Goal: Communication & Community: Answer question/provide support

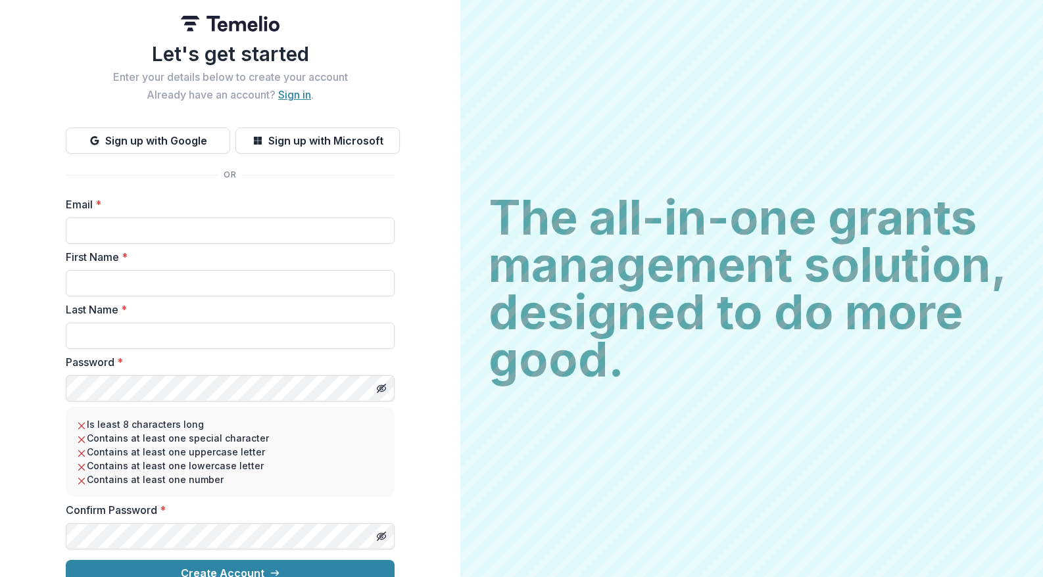
click at [297, 95] on link "Sign in" at bounding box center [294, 94] width 33 height 13
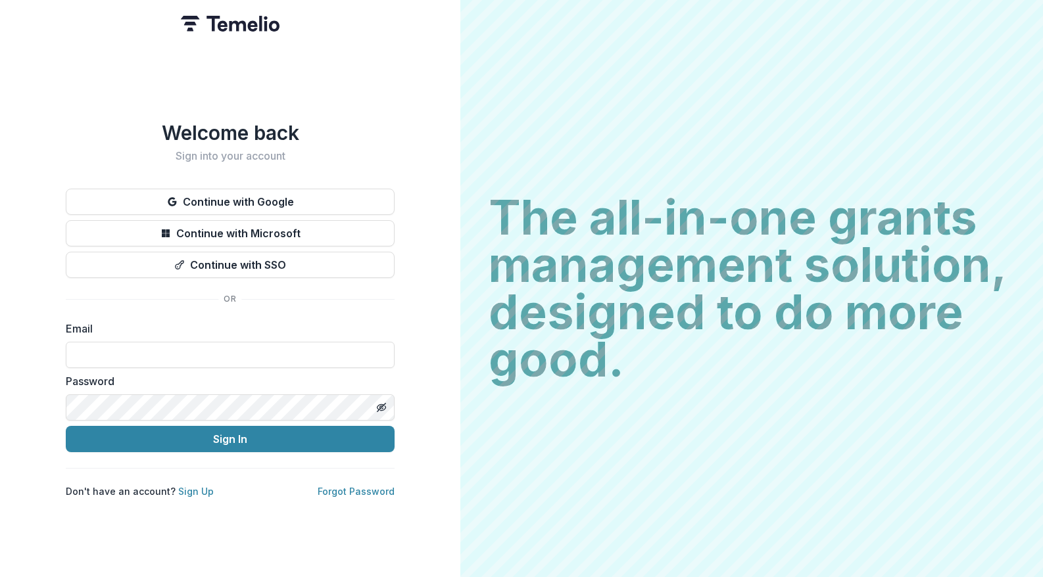
click at [331, 485] on p "Forgot Password" at bounding box center [356, 492] width 77 height 14
click at [333, 486] on link "Forgot Password" at bounding box center [356, 491] width 77 height 11
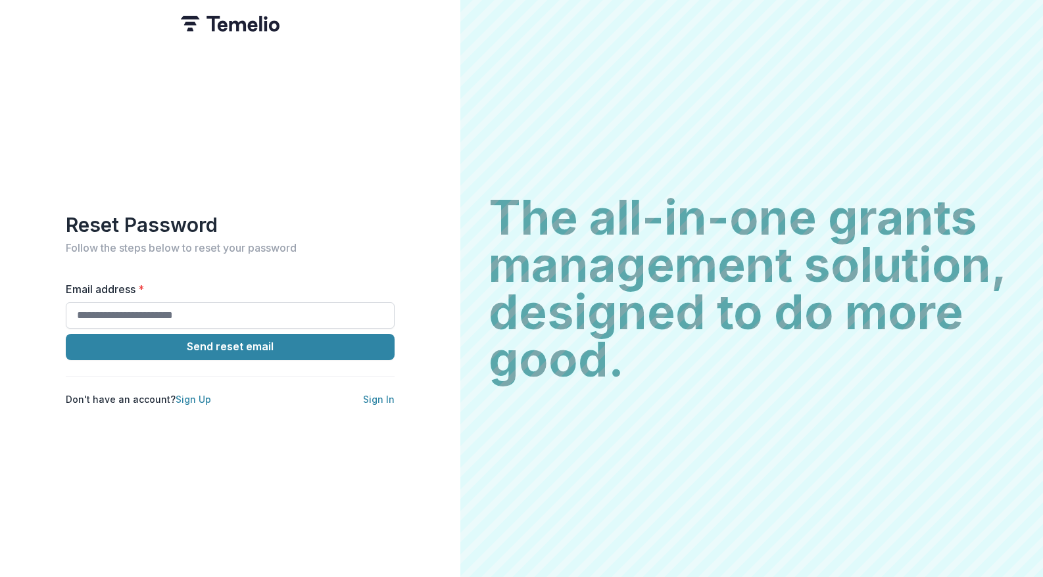
click at [245, 305] on input "Email address *" at bounding box center [230, 315] width 329 height 26
type input "**********"
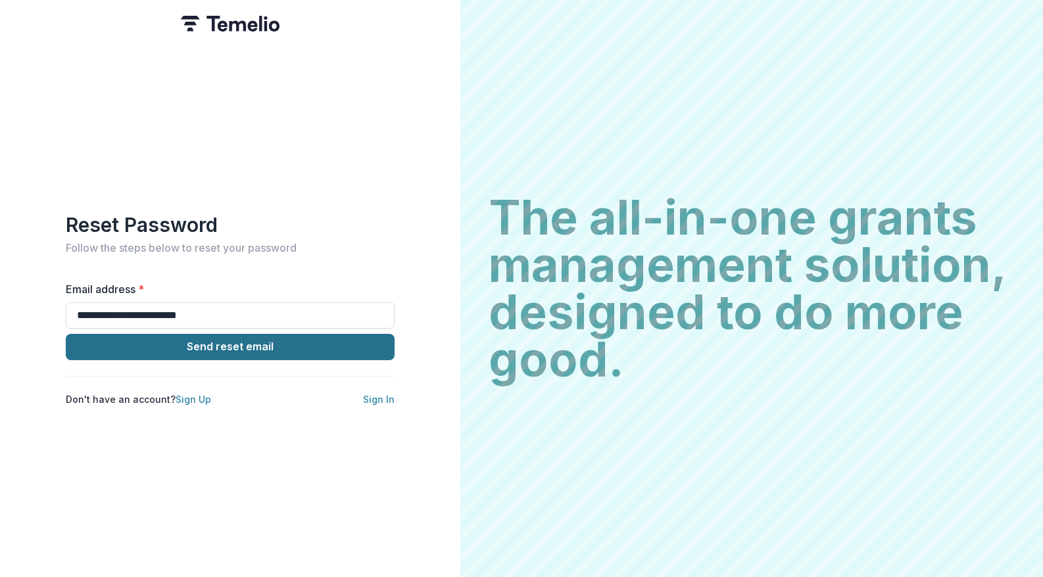
click at [266, 337] on button "Send reset email" at bounding box center [230, 347] width 329 height 26
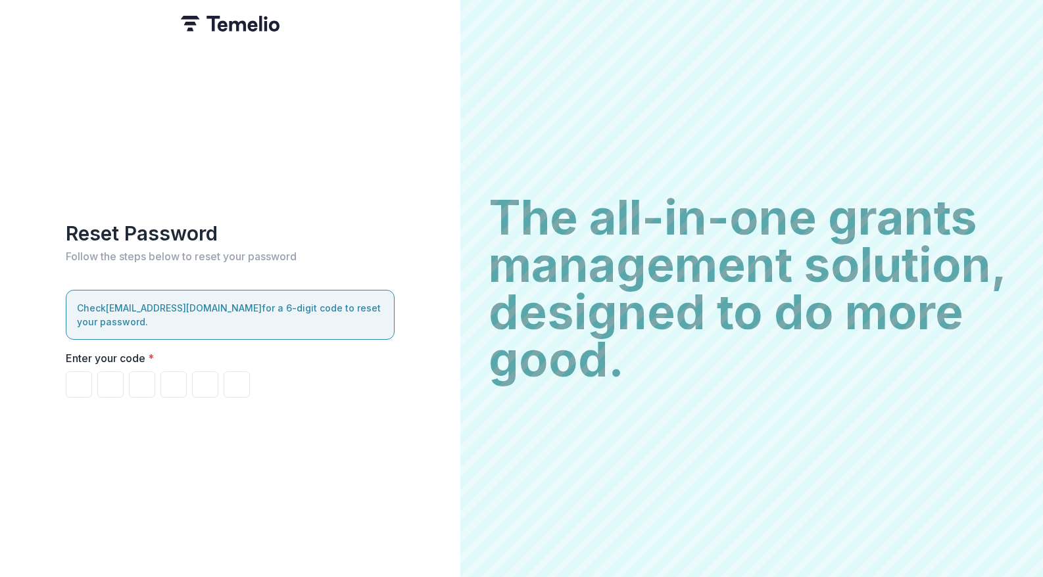
type input "*"
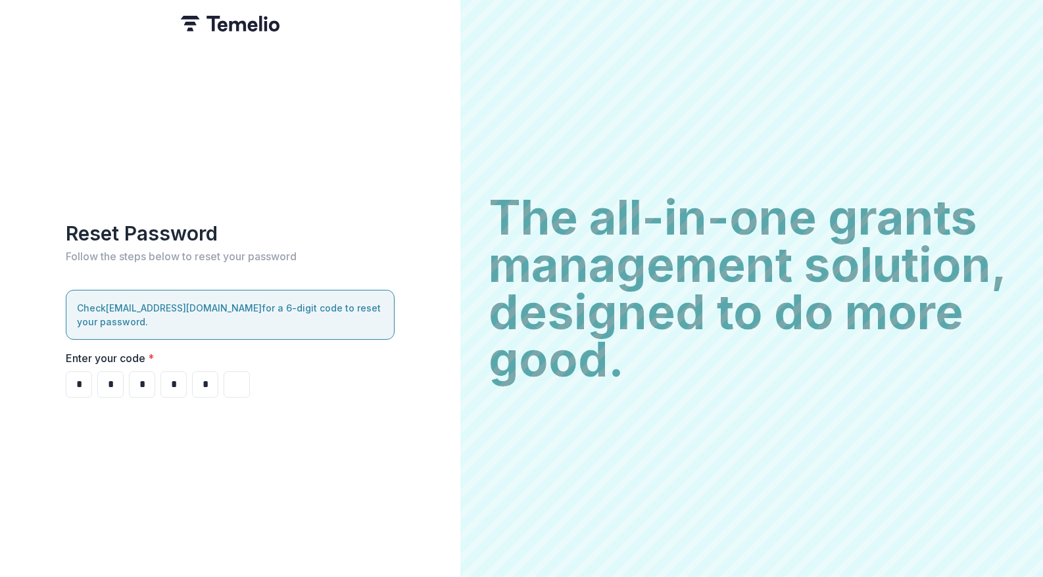
type input "*"
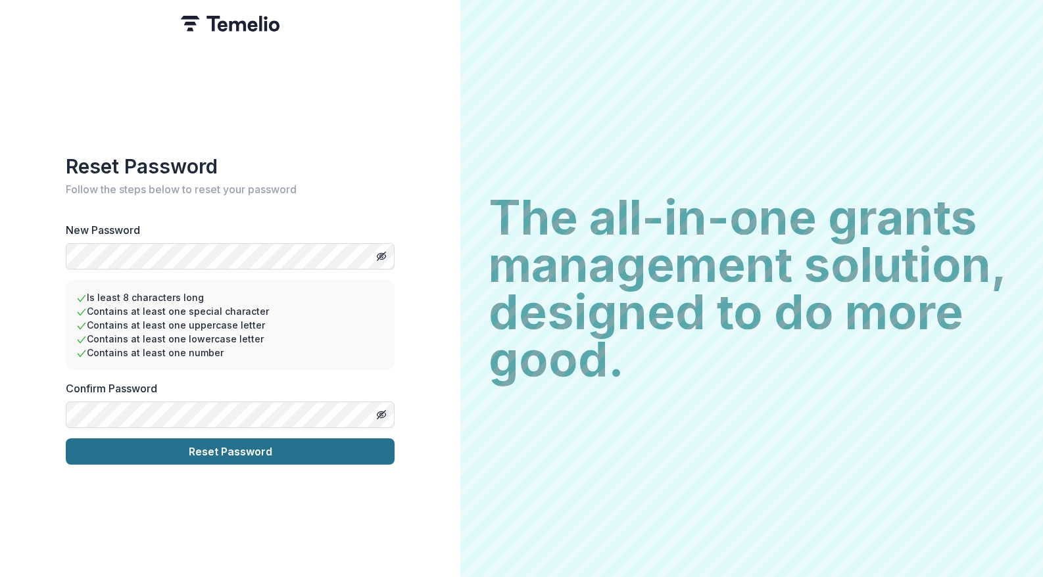
click at [196, 443] on button "Reset Password" at bounding box center [230, 452] width 329 height 26
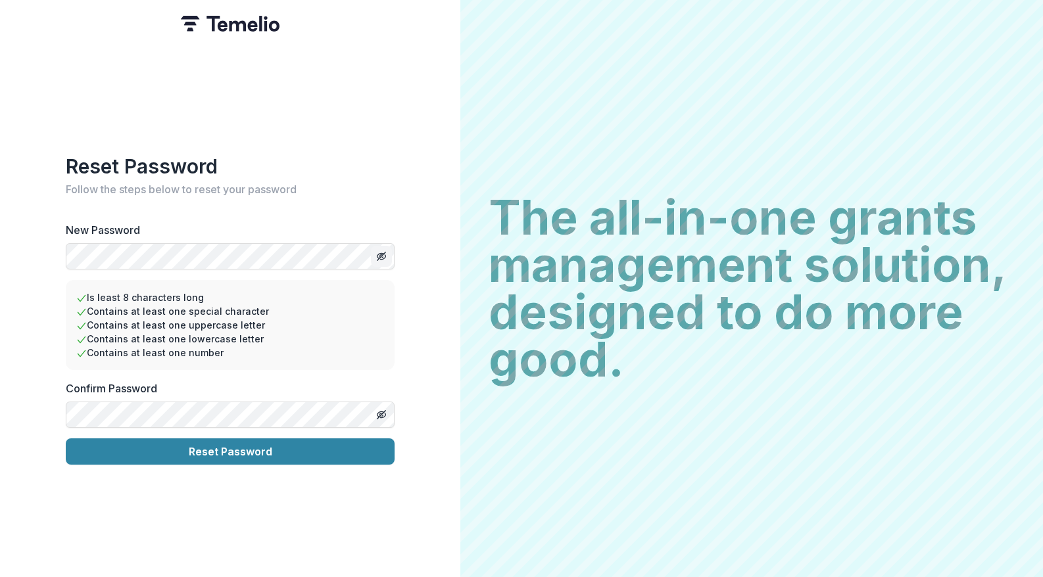
click at [383, 255] on icon "Toggle password visibility" at bounding box center [383, 257] width 5 height 5
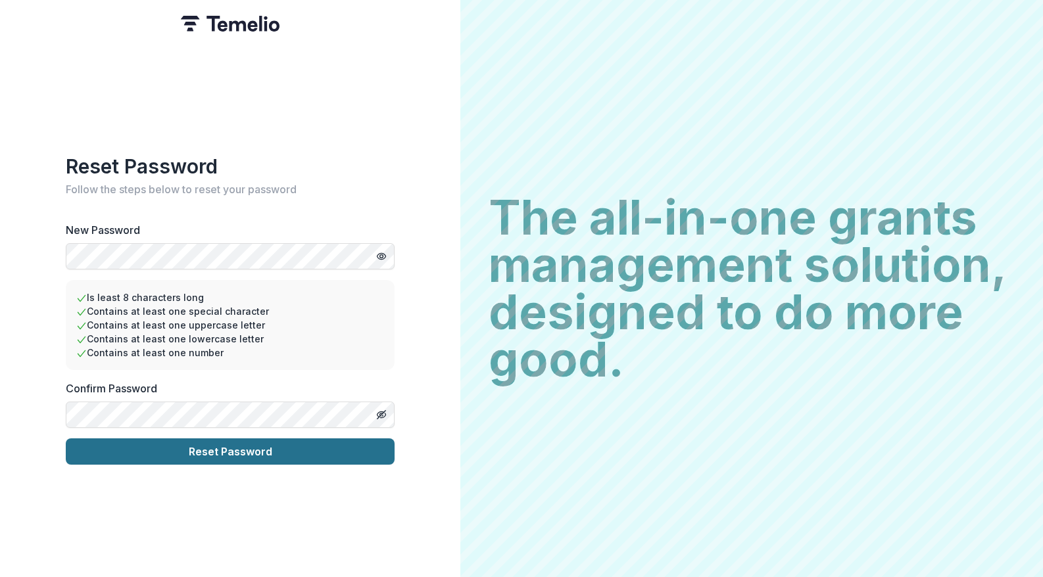
click at [226, 454] on button "Reset Password" at bounding box center [230, 452] width 329 height 26
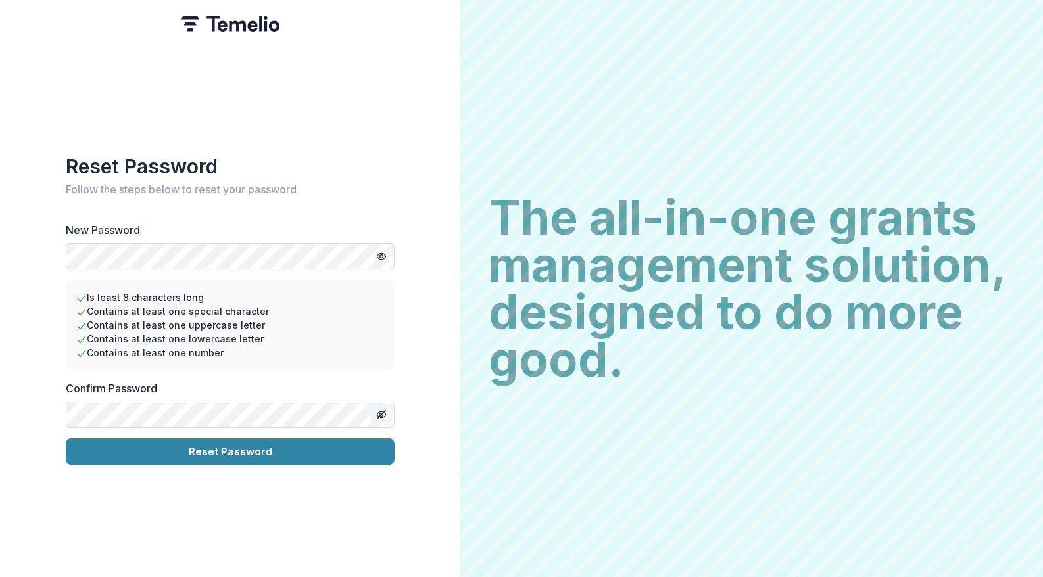
click at [383, 411] on line "Toggle password visibility" at bounding box center [381, 415] width 8 height 8
click at [0, 237] on html "Reset Password Follow the steps below to reset your password New Password Is le…" at bounding box center [521, 288] width 1043 height 577
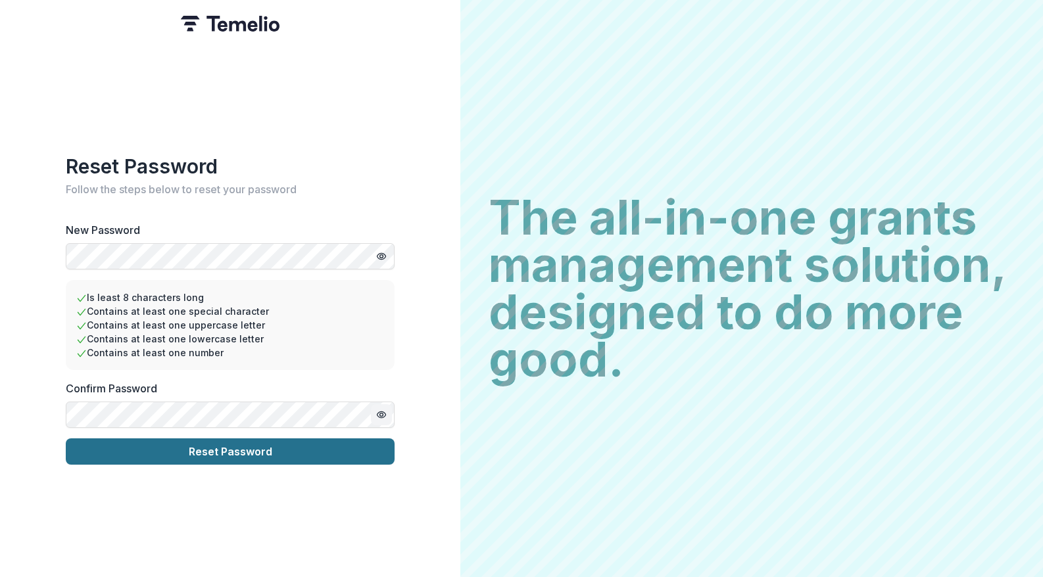
click at [209, 447] on button "Reset Password" at bounding box center [230, 452] width 329 height 26
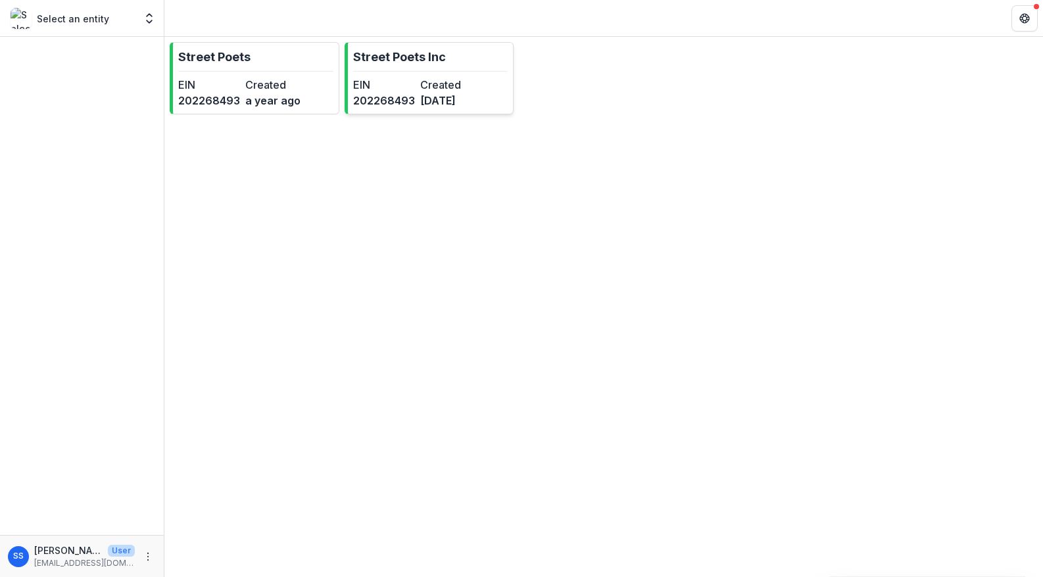
click at [414, 62] on p "Street Poets Inc" at bounding box center [399, 57] width 93 height 18
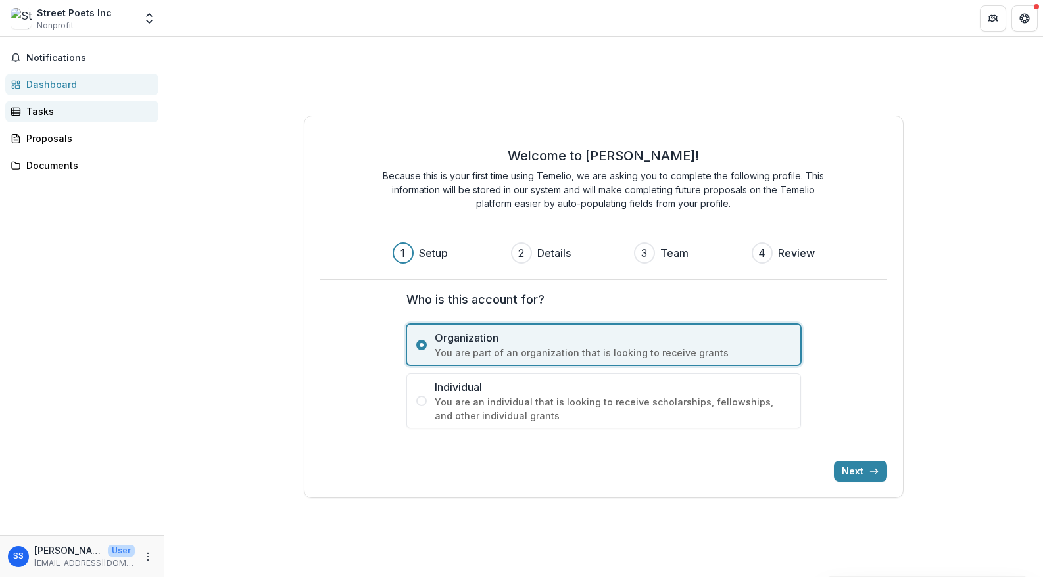
click at [84, 119] on link "Tasks" at bounding box center [81, 112] width 153 height 22
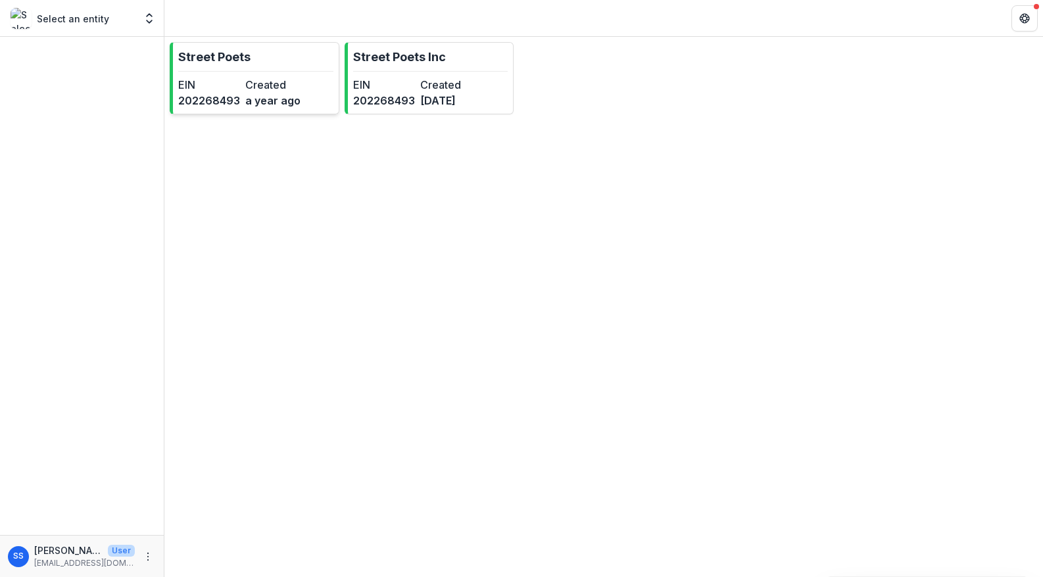
click at [294, 86] on dt "Created" at bounding box center [276, 85] width 62 height 16
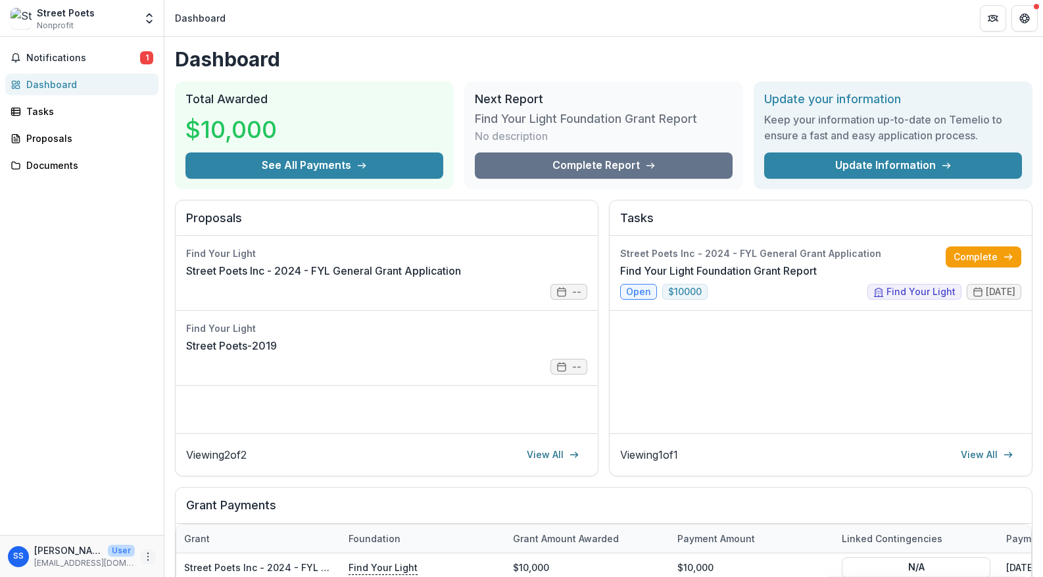
click at [149, 558] on icon "More" at bounding box center [148, 557] width 11 height 11
click at [239, 529] on link "Settings" at bounding box center [234, 529] width 141 height 22
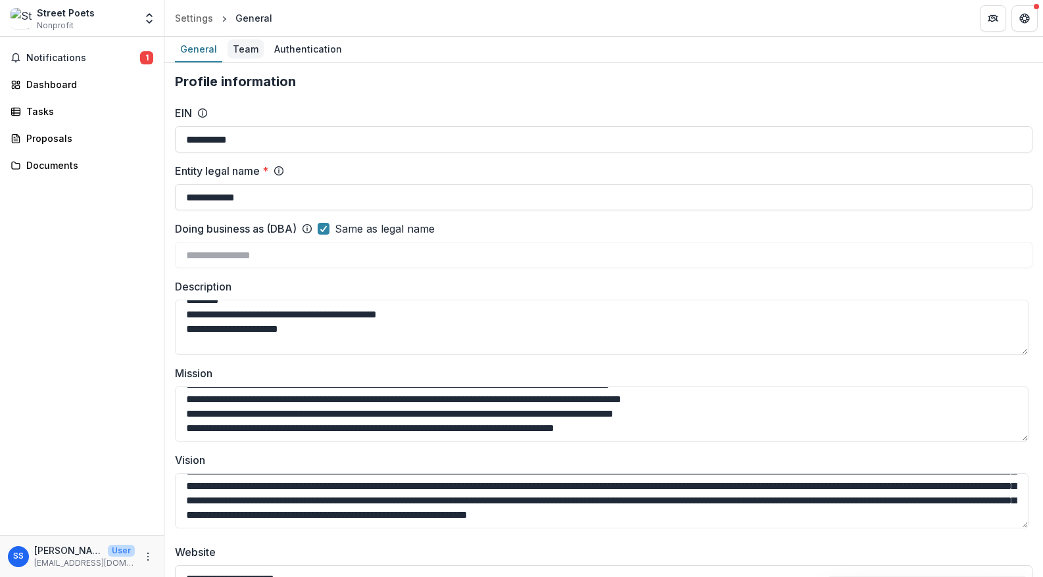
click at [245, 49] on div "Team" at bounding box center [246, 48] width 36 height 19
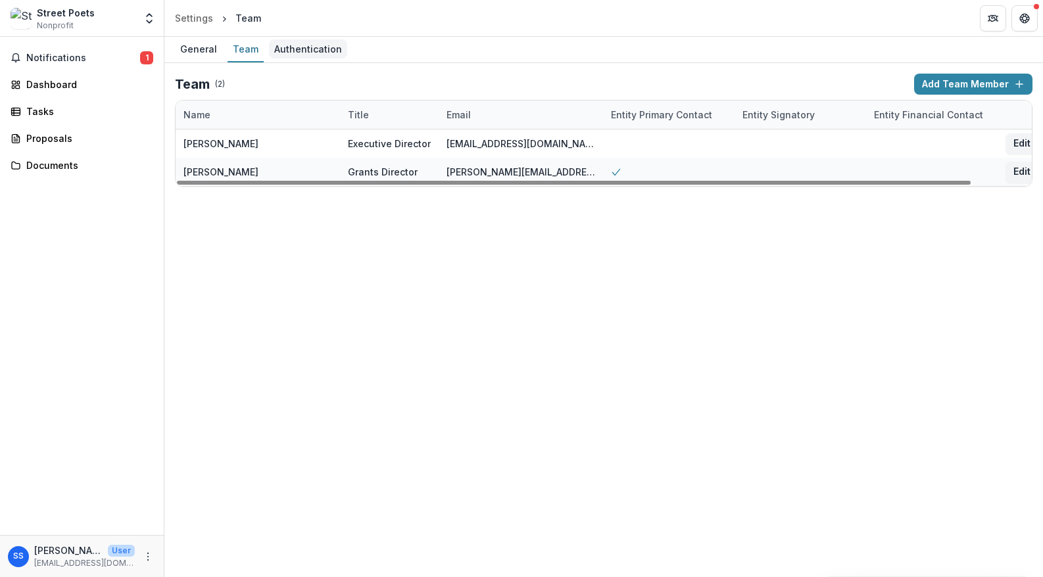
click at [298, 47] on div "Authentication" at bounding box center [308, 48] width 78 height 19
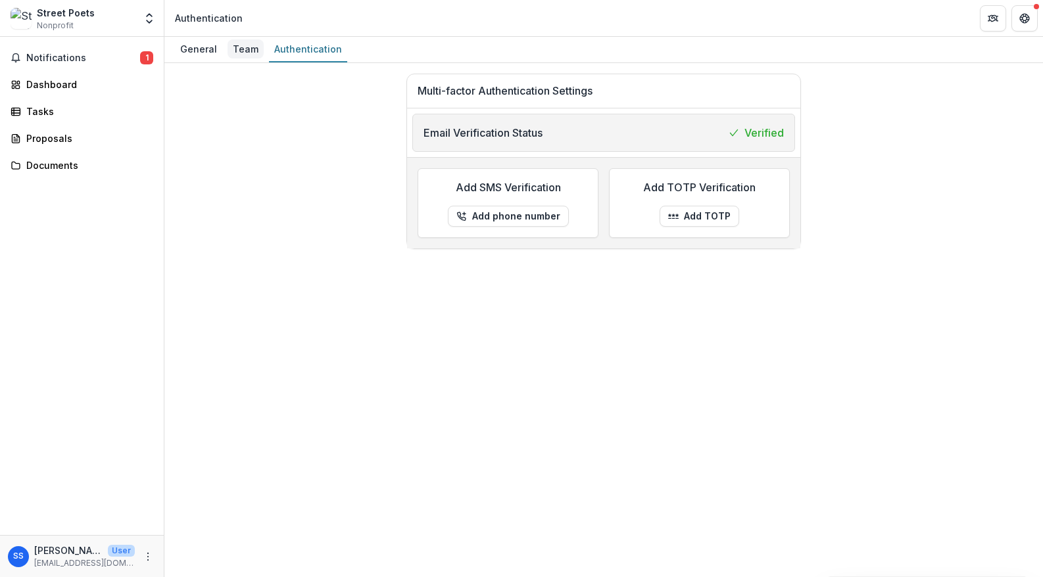
click at [245, 51] on div "Team" at bounding box center [246, 48] width 36 height 19
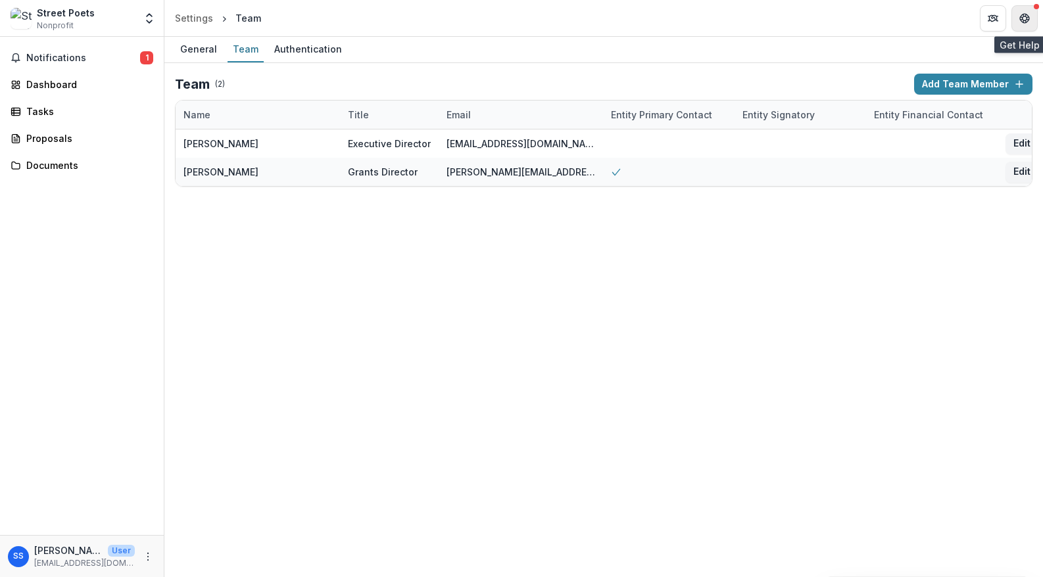
click at [1032, 12] on button "Get Help" at bounding box center [1024, 18] width 26 height 26
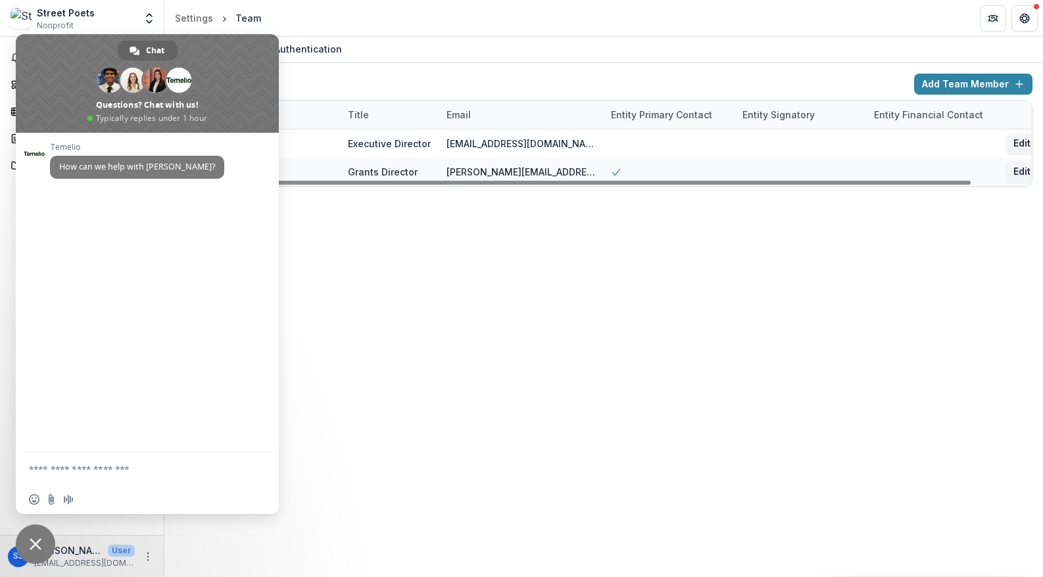
click at [489, 370] on div "General Team Authentication Team ( 2 ) Add Team Member Name Title Email Entity …" at bounding box center [603, 307] width 879 height 541
click at [28, 527] on span "Close chat" at bounding box center [35, 544] width 39 height 39
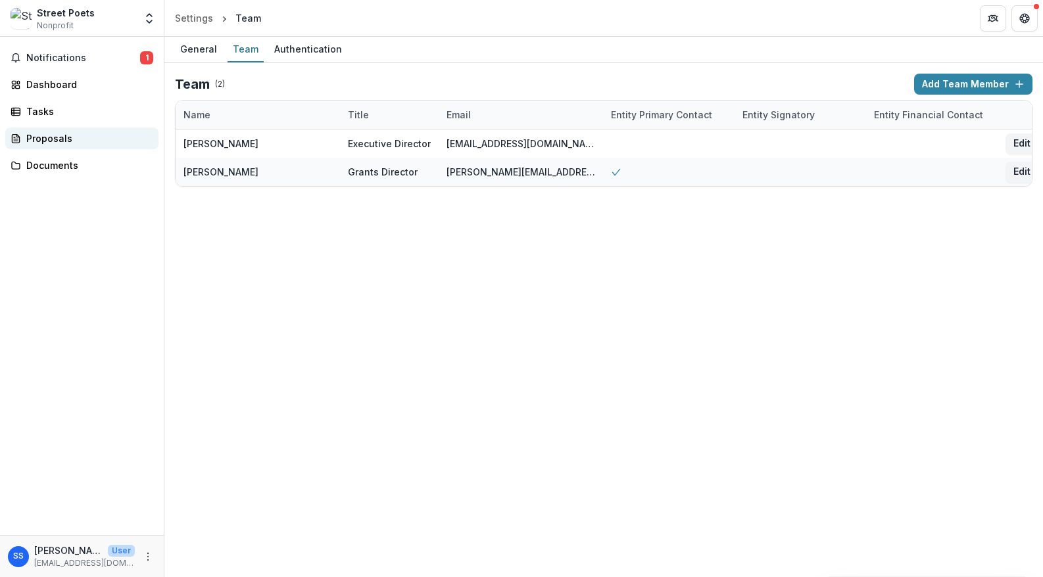
click at [74, 143] on div "Proposals" at bounding box center [87, 139] width 122 height 14
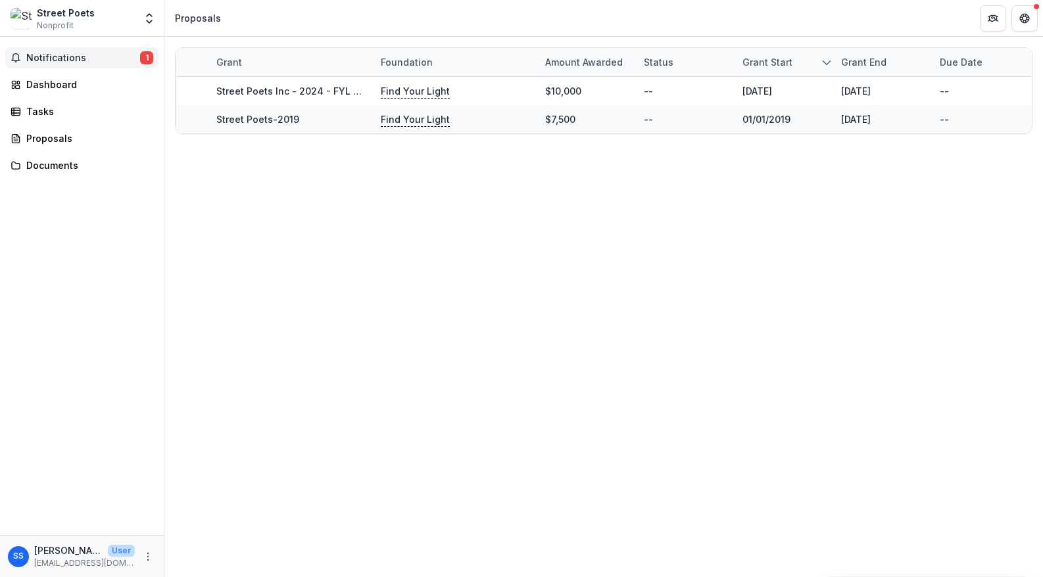
click at [72, 61] on span "Notifications" at bounding box center [83, 58] width 114 height 11
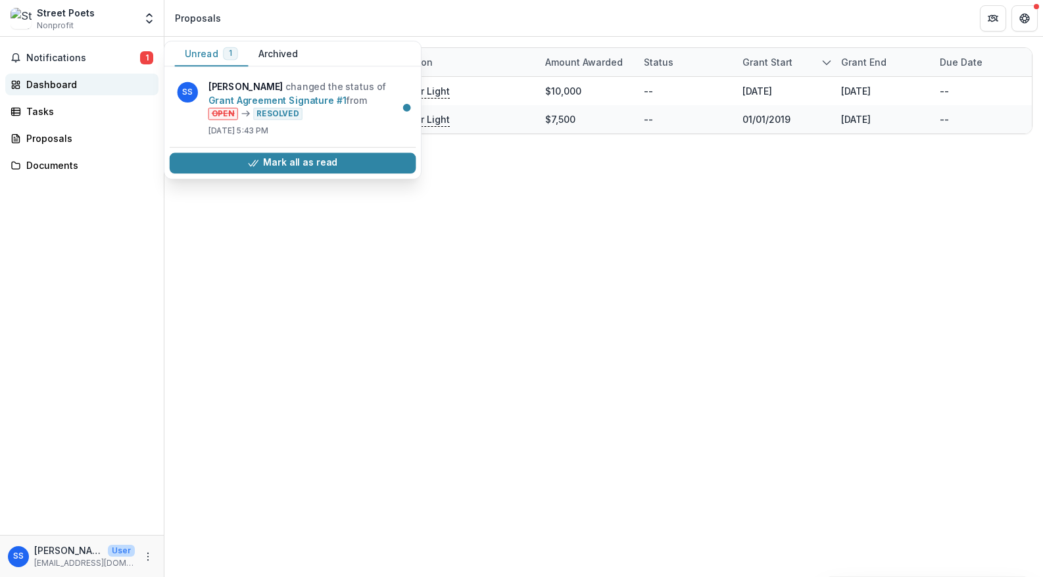
click at [62, 90] on div "Dashboard" at bounding box center [87, 85] width 122 height 14
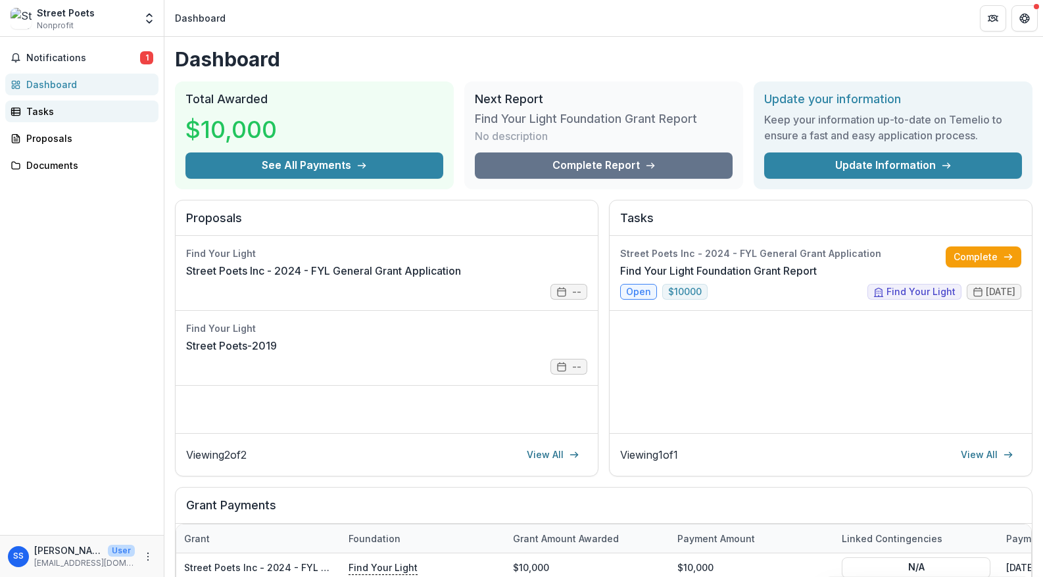
click at [41, 119] on link "Tasks" at bounding box center [81, 112] width 153 height 22
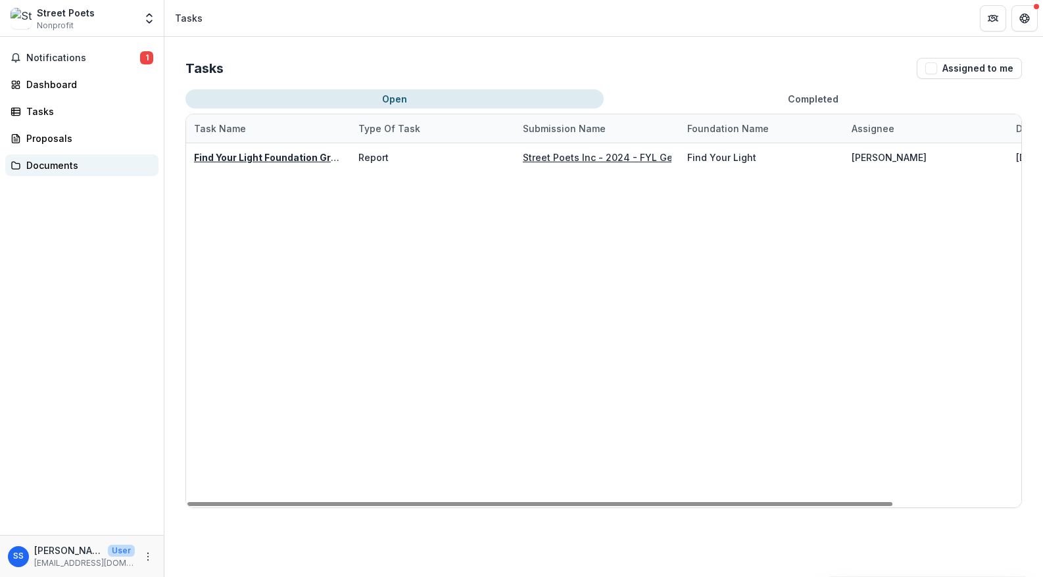
click at [64, 163] on div "Documents" at bounding box center [87, 165] width 122 height 14
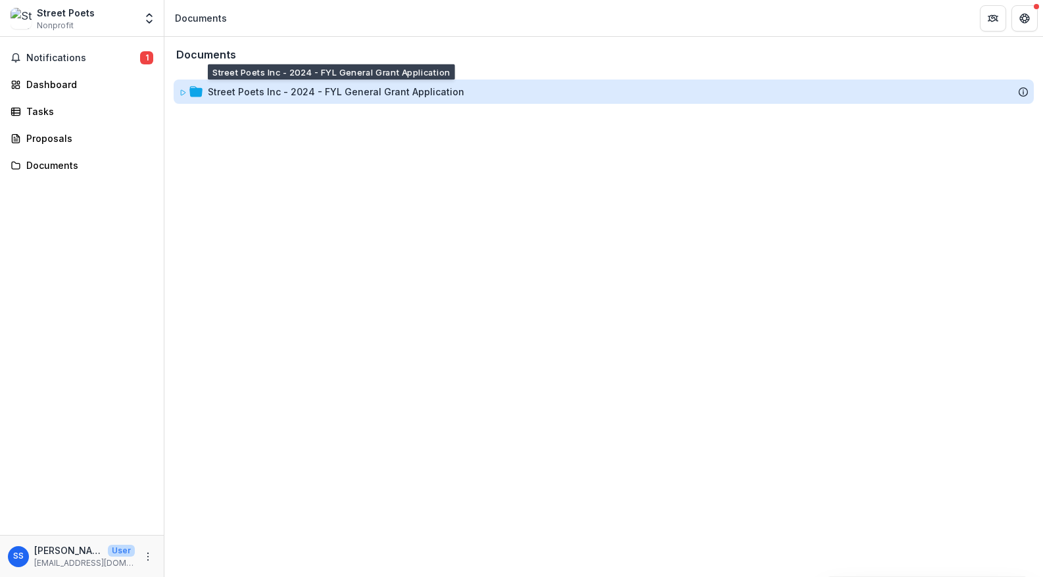
click at [211, 94] on div "Street Poets Inc - 2024 - FYL General Grant Application" at bounding box center [336, 92] width 256 height 14
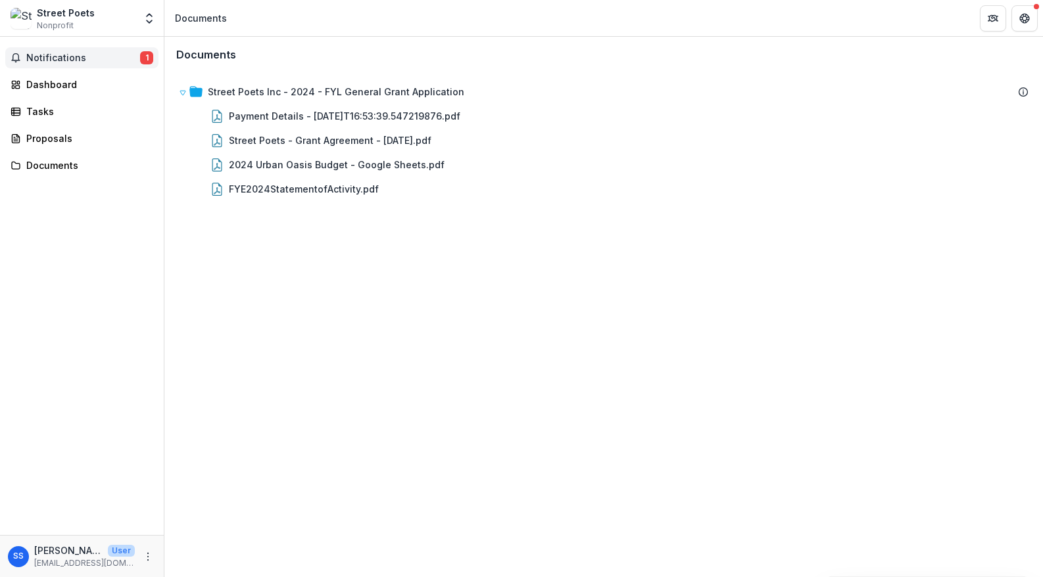
click at [45, 64] on button "Notifications 1" at bounding box center [81, 57] width 153 height 21
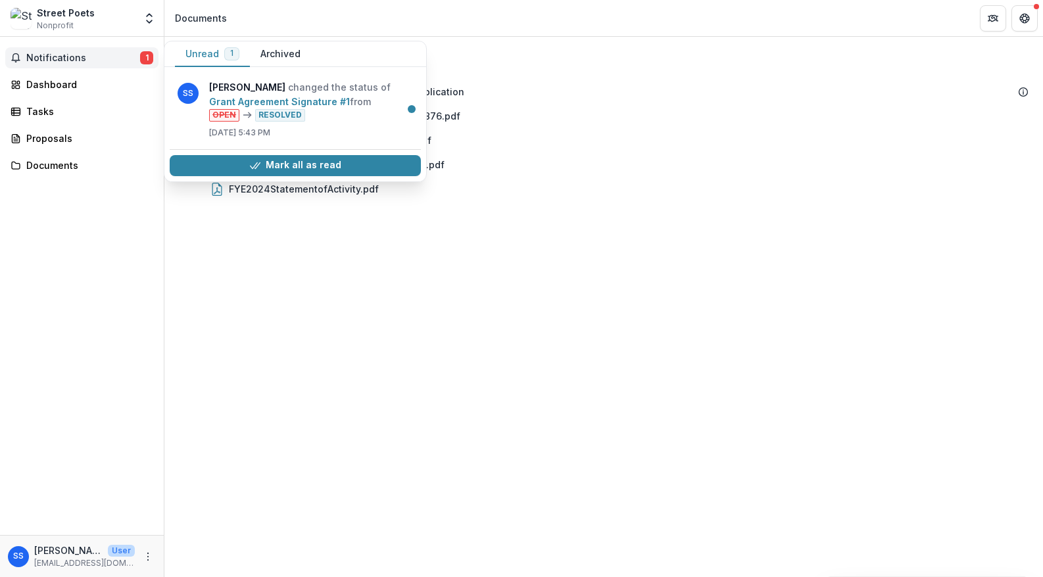
click at [281, 53] on button "Archived" at bounding box center [280, 54] width 61 height 26
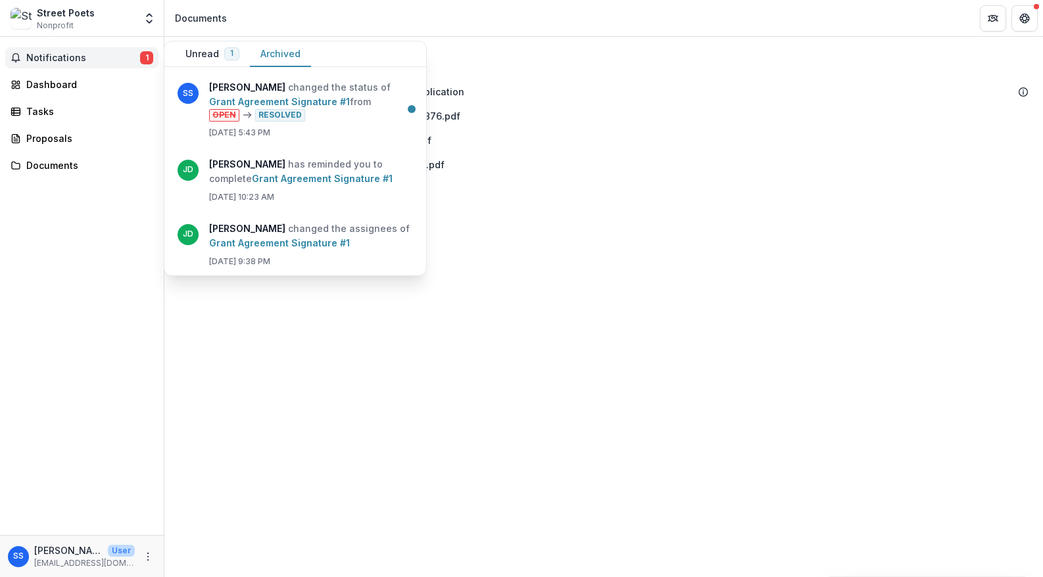
click at [201, 59] on button "Unread 1" at bounding box center [212, 54] width 75 height 26
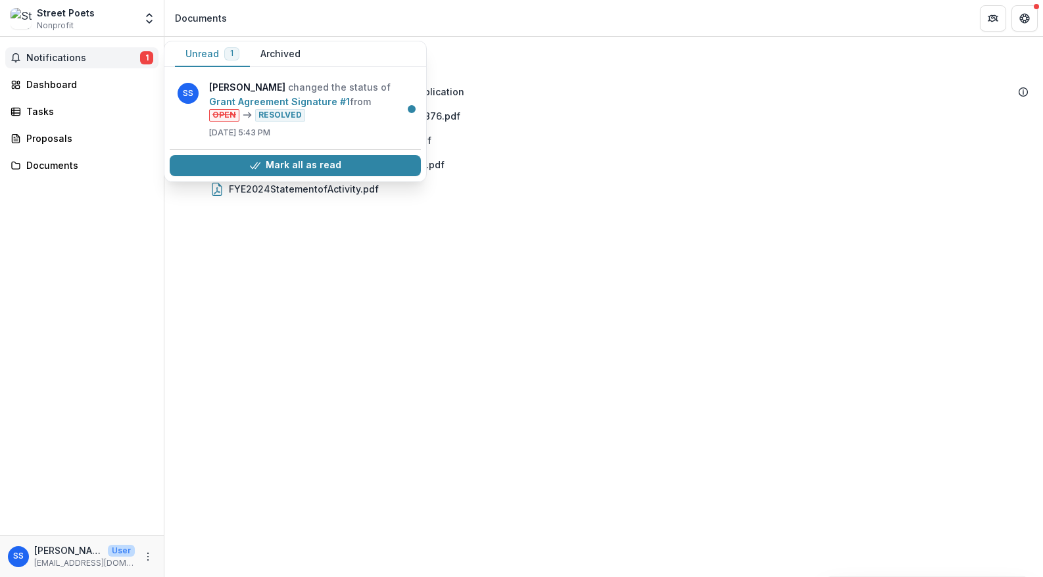
click at [100, 349] on div "Notifications 1 Unread 1 Archived SS Shanae Sharon changed the status of Grant …" at bounding box center [82, 286] width 164 height 498
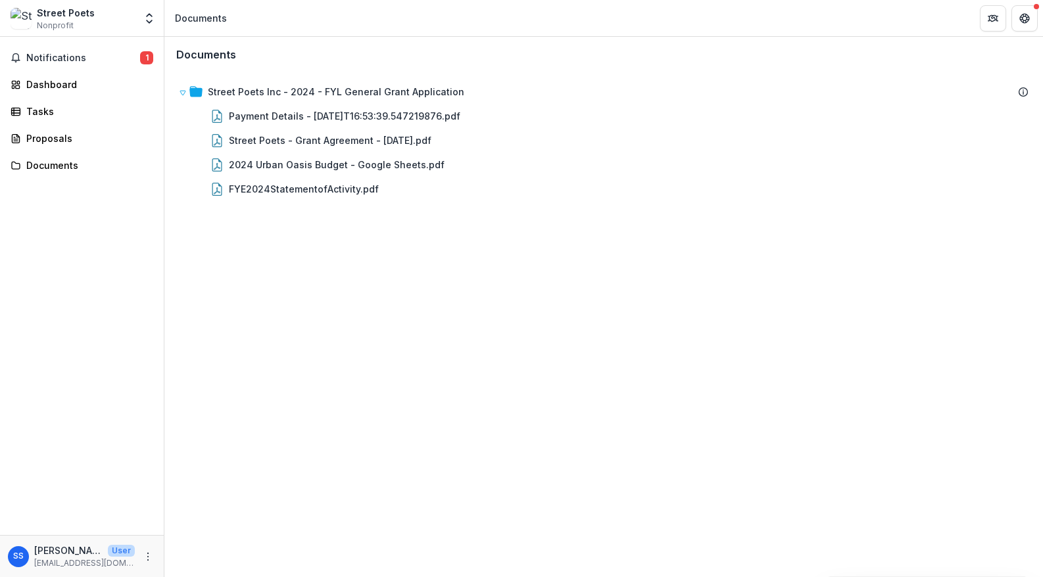
click at [88, 16] on div "Street Poets" at bounding box center [66, 13] width 58 height 14
click at [151, 24] on icon "Open entity switcher" at bounding box center [149, 18] width 13 height 13
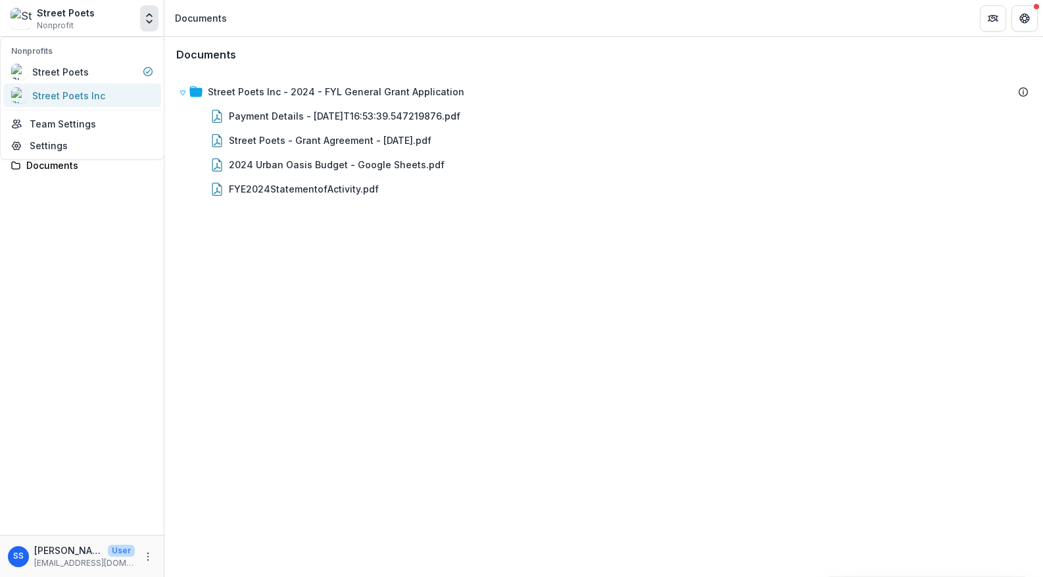
click at [91, 102] on div "Street Poets Inc" at bounding box center [68, 96] width 73 height 14
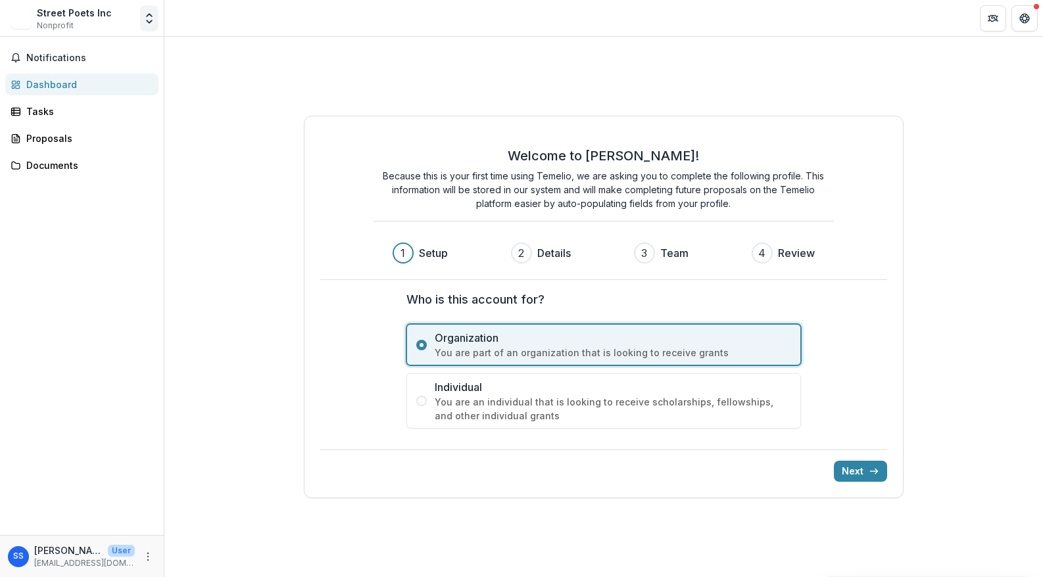
click at [153, 22] on icon "Open entity switcher" at bounding box center [149, 18] width 13 height 13
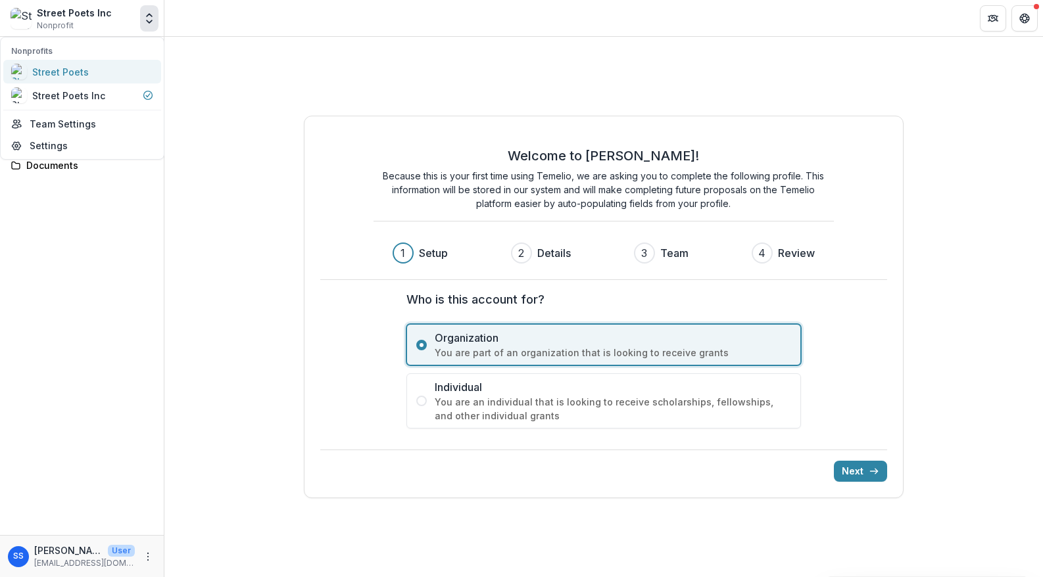
click at [98, 76] on div "Street Poets" at bounding box center [82, 72] width 142 height 16
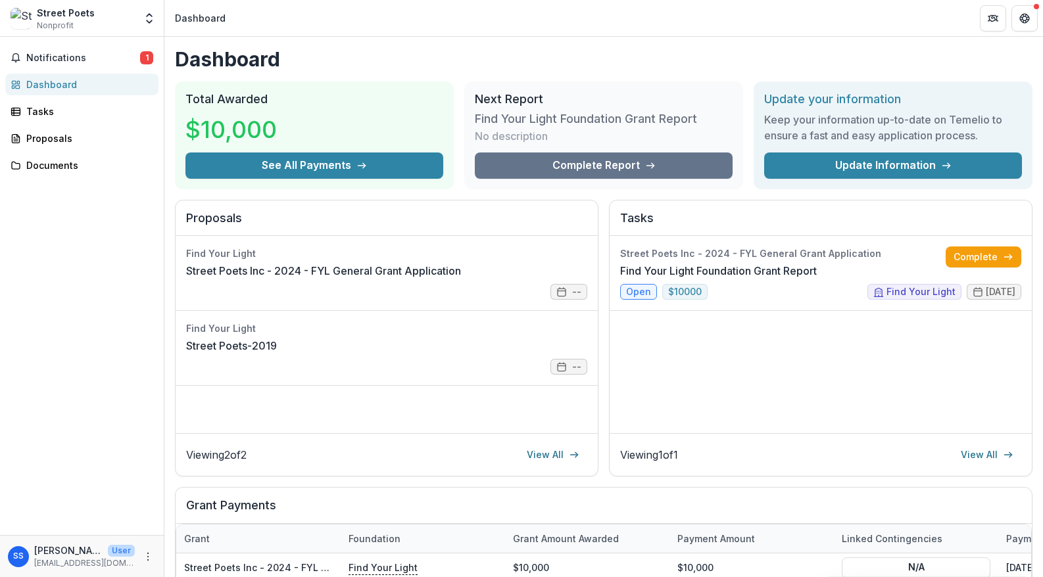
type textarea "**********"
click at [105, 62] on span "Notifications" at bounding box center [83, 58] width 114 height 11
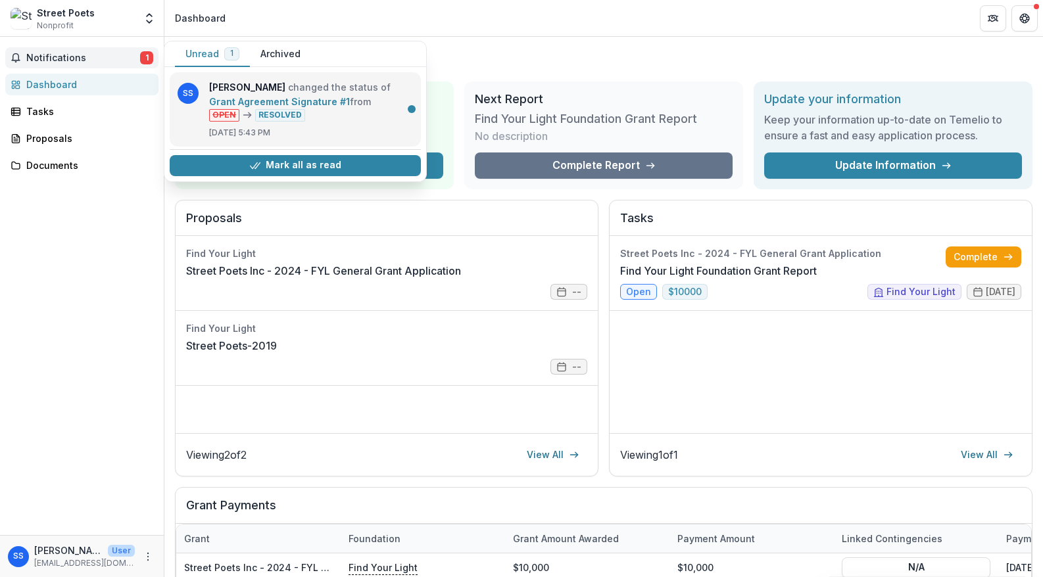
click at [350, 105] on link "Grant Agreement Signature #1" at bounding box center [279, 101] width 141 height 11
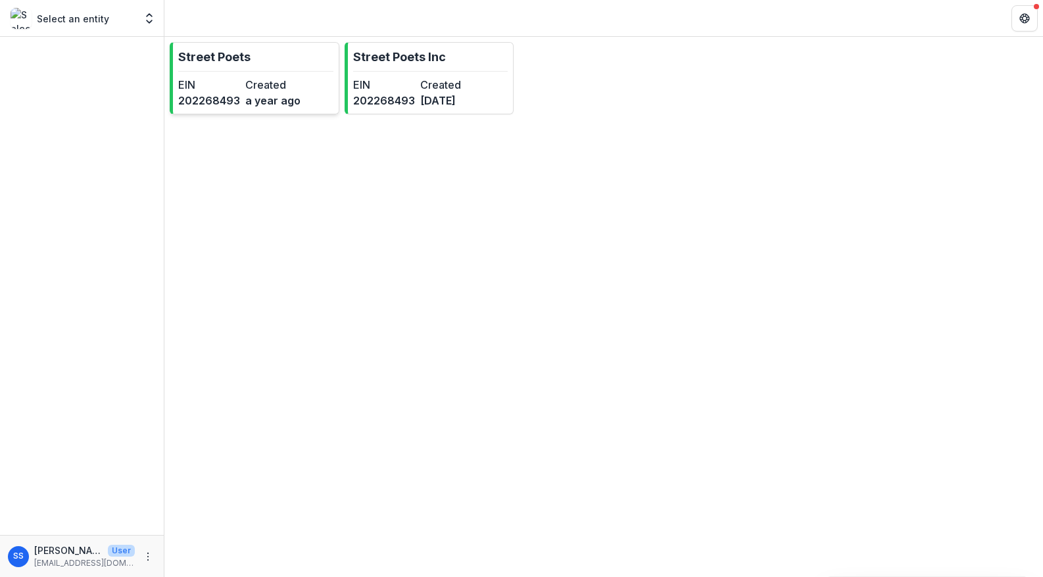
click at [247, 80] on dt "Created" at bounding box center [276, 85] width 62 height 16
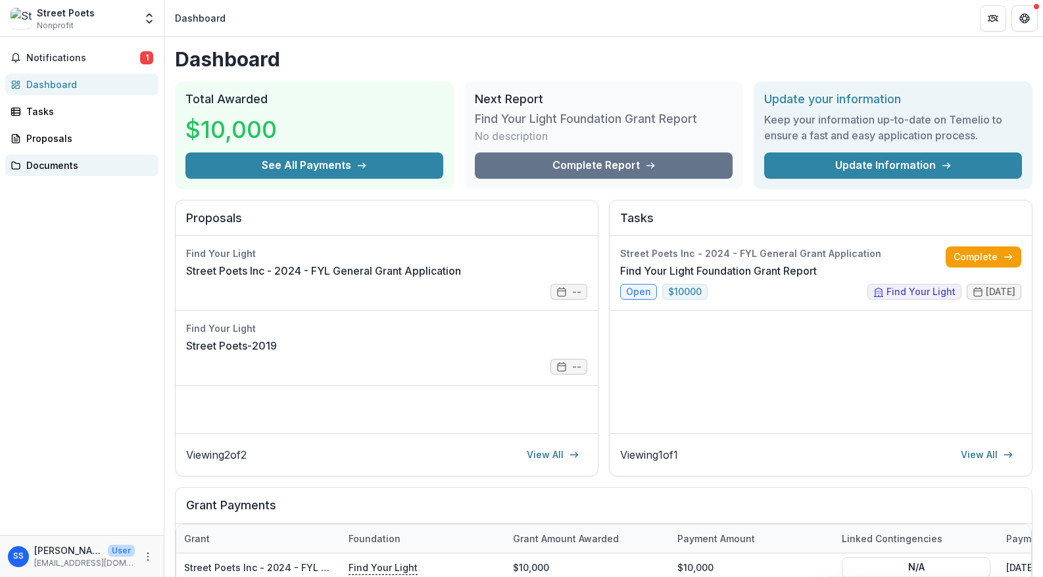
click at [50, 162] on div "Documents" at bounding box center [87, 165] width 122 height 14
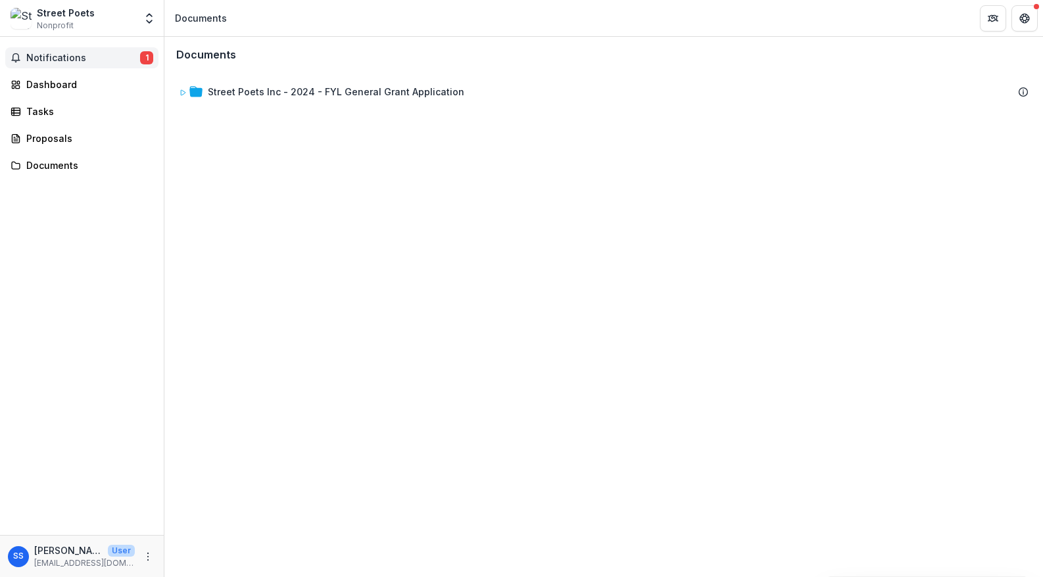
click at [96, 53] on span "Notifications" at bounding box center [83, 58] width 114 height 11
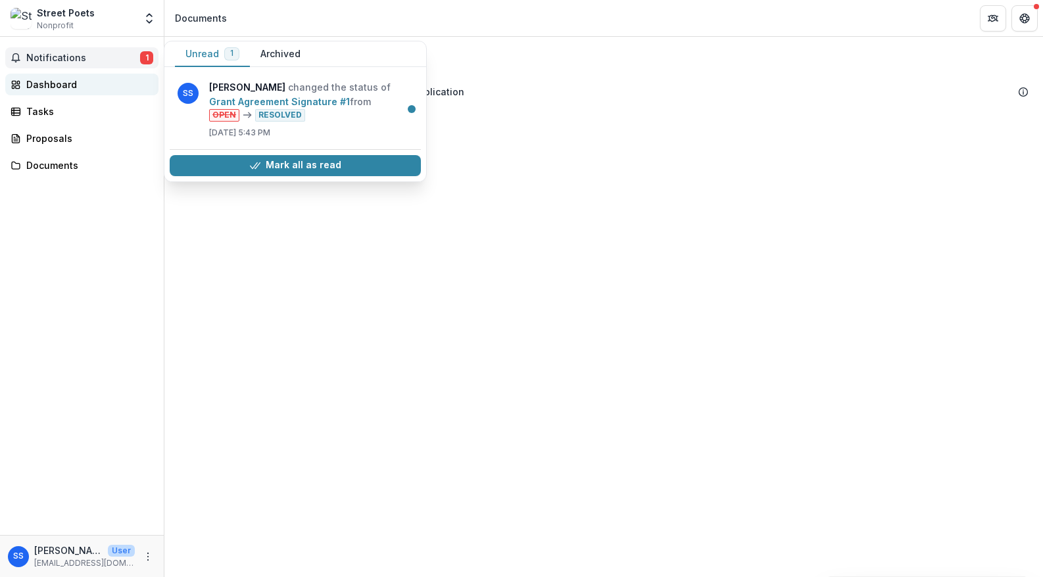
click at [74, 82] on div "Dashboard" at bounding box center [87, 85] width 122 height 14
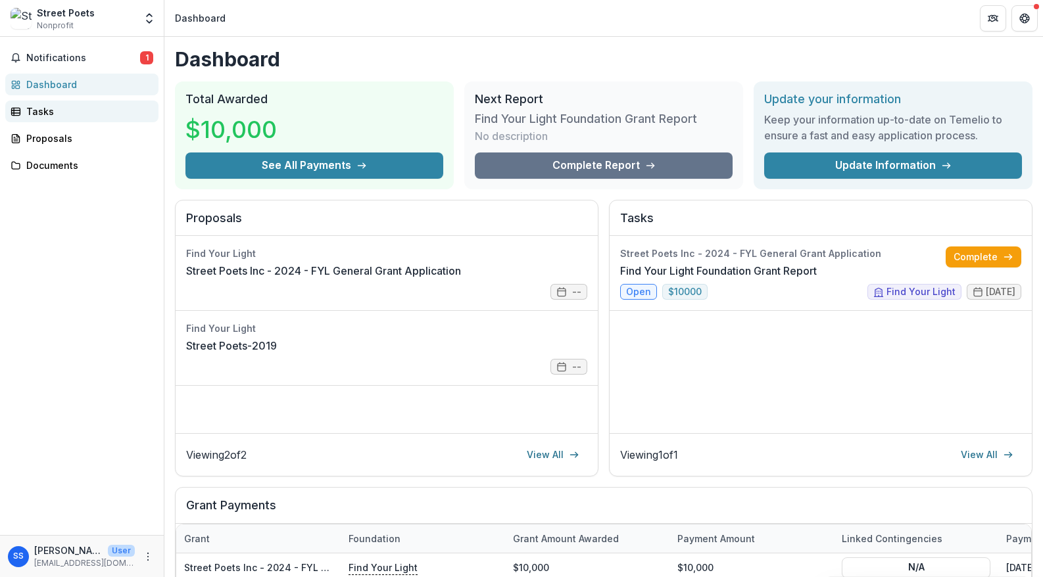
click at [83, 105] on div "Tasks" at bounding box center [87, 112] width 122 height 14
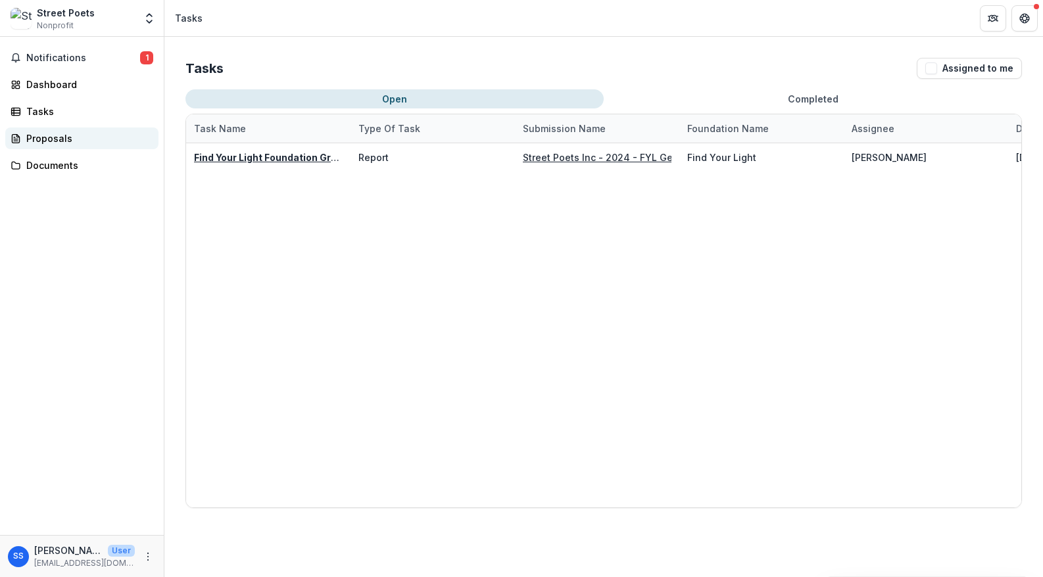
click at [85, 132] on div "Proposals" at bounding box center [87, 139] width 122 height 14
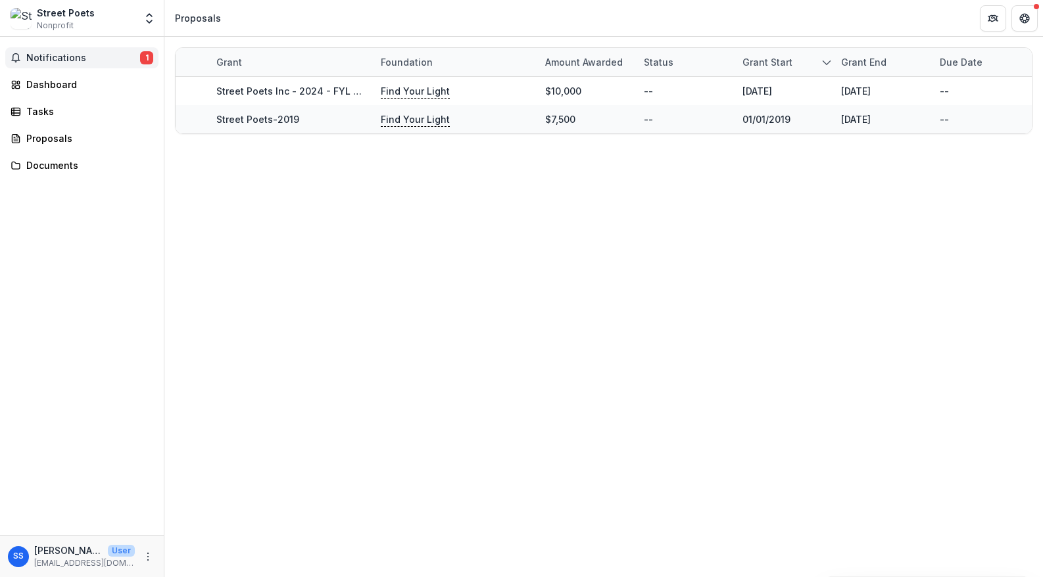
click at [75, 57] on span "Notifications" at bounding box center [83, 58] width 114 height 11
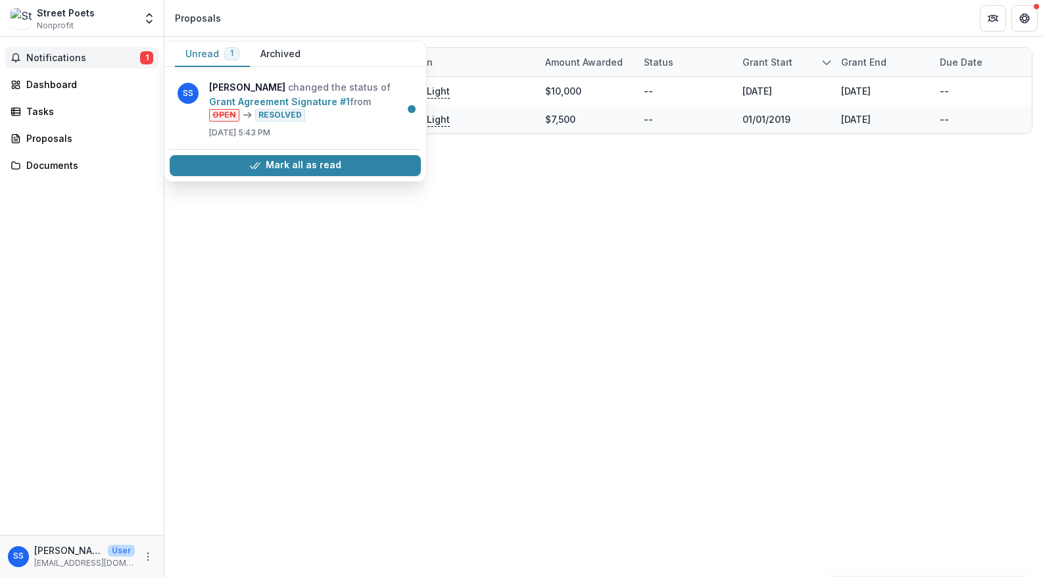
click at [218, 380] on div "Grant Foundation Amount awarded Status Grant start Grant end Due Date Report Du…" at bounding box center [603, 307] width 879 height 541
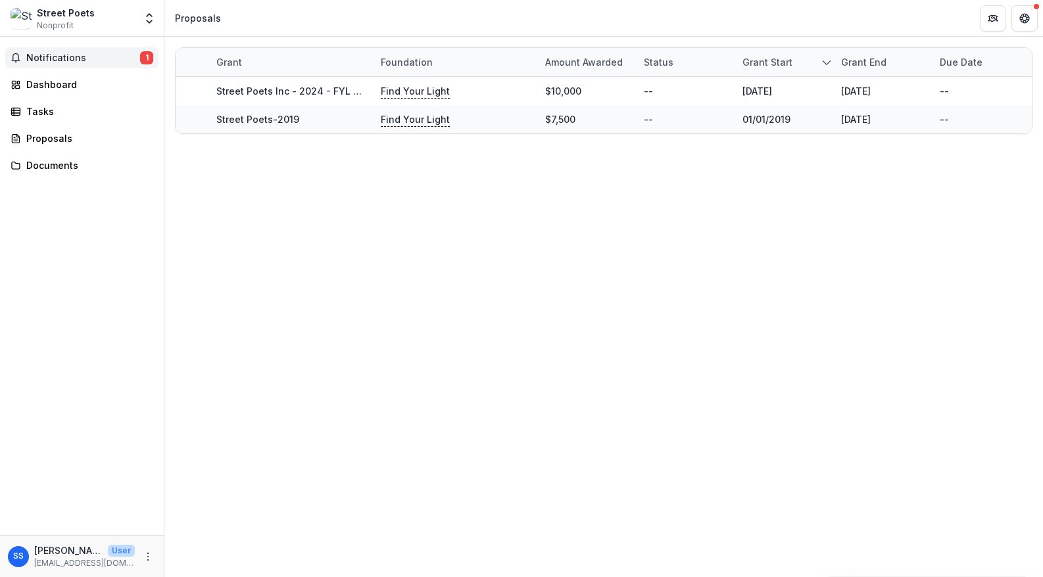
click at [96, 51] on button "Notifications 1" at bounding box center [81, 57] width 153 height 21
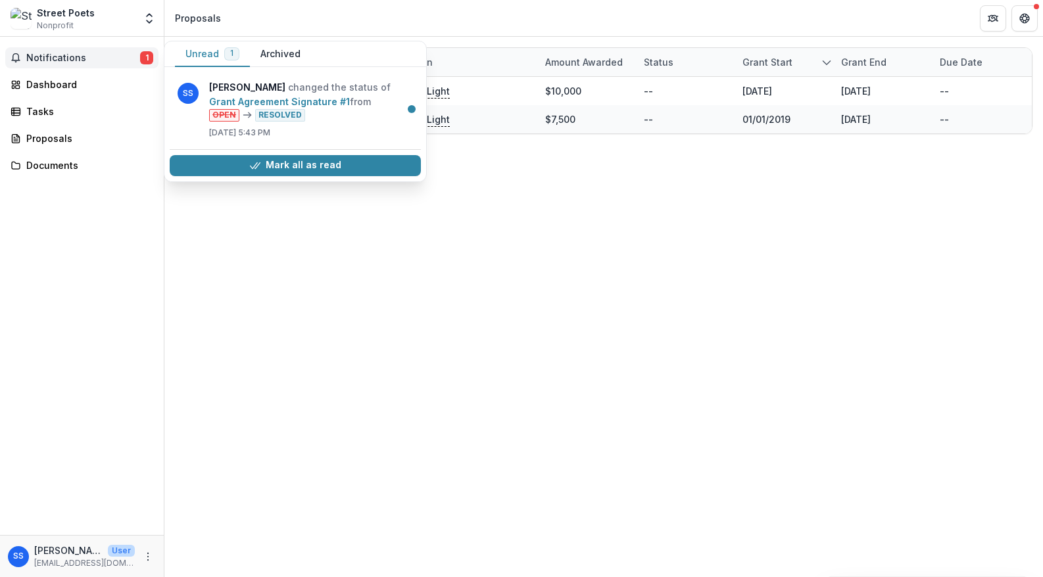
click at [344, 288] on div "Grant Foundation Amount awarded Status Grant start Grant end Due Date Report Du…" at bounding box center [603, 307] width 879 height 541
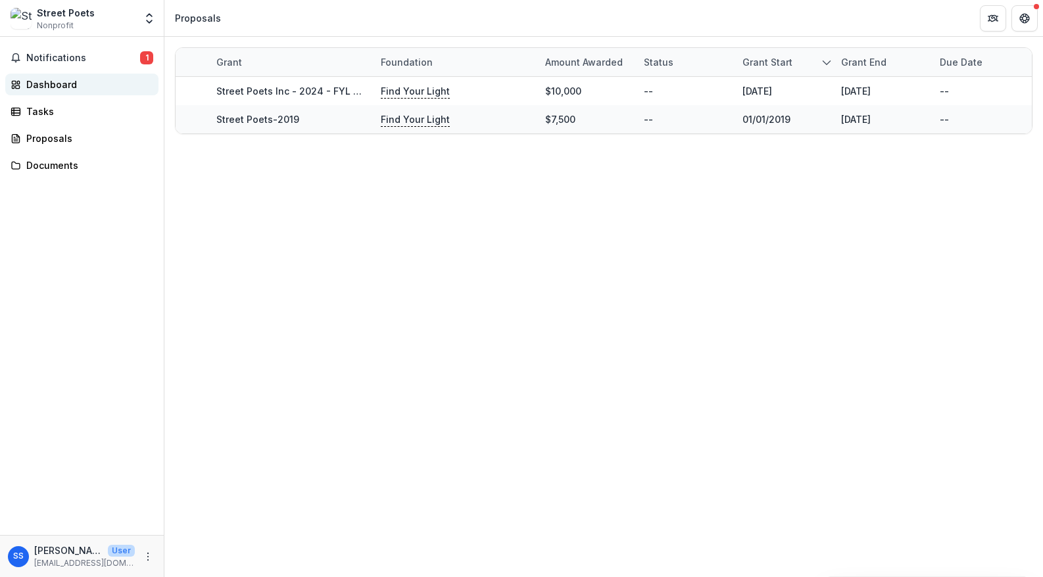
click at [54, 74] on link "Dashboard" at bounding box center [81, 85] width 153 height 22
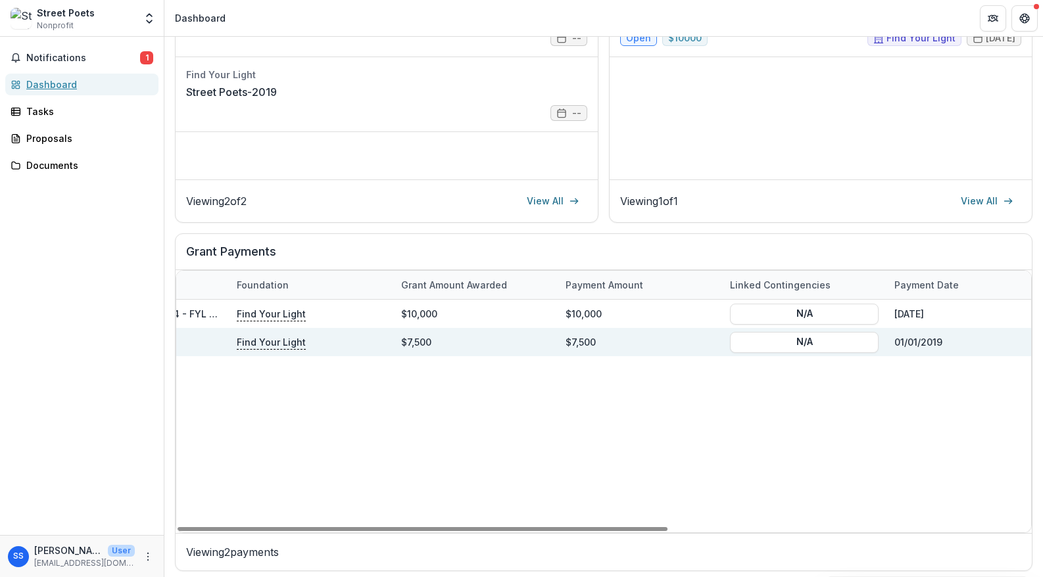
scroll to position [0, 86]
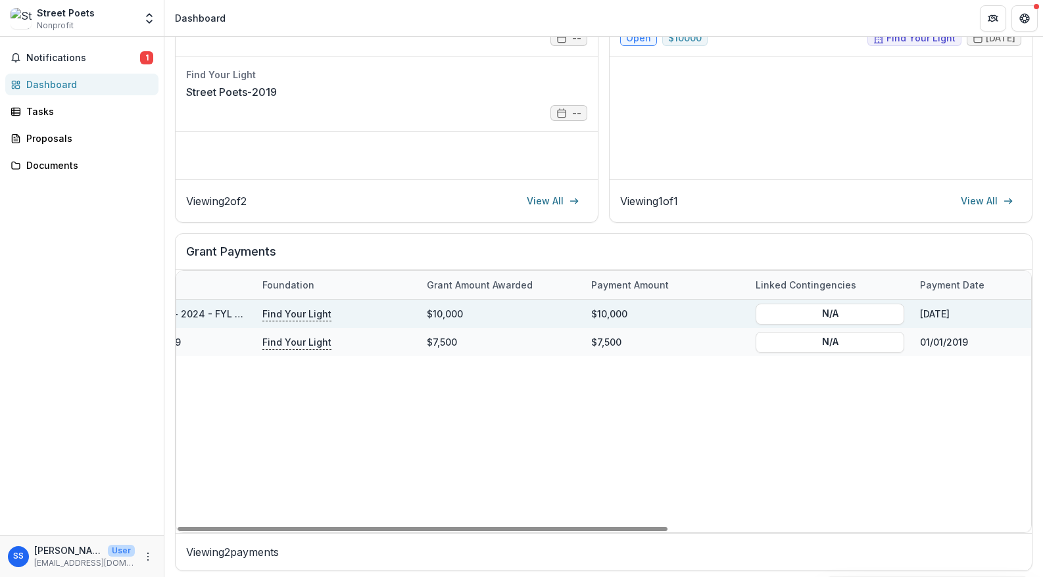
click at [293, 314] on p "Find Your Light" at bounding box center [296, 313] width 69 height 14
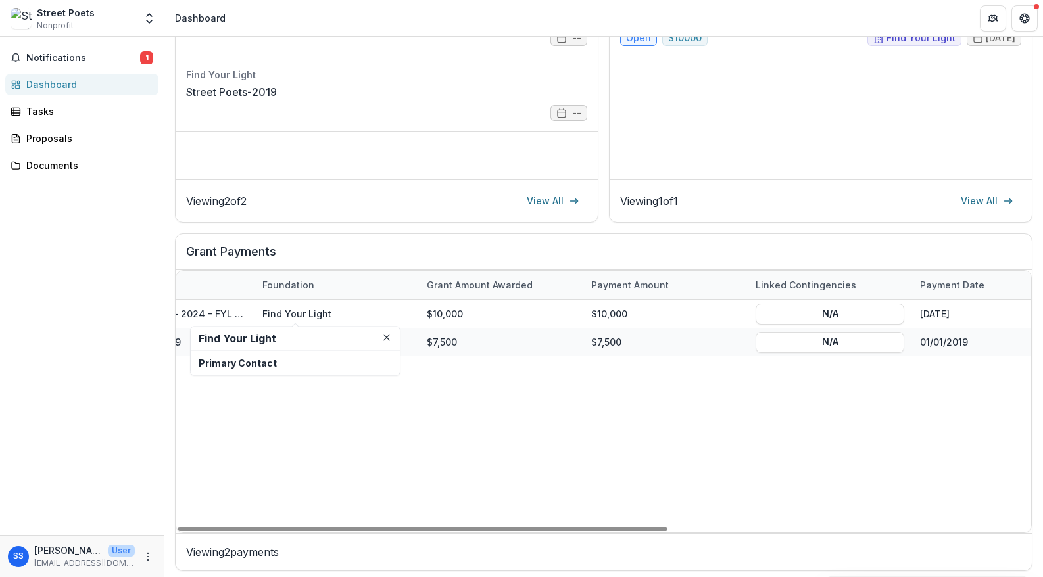
click at [335, 419] on div "Street Poets Inc - 2024 - FYL General Grant Application Find Your Light $10,000…" at bounding box center [830, 416] width 1480 height 233
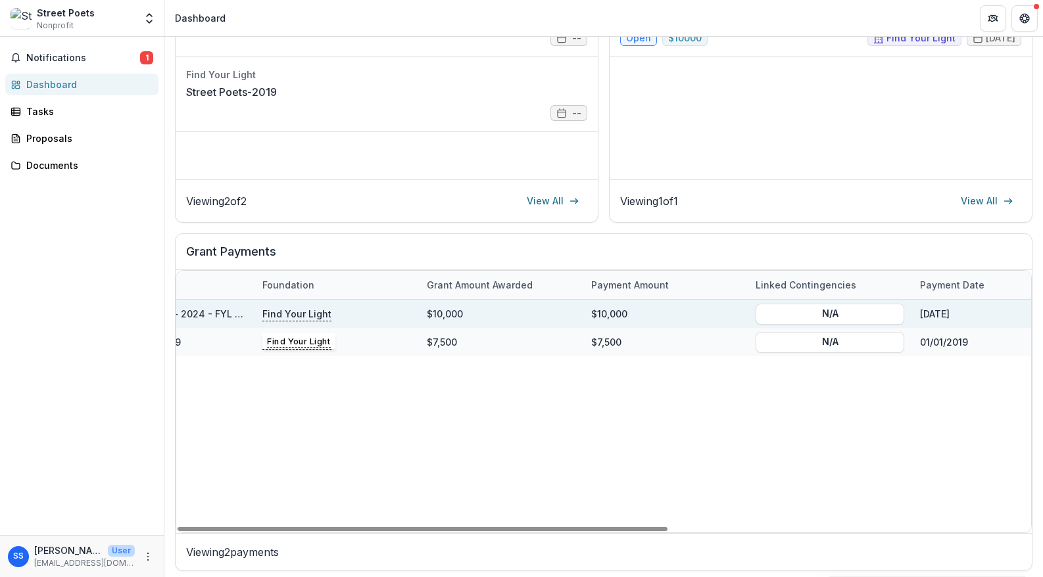
click at [299, 310] on p "Find Your Light" at bounding box center [296, 313] width 69 height 14
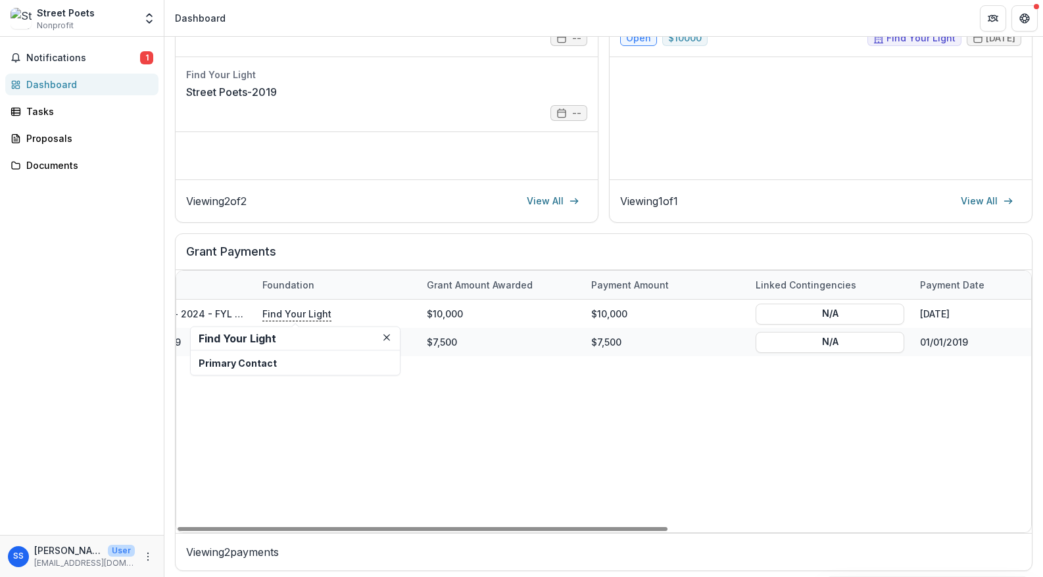
click at [341, 435] on div "Street Poets Inc - 2024 - FYL General Grant Application Find Your Light $10,000…" at bounding box center [830, 416] width 1480 height 233
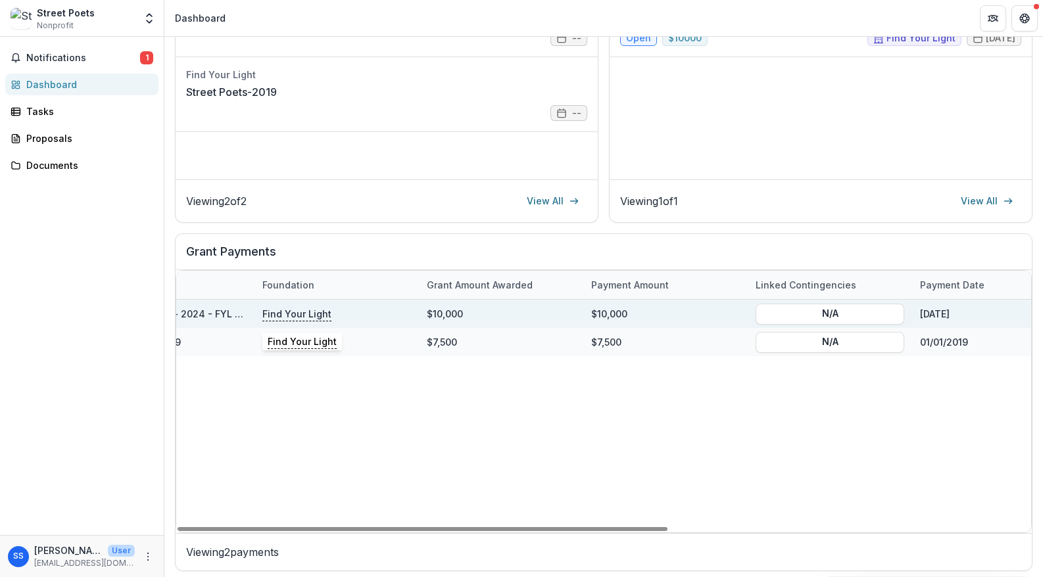
scroll to position [0, 0]
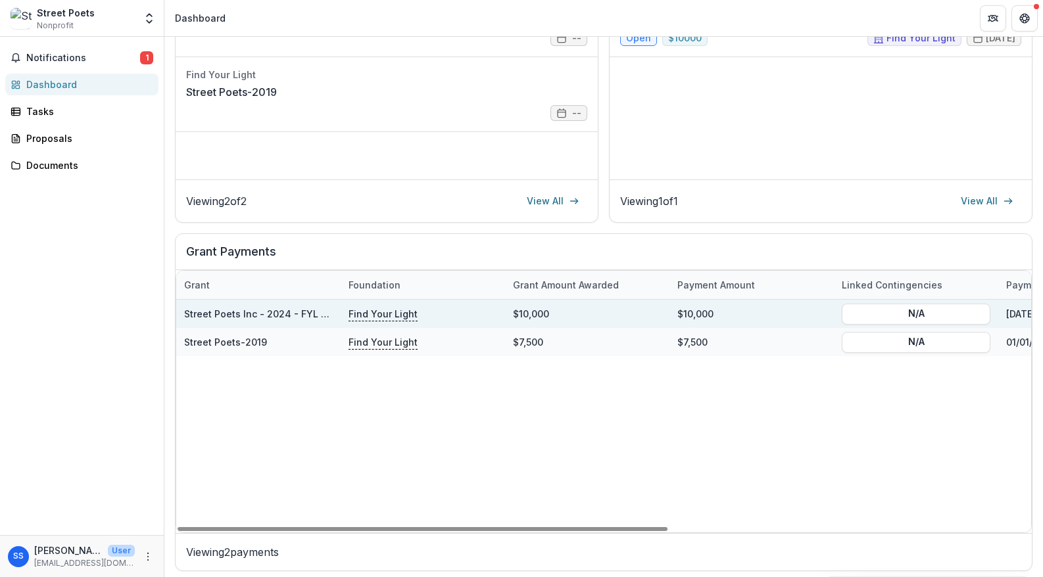
click at [224, 320] on div "Street Poets Inc - 2024 - FYL General Grant Application" at bounding box center [258, 314] width 149 height 14
click at [224, 310] on link "Street Poets Inc - 2024 - FYL General Grant Application" at bounding box center [312, 313] width 256 height 11
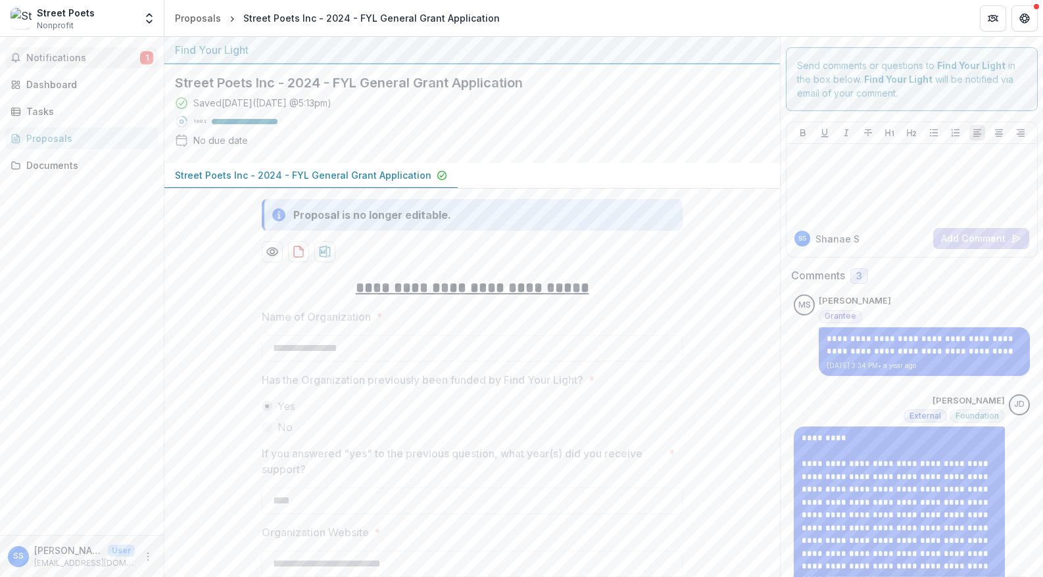
click at [47, 55] on span "Notifications" at bounding box center [83, 58] width 114 height 11
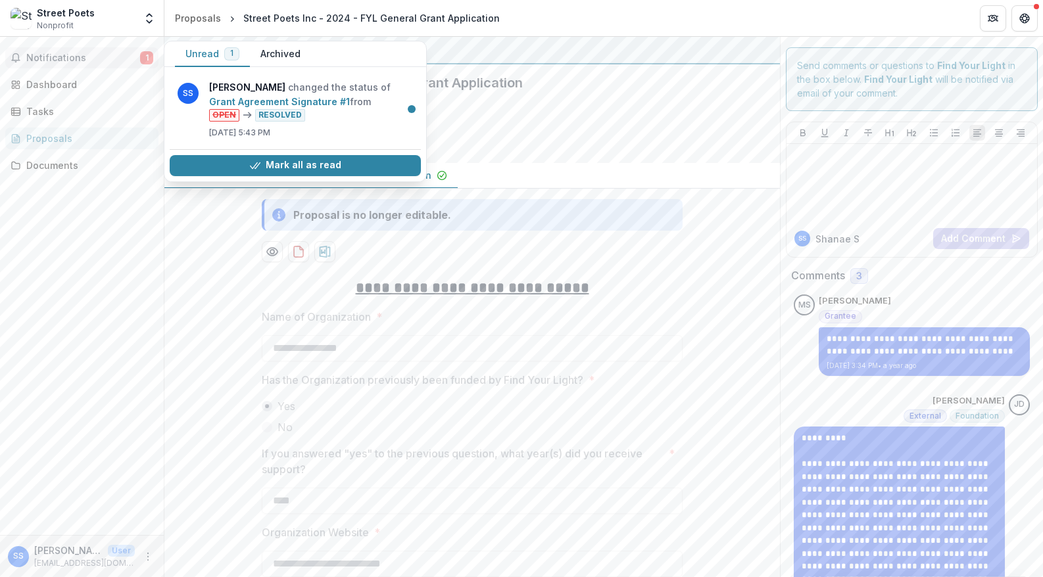
click at [138, 224] on div "Notifications 1 Unread 1 Archived SS Shanae Sharon changed the status of Grant …" at bounding box center [82, 286] width 164 height 498
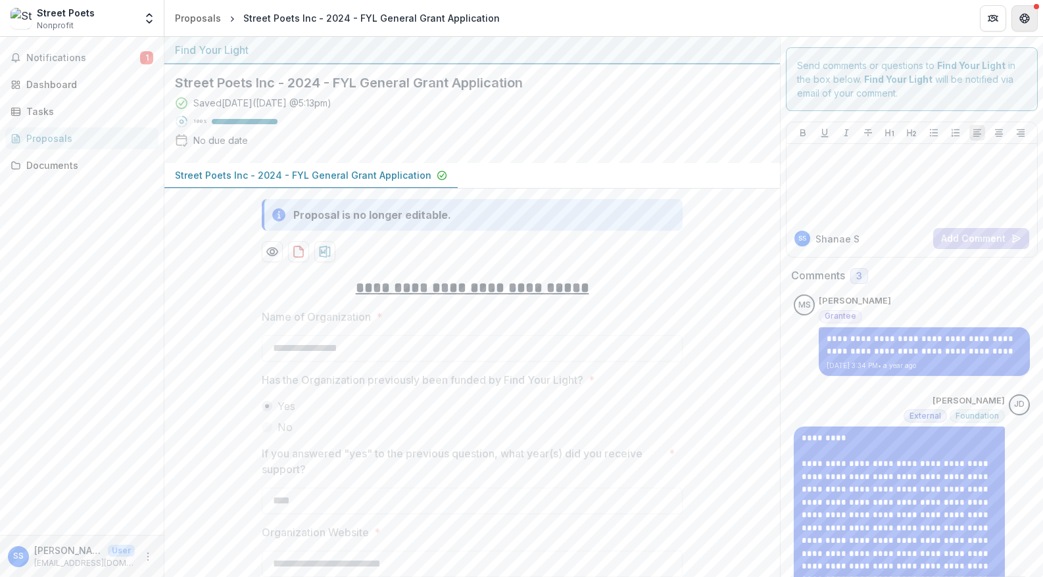
click at [1020, 17] on icon "Get Help" at bounding box center [1021, 17] width 3 height 3
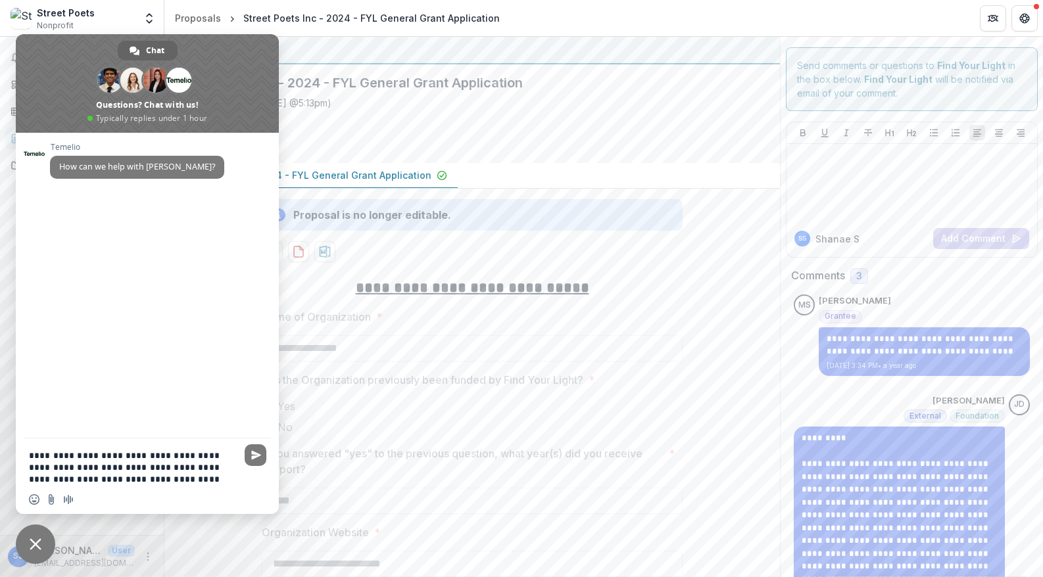
type textarea "**********"
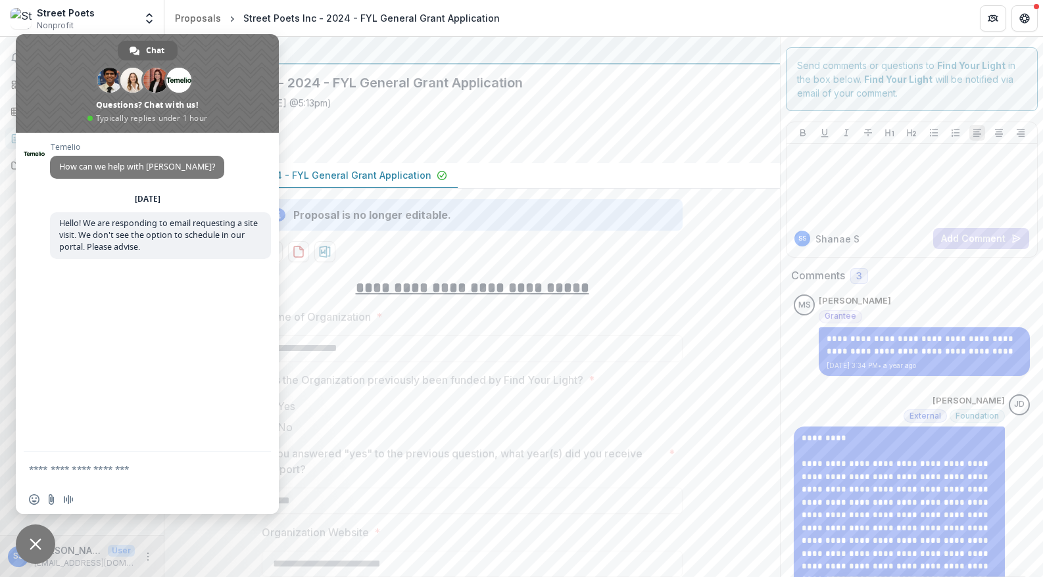
click at [176, 479] on form at bounding box center [133, 470] width 208 height 36
click at [31, 544] on span "Close chat" at bounding box center [36, 545] width 12 height 12
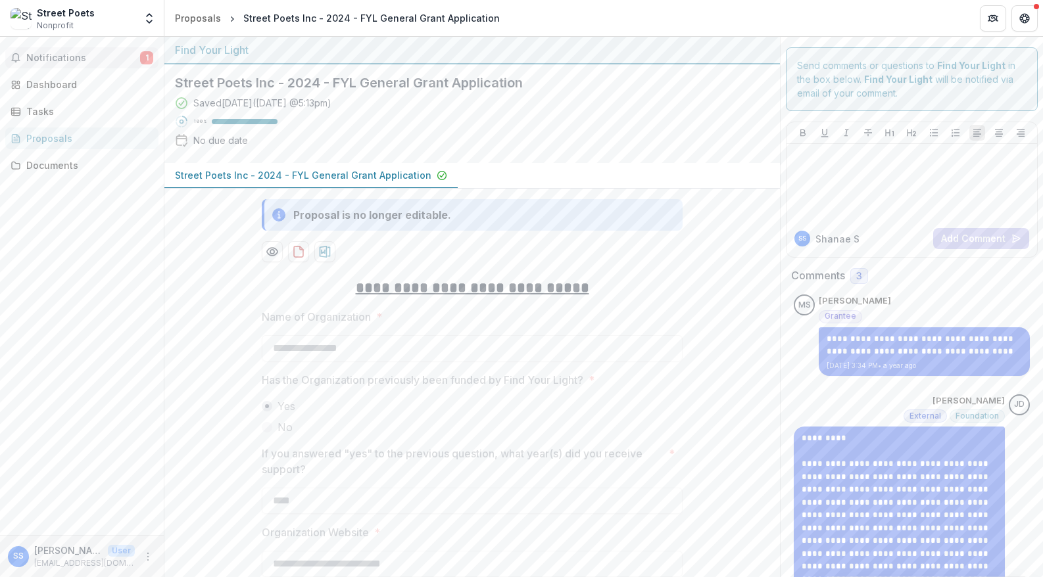
click at [59, 61] on span "Notifications" at bounding box center [83, 58] width 114 height 11
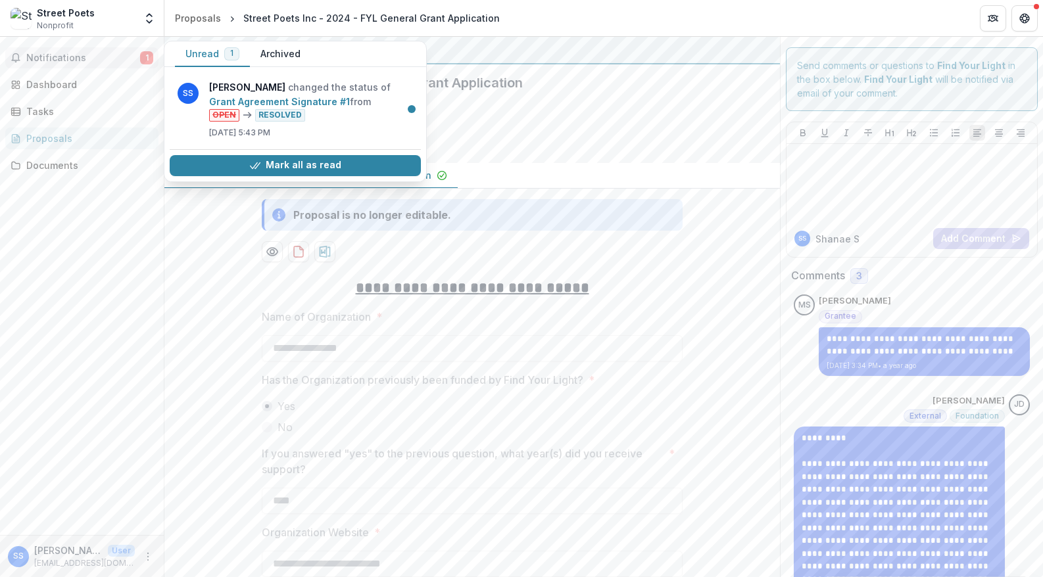
click at [289, 56] on button "Archived" at bounding box center [280, 54] width 61 height 26
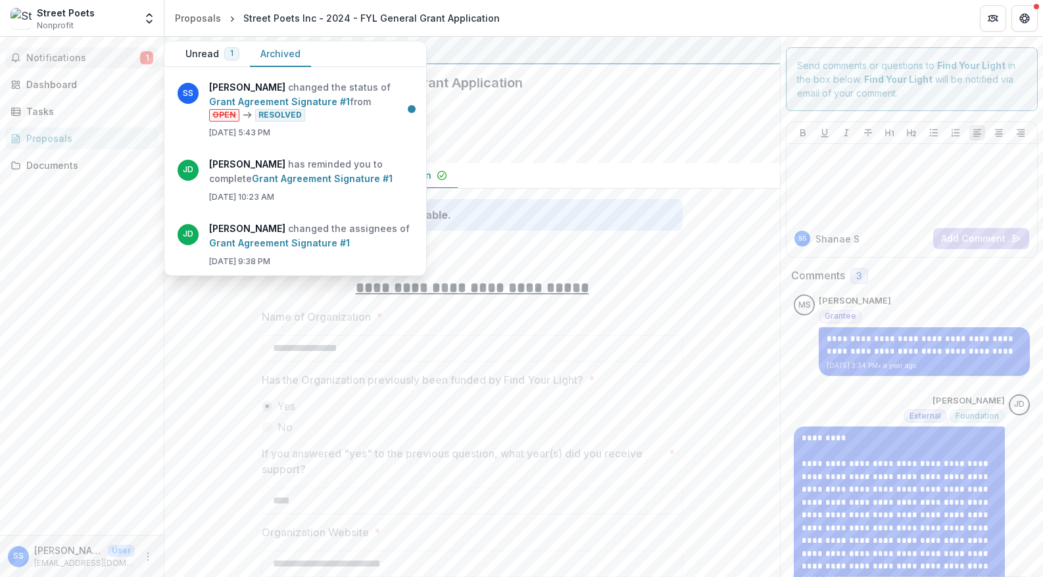
click at [212, 58] on button "Unread 1" at bounding box center [212, 54] width 75 height 26
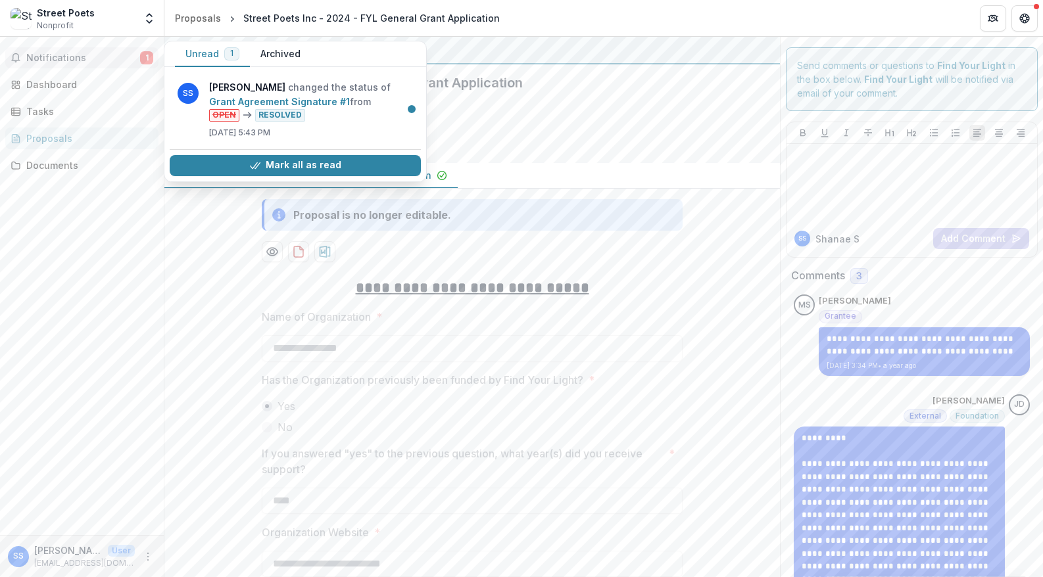
click at [97, 267] on div "Notifications 1 Unread 1 Archived SS Shanae Sharon changed the status of Grant …" at bounding box center [82, 286] width 164 height 498
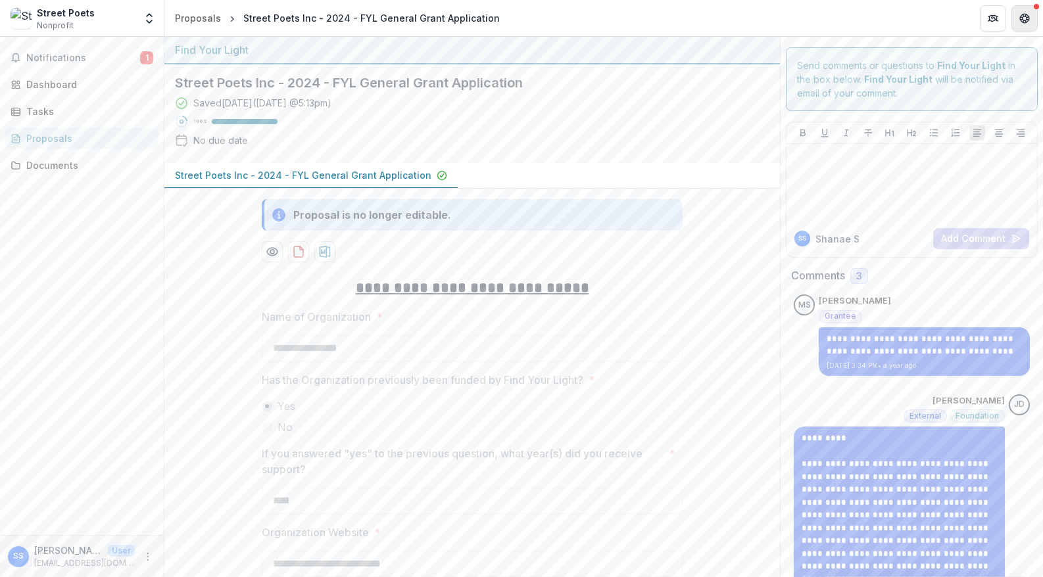
click at [1024, 14] on icon "Get Help" at bounding box center [1024, 15] width 3 height 3
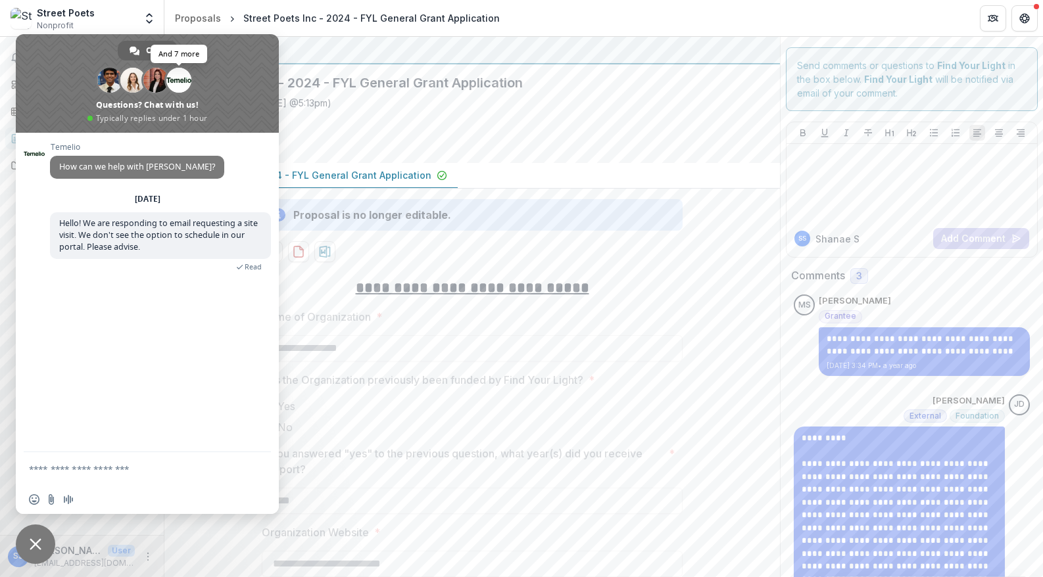
click at [175, 83] on span at bounding box center [178, 80] width 25 height 25
click at [181, 84] on span at bounding box center [178, 80] width 25 height 25
drag, startPoint x: 152, startPoint y: 251, endPoint x: 57, endPoint y: 224, distance: 98.3
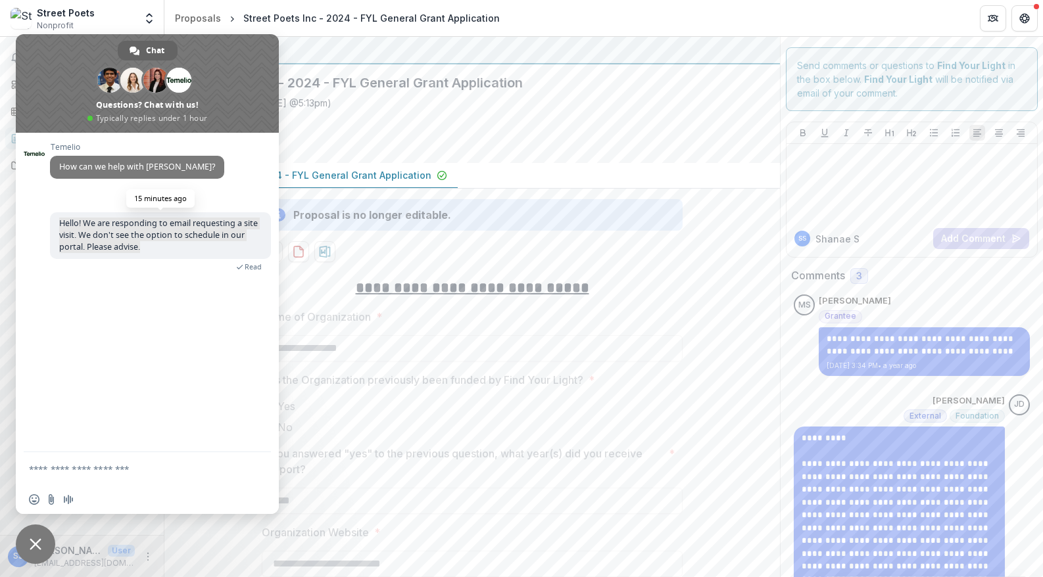
click at [57, 224] on span "Hello! We are responding to email requesting a site visit. We don't see the opt…" at bounding box center [160, 235] width 221 height 47
copy span "Hello! We are responding to email requesting a site visit. We don't see the opt…"
click at [99, 351] on div "Temelio How can we help with Temelio? Monday, 15 September Hello! We are respon…" at bounding box center [147, 293] width 263 height 320
click at [170, 226] on span "Hello! We are responding to email requesting a site visit. We don't see the opt…" at bounding box center [158, 235] width 199 height 35
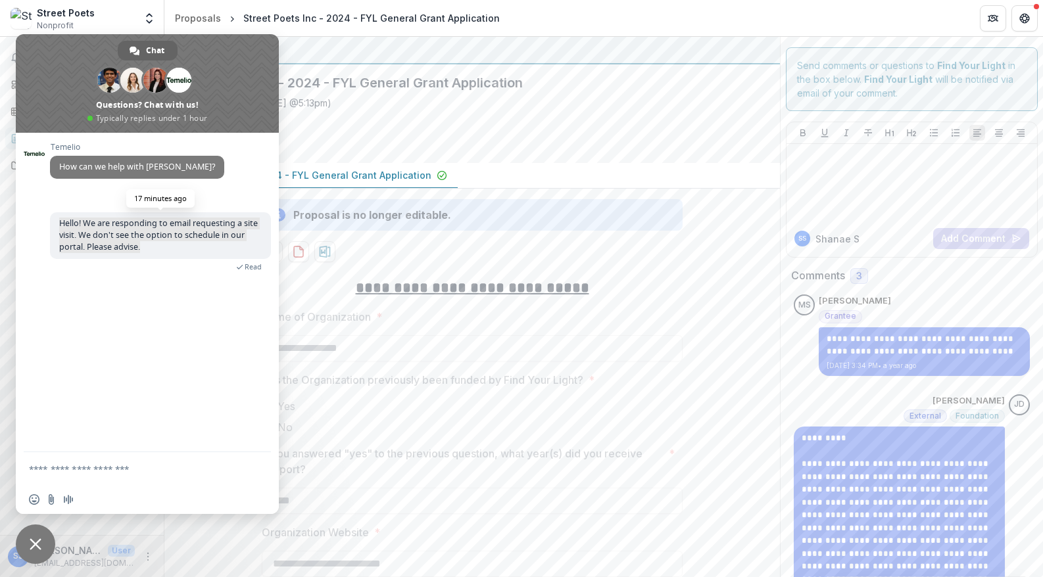
click at [170, 226] on span "Hello! We are responding to email requesting a site visit. We don't see the opt…" at bounding box center [158, 235] width 199 height 35
click at [164, 237] on span "Hello! We are responding to email requesting a site visit. We don't see the opt…" at bounding box center [158, 235] width 199 height 35
drag, startPoint x: 147, startPoint y: 249, endPoint x: 53, endPoint y: 226, distance: 97.0
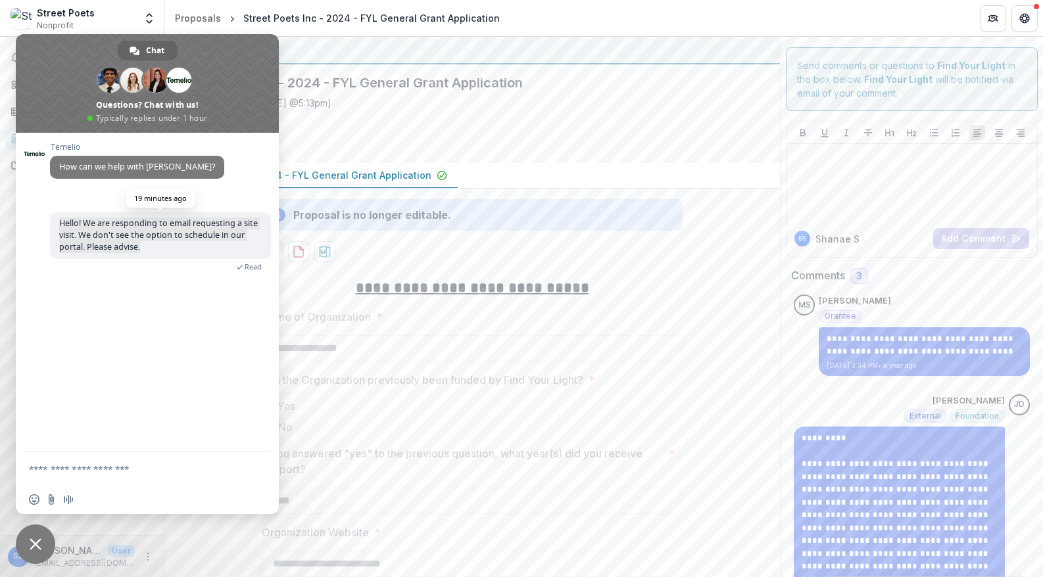
click at [53, 226] on span "Hello! We are responding to email requesting a site visit. We don't see the opt…" at bounding box center [160, 235] width 221 height 47
copy span "Hello! We are responding to email requesting a site visit. We don't see the opt…"
click at [60, 465] on textarea "Compose your message..." at bounding box center [133, 470] width 208 height 12
paste textarea "**********"
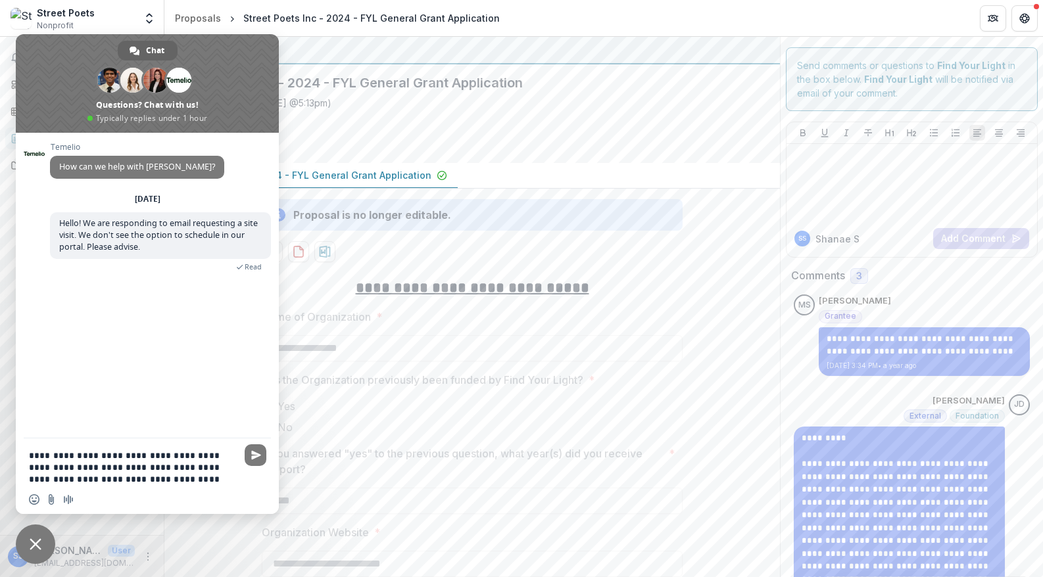
click at [151, 455] on textarea "**********" at bounding box center [133, 468] width 208 height 36
click at [226, 487] on div "Insert an emoji Send a file Audio message" at bounding box center [147, 499] width 263 height 29
click at [142, 473] on textarea "**********" at bounding box center [133, 468] width 208 height 36
click at [133, 484] on textarea "**********" at bounding box center [133, 468] width 208 height 36
click at [141, 481] on textarea "**********" at bounding box center [133, 468] width 208 height 36
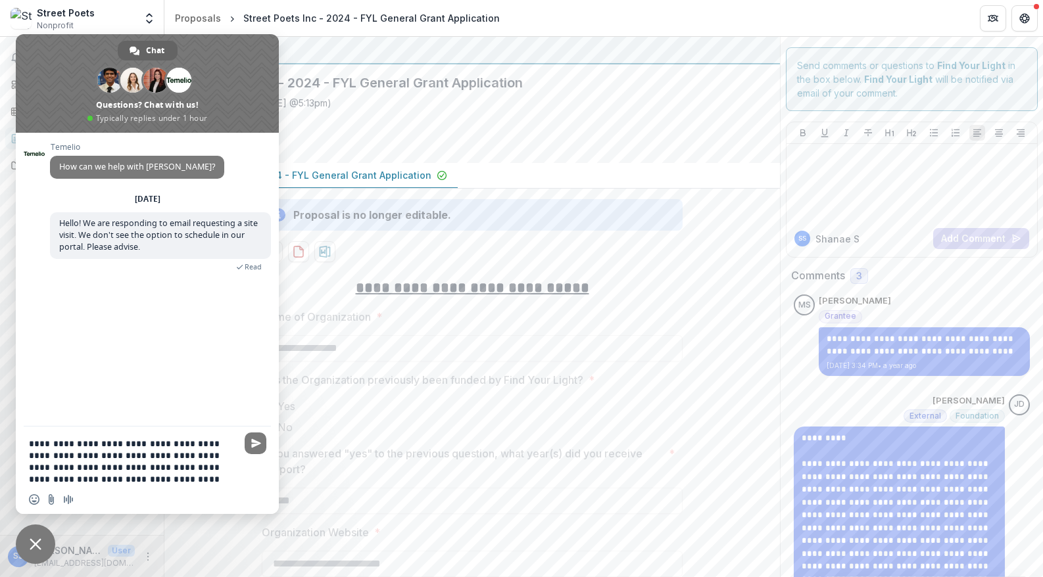
click at [90, 482] on textarea "**********" at bounding box center [133, 461] width 208 height 47
click at [107, 481] on textarea "**********" at bounding box center [133, 455] width 208 height 59
click at [80, 459] on textarea "**********" at bounding box center [133, 455] width 208 height 59
click at [111, 468] on textarea "**********" at bounding box center [133, 455] width 208 height 59
click at [199, 470] on textarea "**********" at bounding box center [133, 455] width 208 height 59
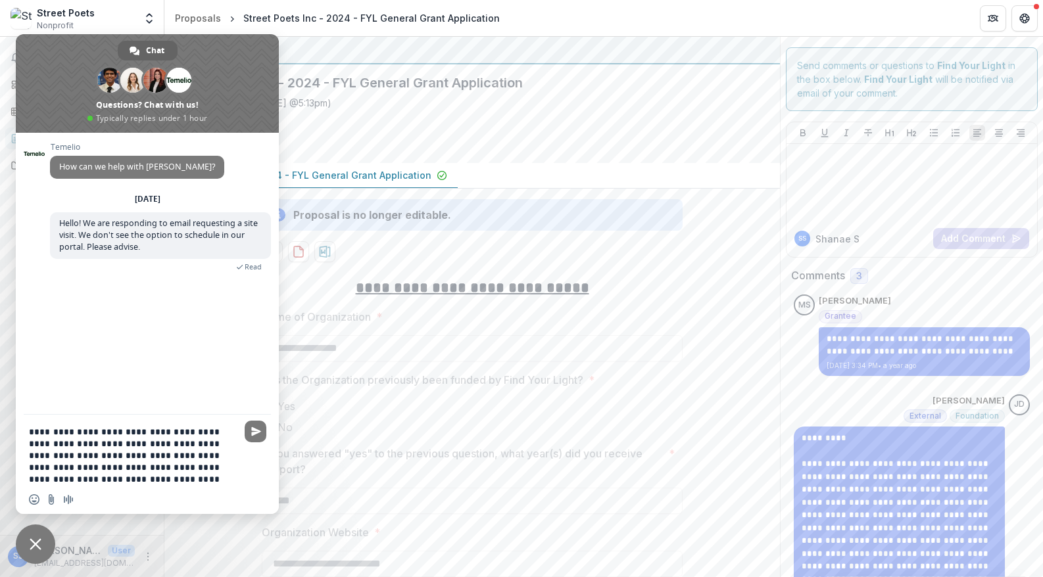
click at [203, 470] on textarea "**********" at bounding box center [133, 455] width 208 height 59
click at [68, 480] on textarea "**********" at bounding box center [133, 455] width 208 height 59
drag, startPoint x: 216, startPoint y: 479, endPoint x: 18, endPoint y: 423, distance: 205.0
click at [18, 423] on div "**********" at bounding box center [147, 451] width 263 height 73
click at [112, 448] on textarea "**********" at bounding box center [133, 455] width 208 height 59
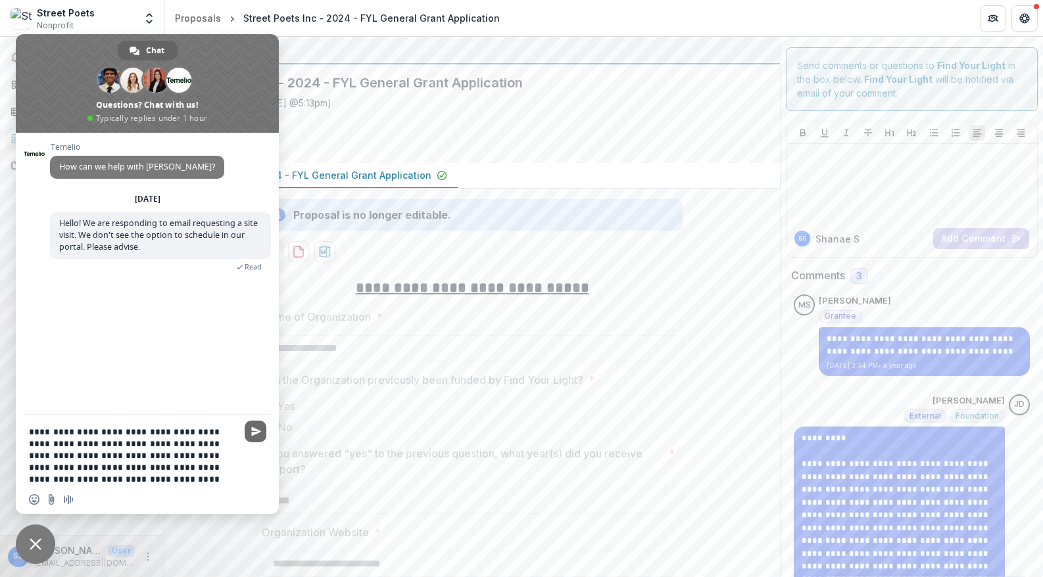
type textarea "**********"
click at [258, 434] on span "Send" at bounding box center [256, 432] width 10 height 10
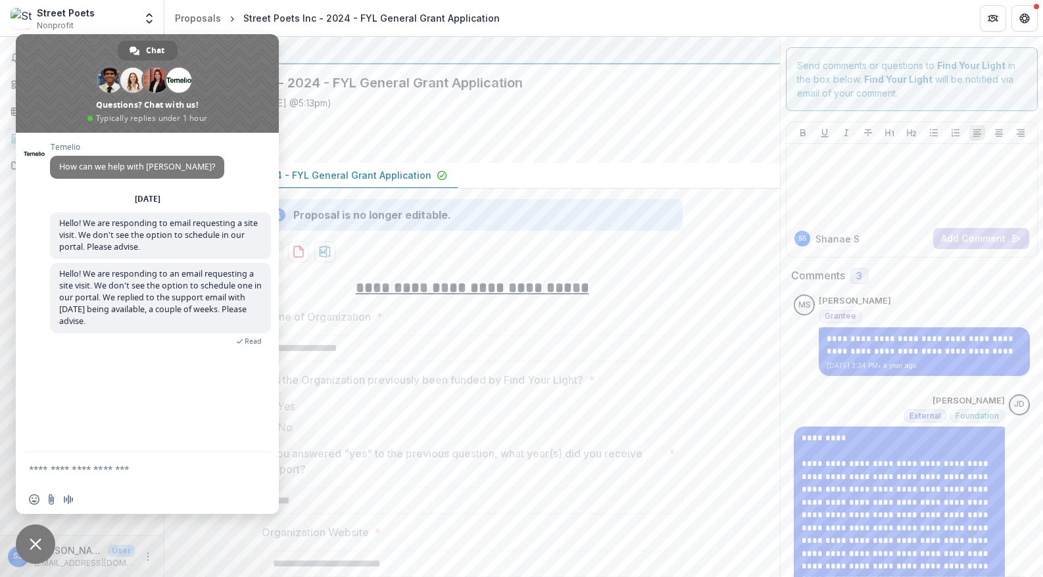
click at [105, 463] on form at bounding box center [133, 470] width 208 height 36
click at [105, 481] on form at bounding box center [133, 470] width 208 height 36
click at [105, 479] on form at bounding box center [133, 470] width 208 height 36
click at [105, 472] on textarea "Compose your message..." at bounding box center [133, 470] width 208 height 12
click at [471, 135] on div "Saved 3 months ago ( June 12, 2025 @ 5:13pm ) 100 % No due date" at bounding box center [461, 124] width 573 height 57
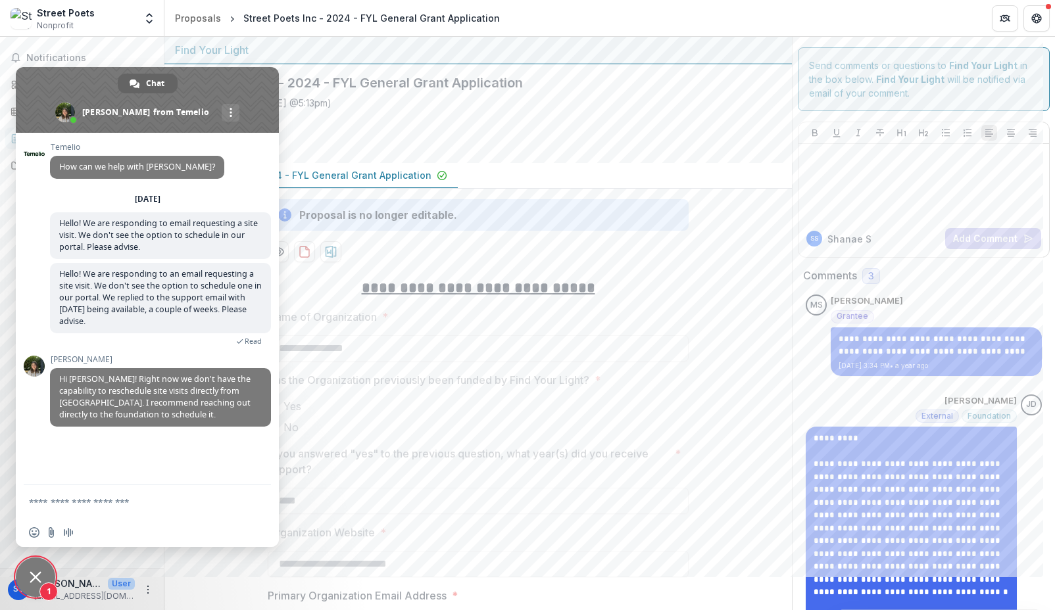
click at [38, 571] on span "Close chat" at bounding box center [36, 577] width 12 height 12
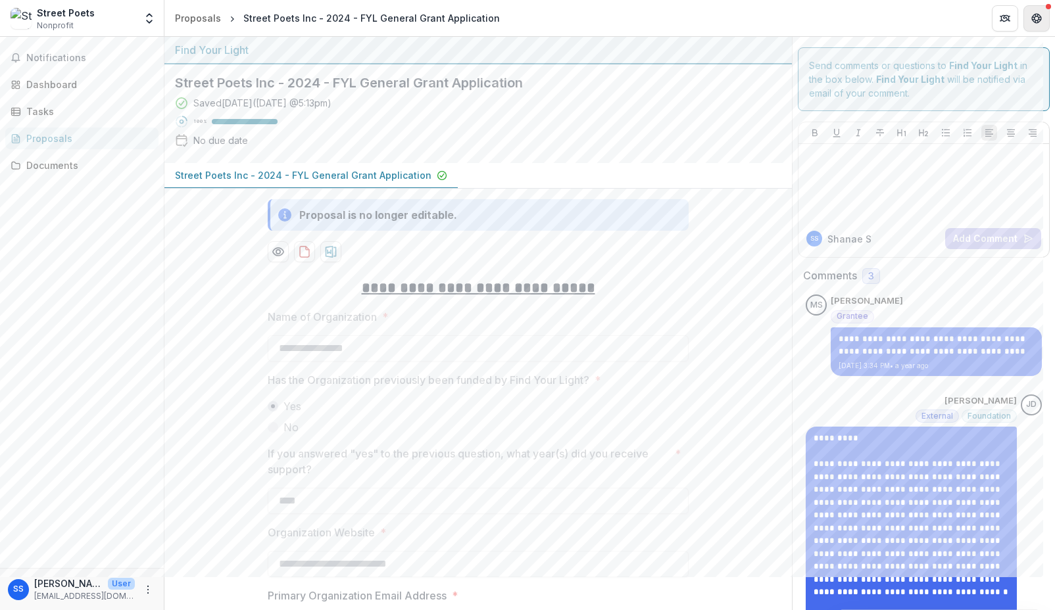
click at [1039, 29] on button "Get Help" at bounding box center [1036, 18] width 26 height 26
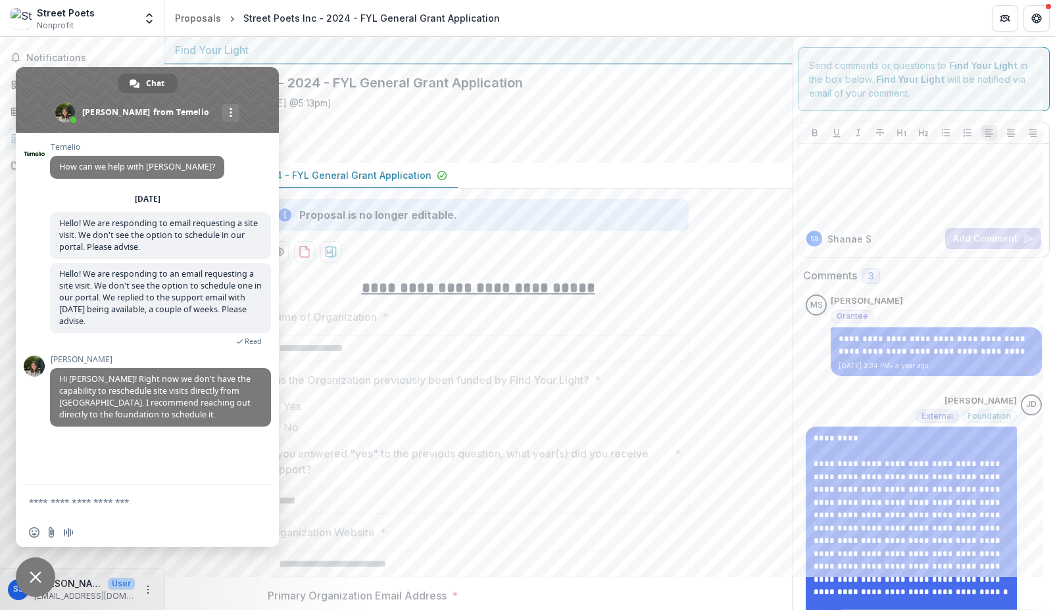
click at [31, 575] on span "Close chat" at bounding box center [36, 577] width 12 height 12
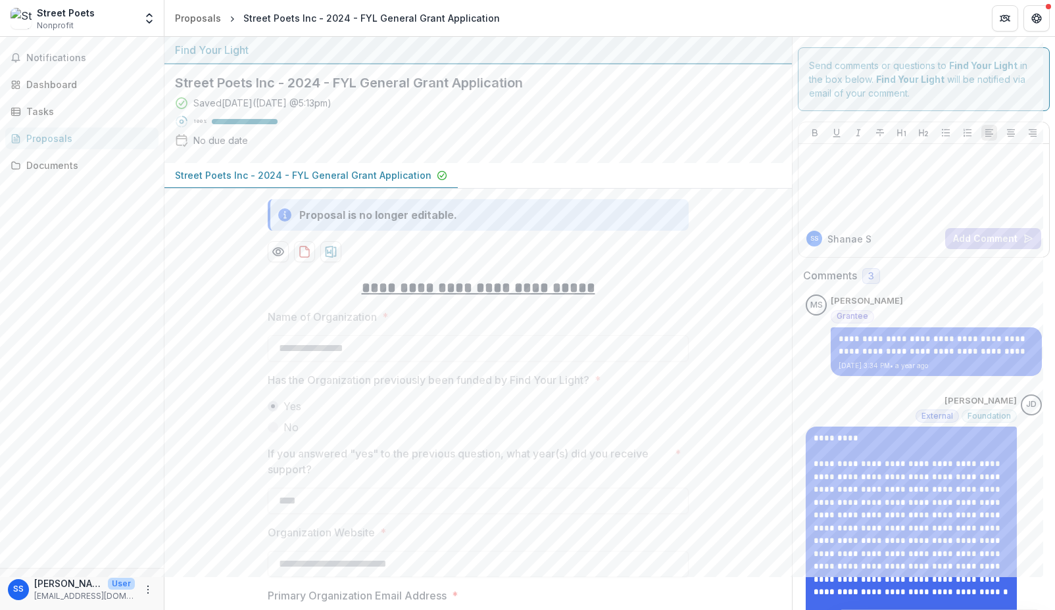
click at [55, 577] on p "[PERSON_NAME]" at bounding box center [68, 584] width 68 height 14
click at [147, 577] on icon "More" at bounding box center [148, 590] width 11 height 11
click at [230, 577] on button "Logout" at bounding box center [234, 584] width 141 height 22
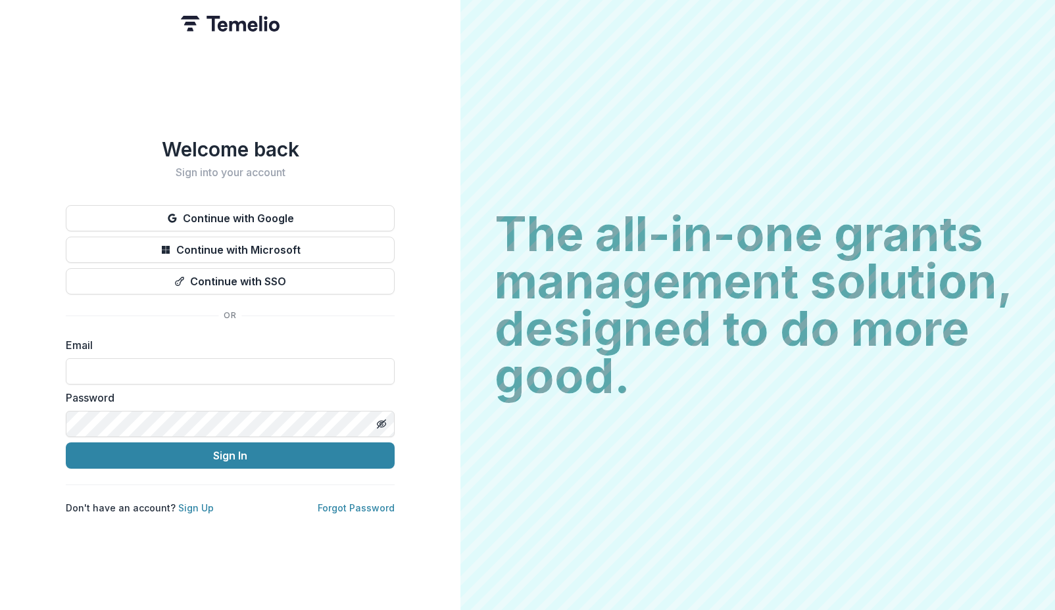
click at [234, 32] on div at bounding box center [230, 23] width 99 height 47
click at [219, 32] on div at bounding box center [230, 23] width 99 height 47
click at [216, 30] on img at bounding box center [230, 24] width 99 height 16
click at [216, 28] on img at bounding box center [230, 24] width 99 height 16
click at [174, 358] on input at bounding box center [230, 371] width 329 height 26
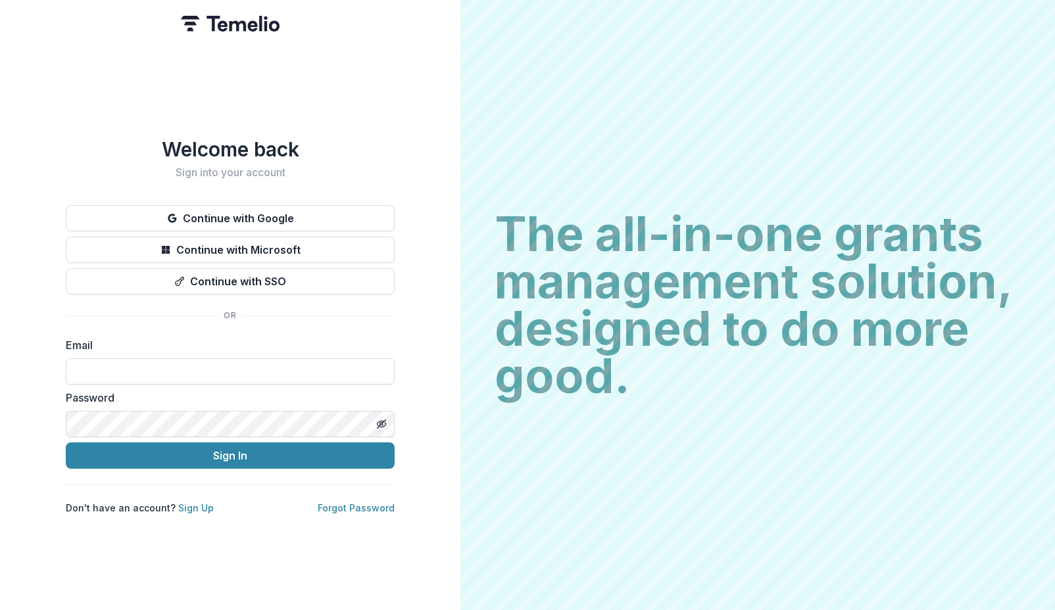
type input "**********"
click at [69, 538] on div "**********" at bounding box center [230, 305] width 460 height 610
click at [30, 541] on div "**********" at bounding box center [230, 305] width 460 height 610
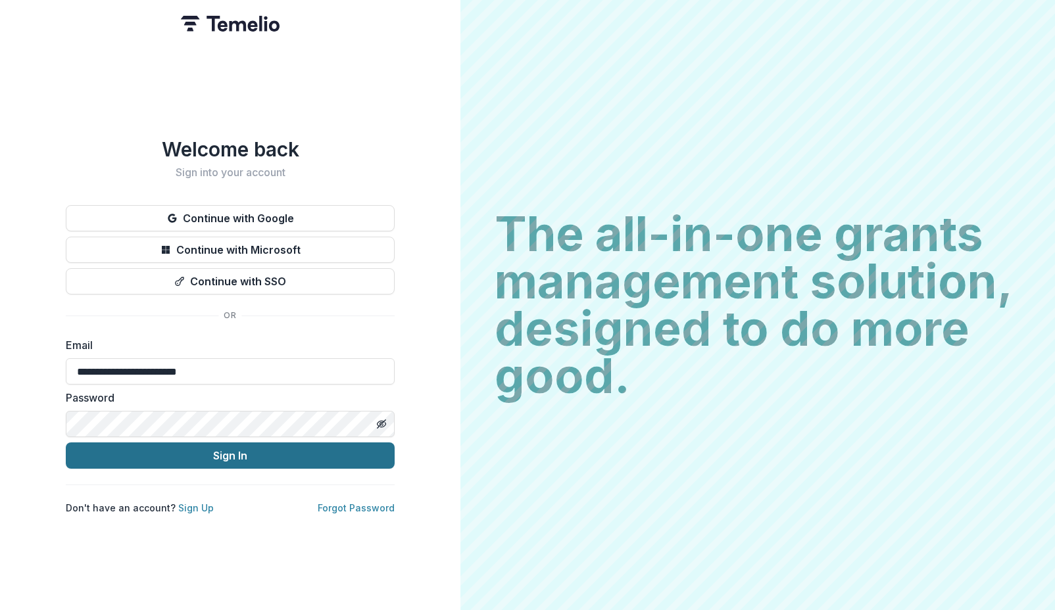
click at [172, 446] on button "Sign In" at bounding box center [230, 456] width 329 height 26
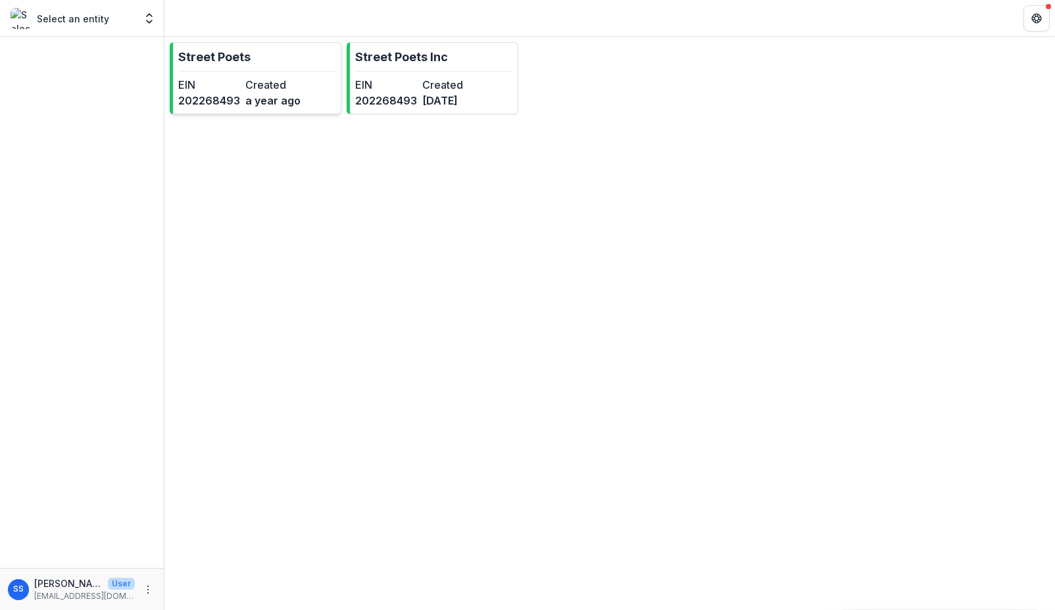
click at [269, 78] on dt "Created" at bounding box center [276, 85] width 62 height 16
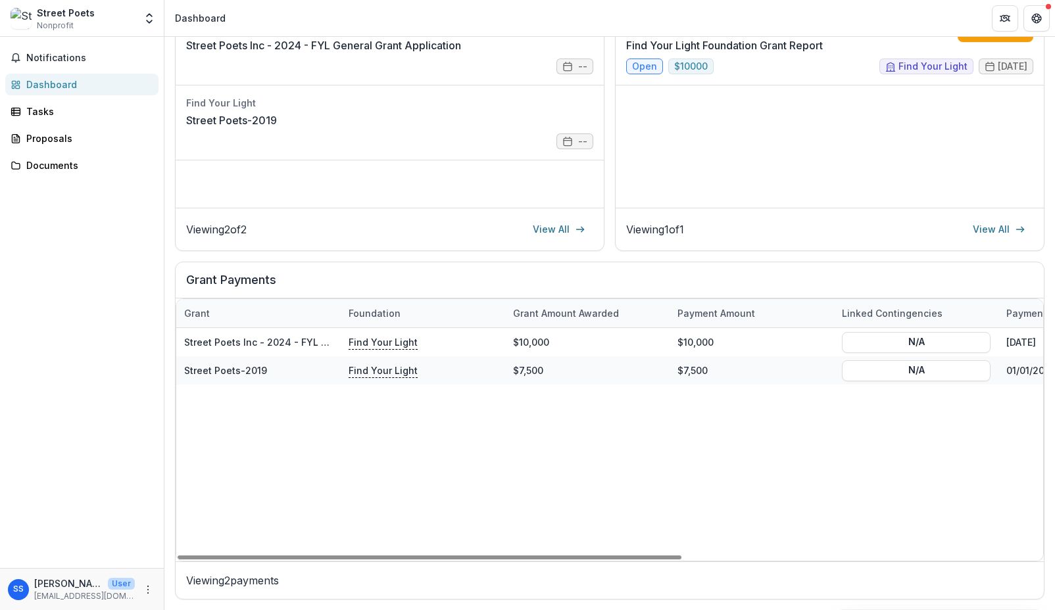
scroll to position [204, 0]
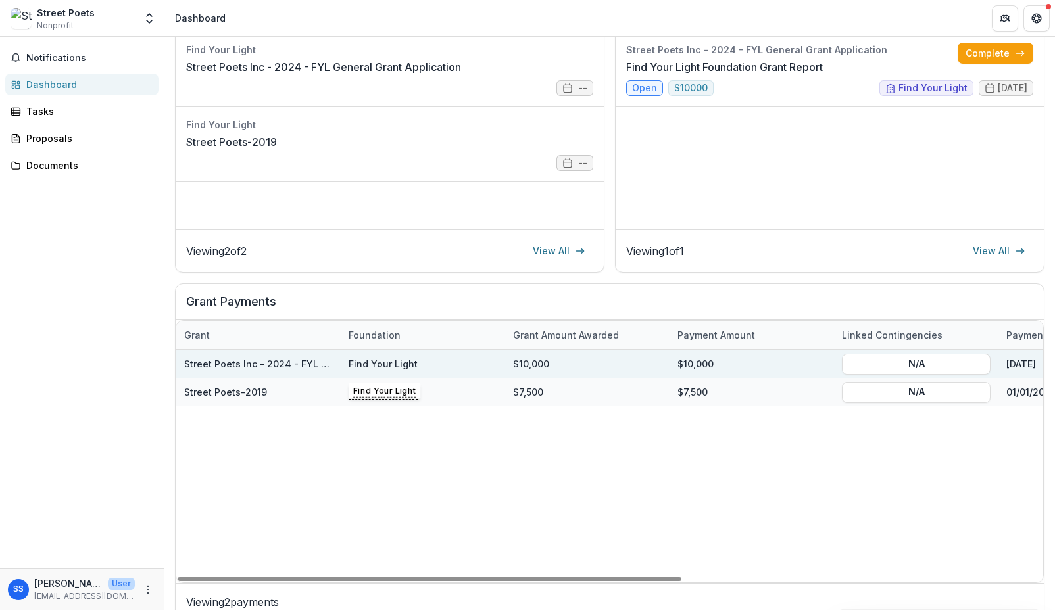
click at [382, 362] on p "Find Your Light" at bounding box center [383, 363] width 69 height 14
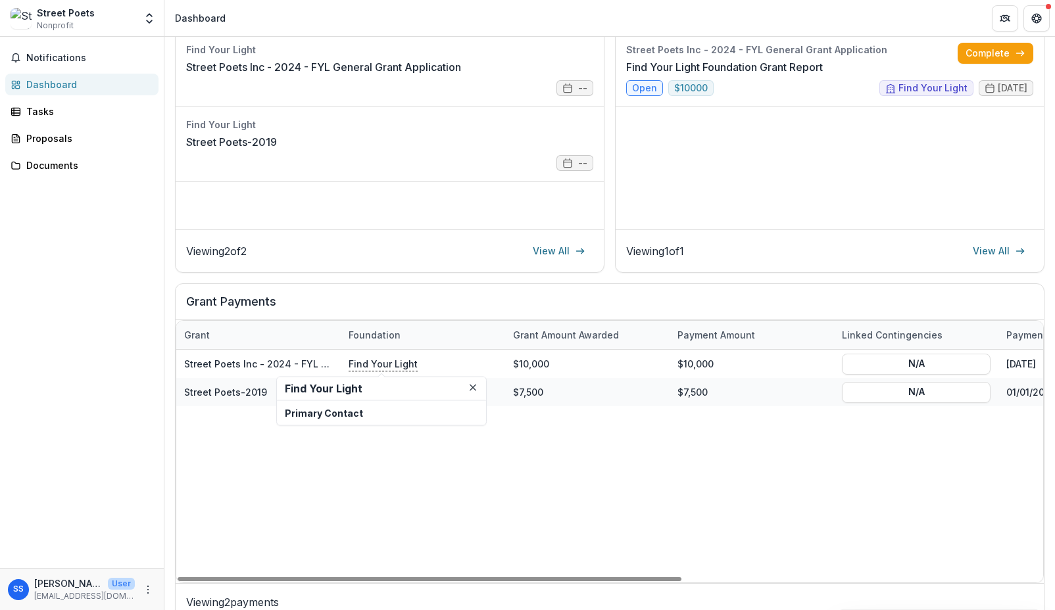
click at [356, 414] on p "Primary Contact" at bounding box center [381, 413] width 193 height 14
click at [314, 421] on div "Primary Contact" at bounding box center [381, 413] width 209 height 24
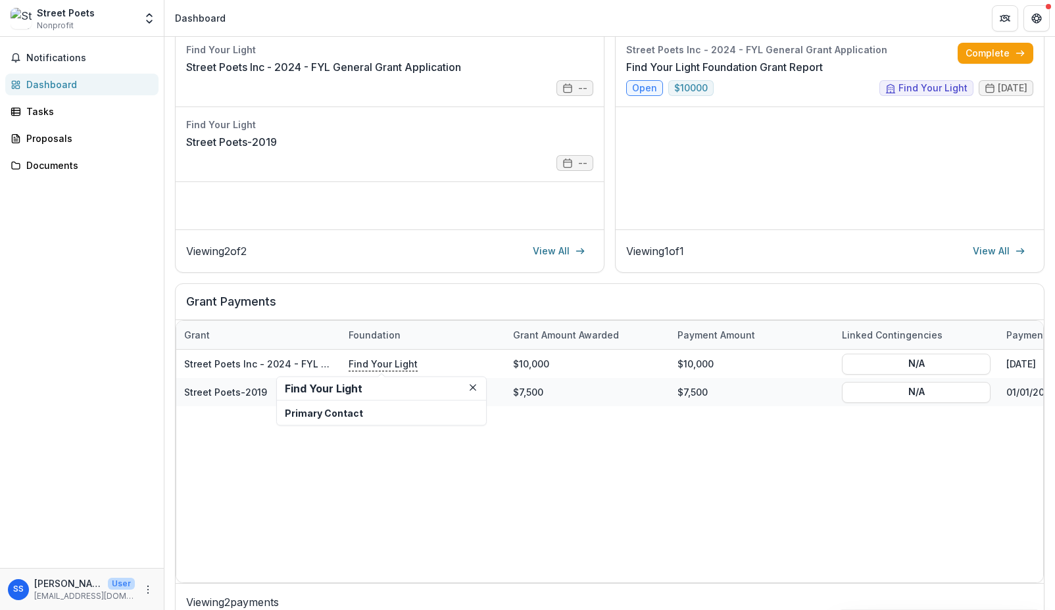
click at [314, 419] on p "Primary Contact" at bounding box center [381, 413] width 193 height 14
click at [314, 416] on p "Primary Contact" at bounding box center [381, 413] width 193 height 14
click at [312, 388] on h2 "Find Your Light" at bounding box center [381, 389] width 193 height 12
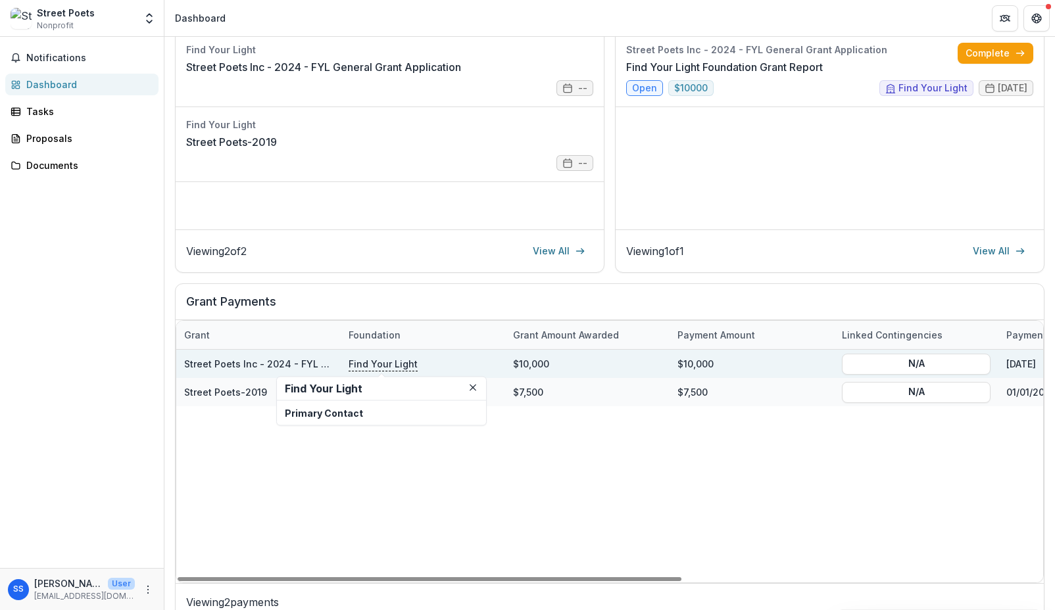
click at [726, 362] on div "$10,000" at bounding box center [751, 364] width 164 height 28
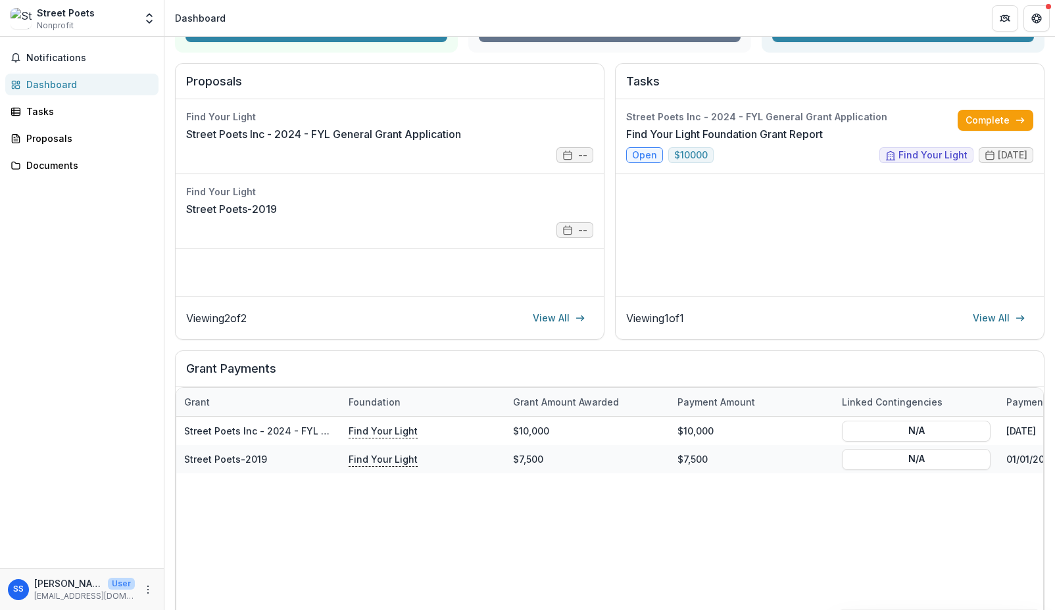
scroll to position [117, 0]
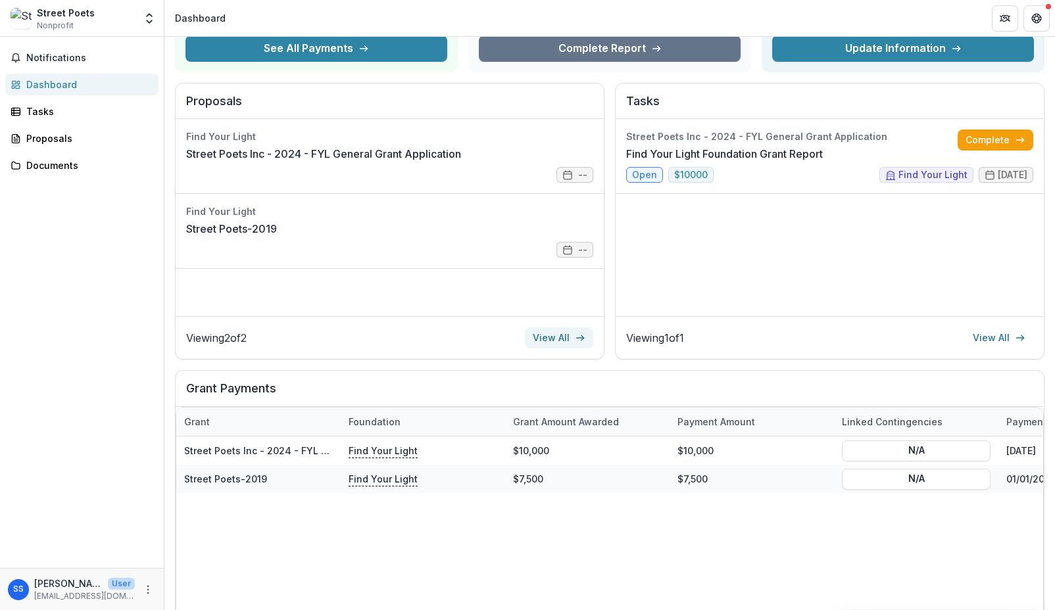
click at [541, 340] on link "View All" at bounding box center [559, 337] width 68 height 21
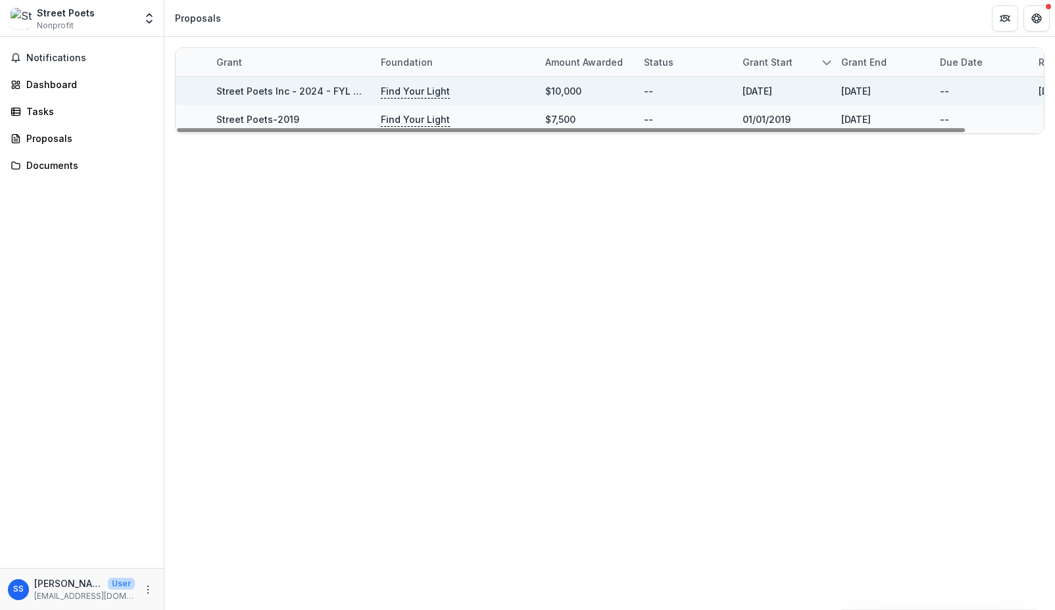
click at [320, 92] on link "Street Poets Inc - 2024 - FYL General Grant Application" at bounding box center [344, 90] width 256 height 11
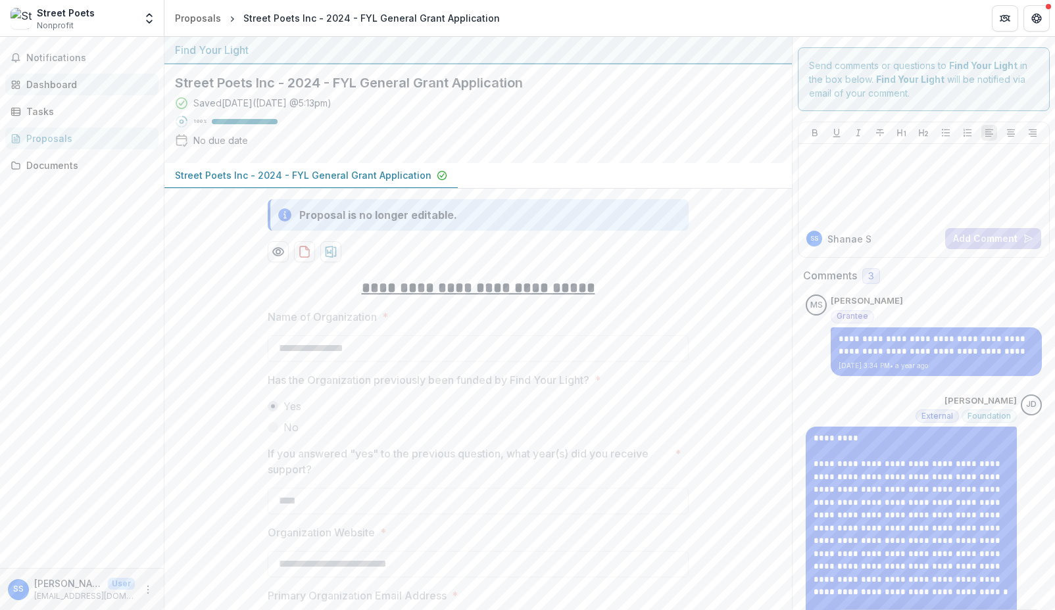
click at [52, 74] on link "Dashboard" at bounding box center [81, 85] width 153 height 22
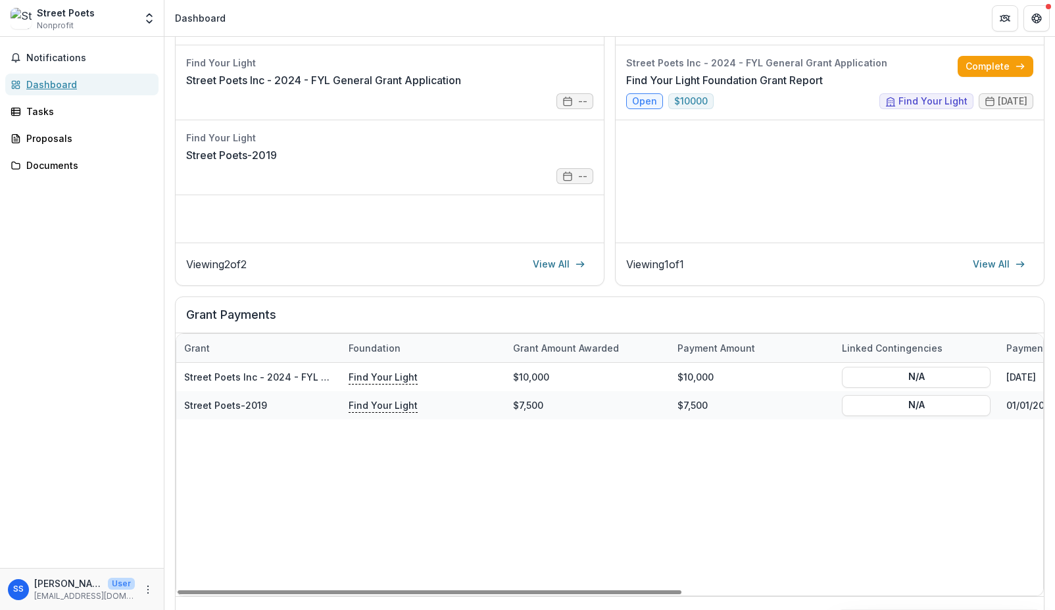
scroll to position [190, 0]
click at [787, 89] on link "Find Your Light Foundation Grant Report" at bounding box center [724, 81] width 197 height 16
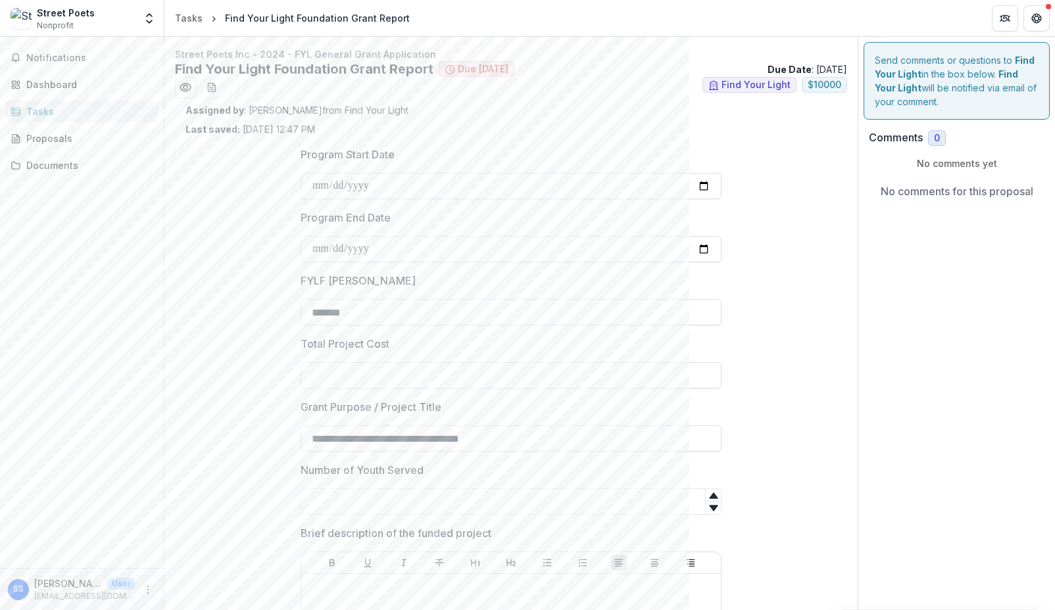
click at [53, 107] on div "Tasks" at bounding box center [87, 112] width 122 height 14
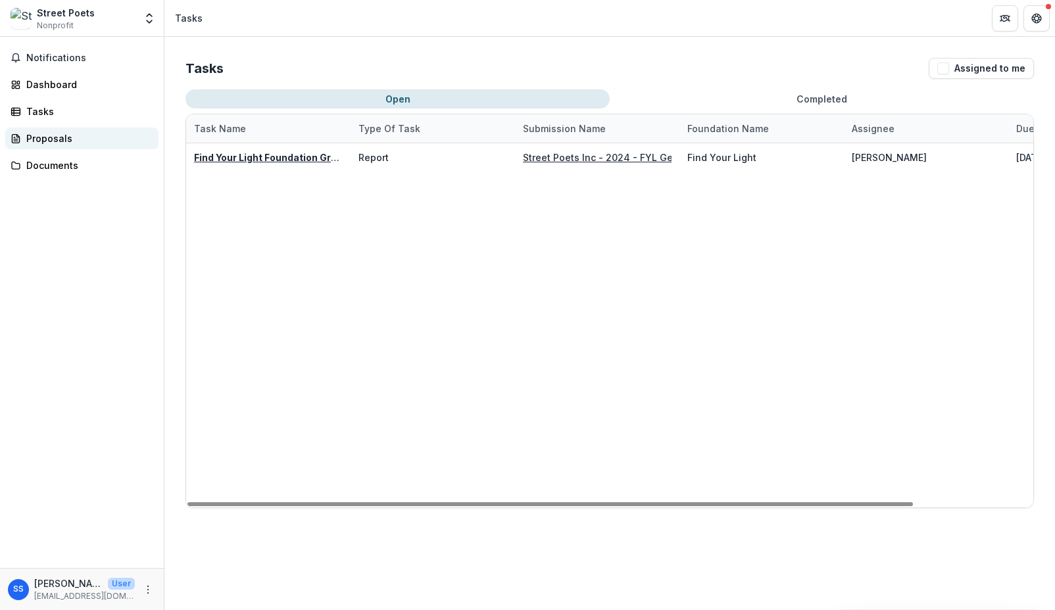
click at [53, 133] on div "Proposals" at bounding box center [87, 139] width 122 height 14
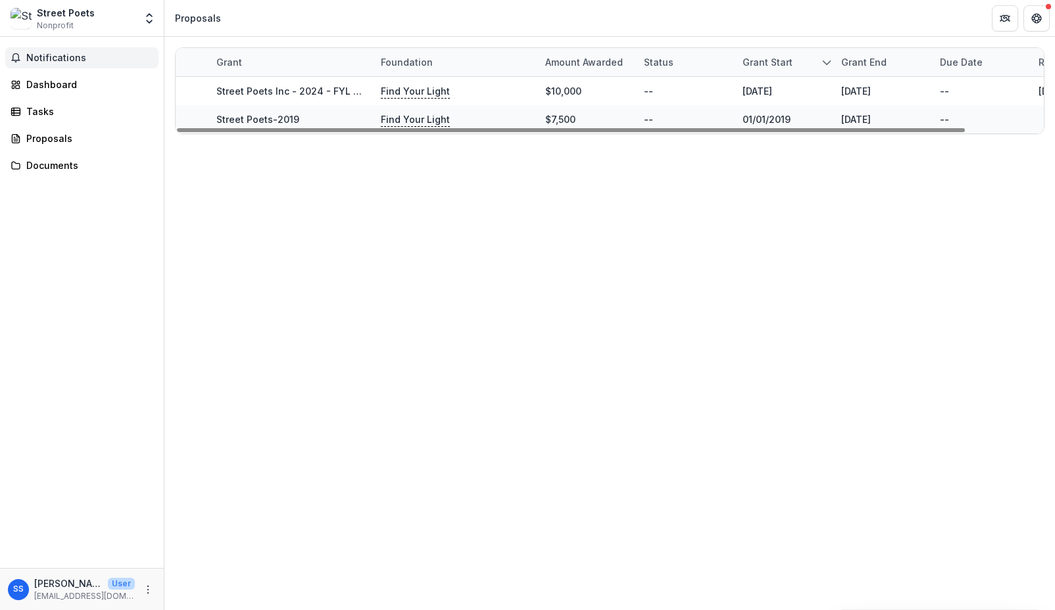
click at [68, 63] on button "Notifications" at bounding box center [81, 57] width 153 height 21
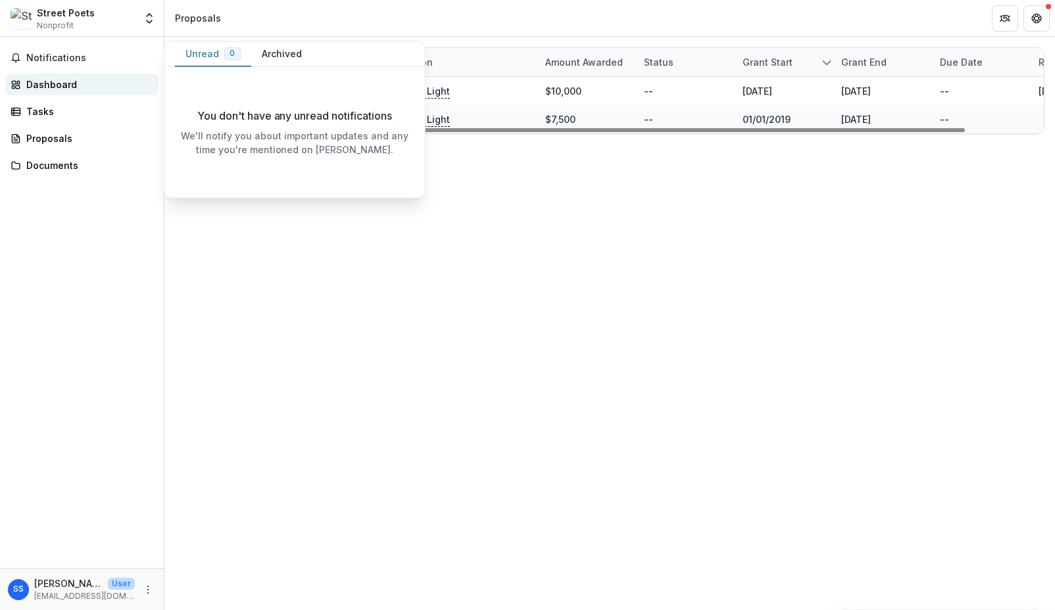
click at [82, 82] on div "Dashboard" at bounding box center [87, 85] width 122 height 14
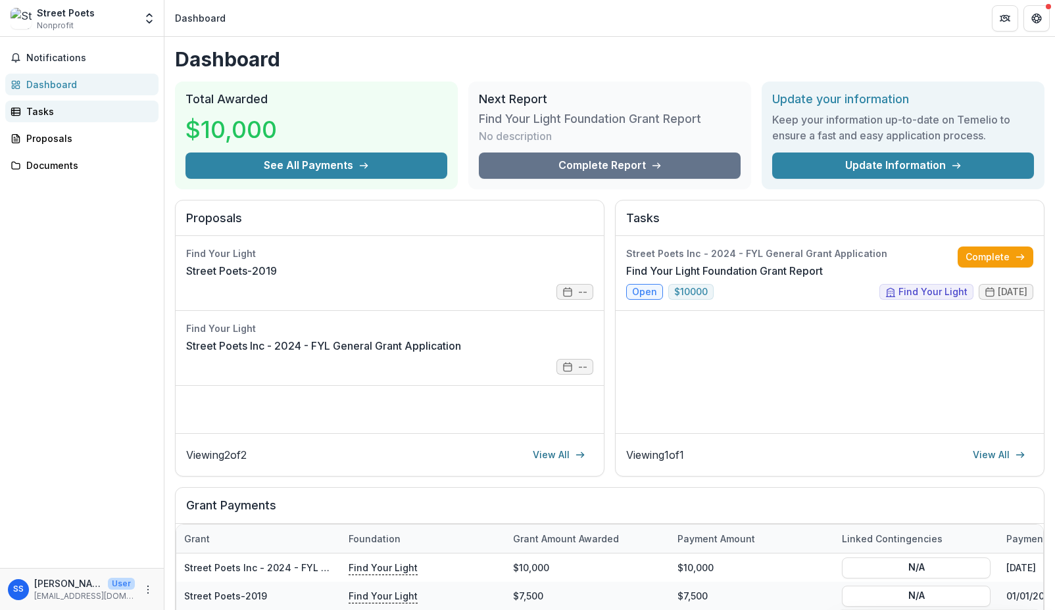
click at [41, 108] on div "Tasks" at bounding box center [87, 112] width 122 height 14
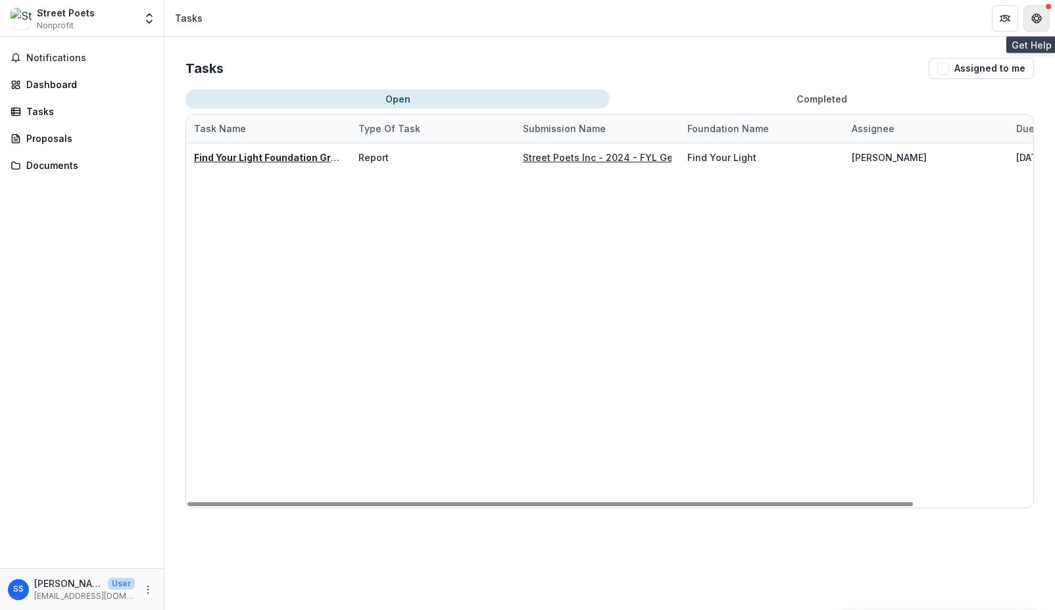
click at [1034, 5] on button "Get Help" at bounding box center [1036, 18] width 26 height 26
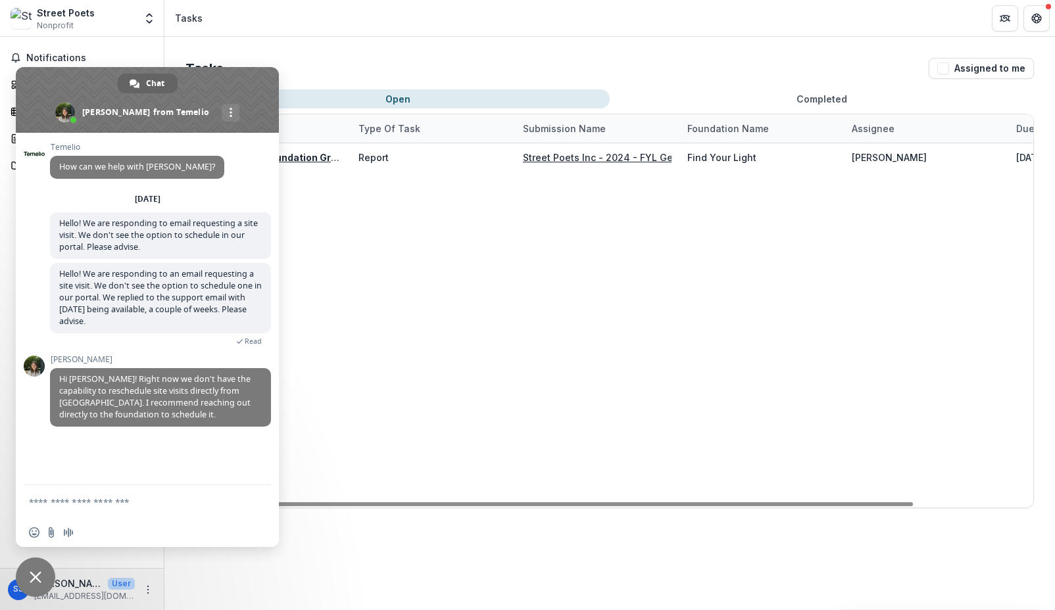
click at [395, 272] on div "Find Your Light Foundation Grant Report Report Street Poets Inc - 2024 - FYL Ge…" at bounding box center [679, 325] width 986 height 364
click at [36, 566] on span "Close chat" at bounding box center [35, 577] width 39 height 39
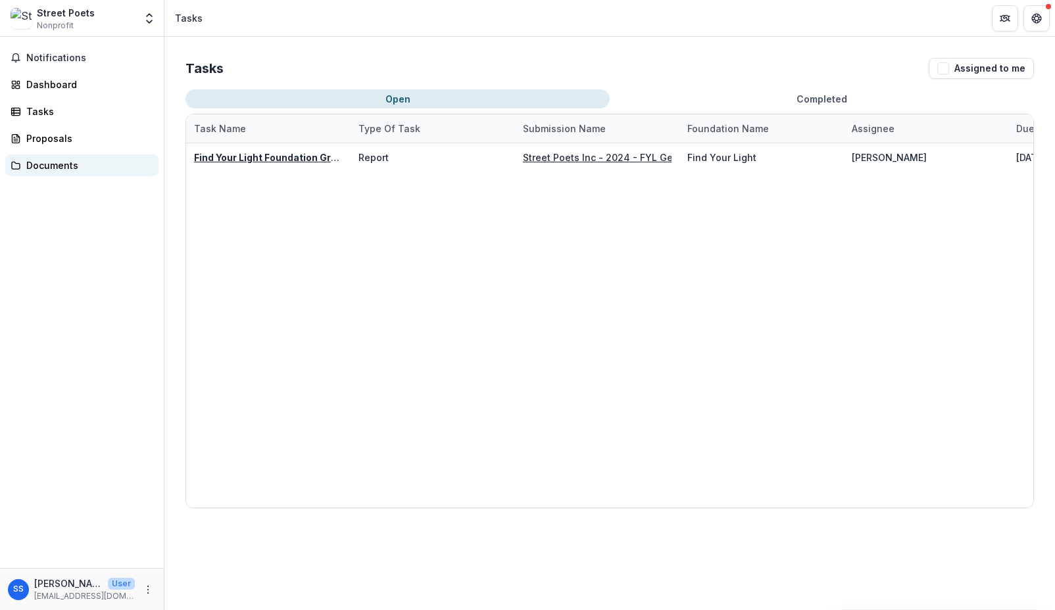
click at [69, 162] on div "Documents" at bounding box center [87, 165] width 122 height 14
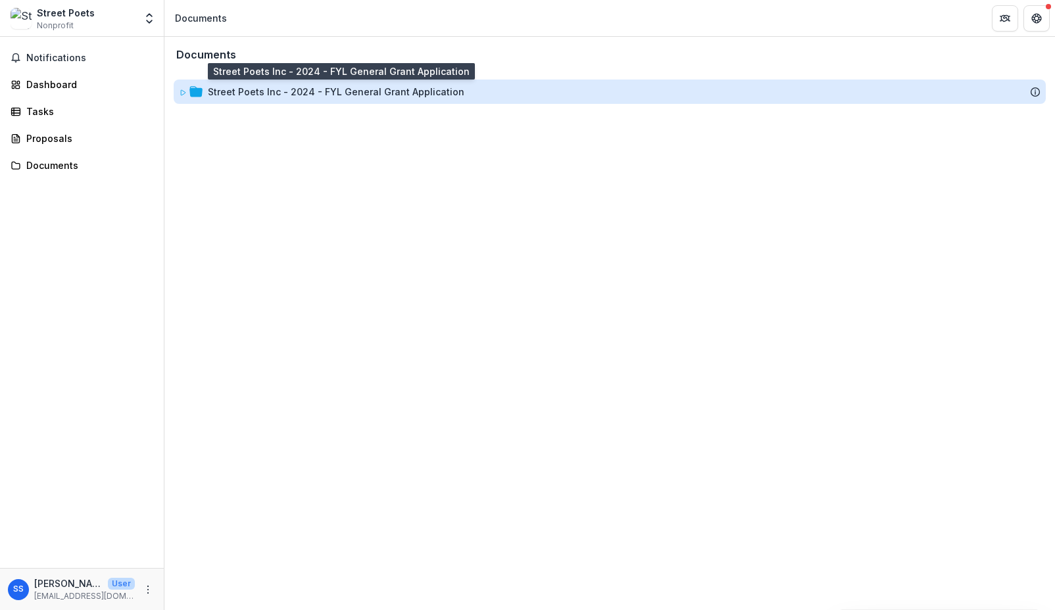
click at [285, 91] on div "Street Poets Inc - 2024 - FYL General Grant Application" at bounding box center [336, 92] width 256 height 14
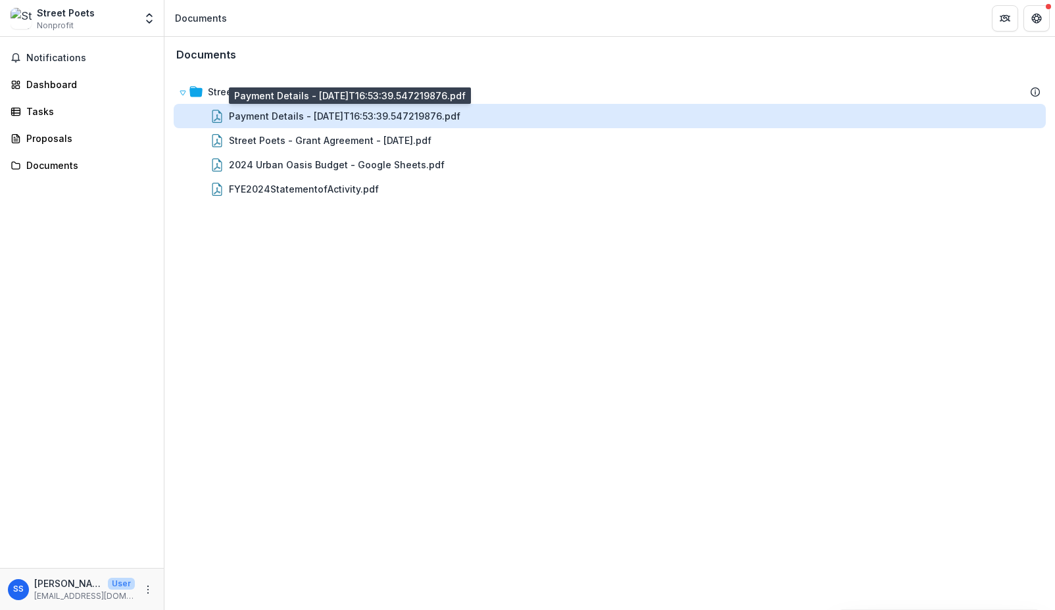
click at [297, 115] on div "Payment Details - [DATE]T16:53:39.547219876.pdf" at bounding box center [344, 116] width 231 height 14
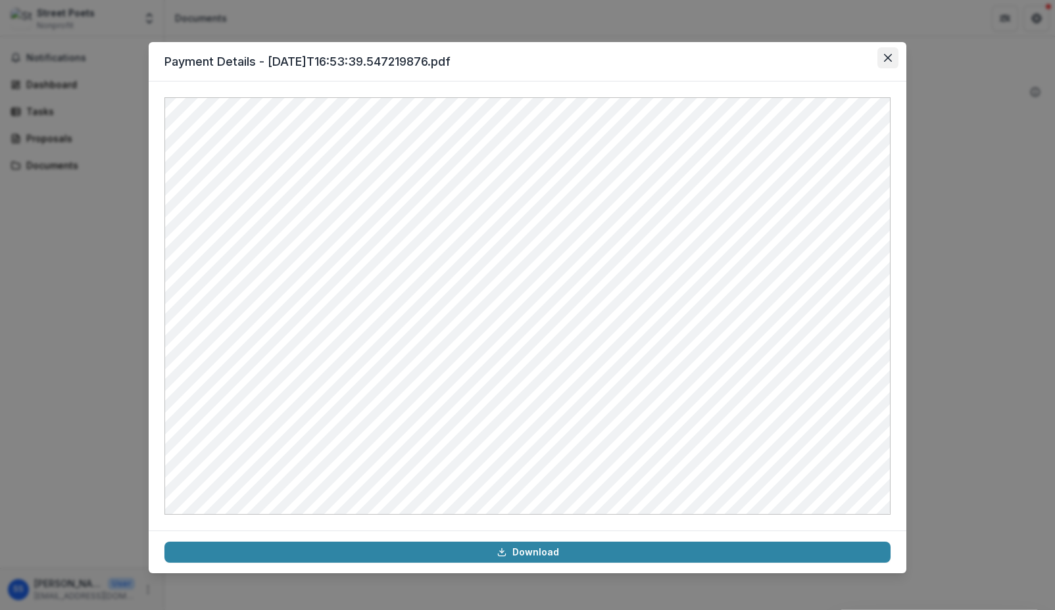
click at [889, 52] on button "Close" at bounding box center [887, 57] width 21 height 21
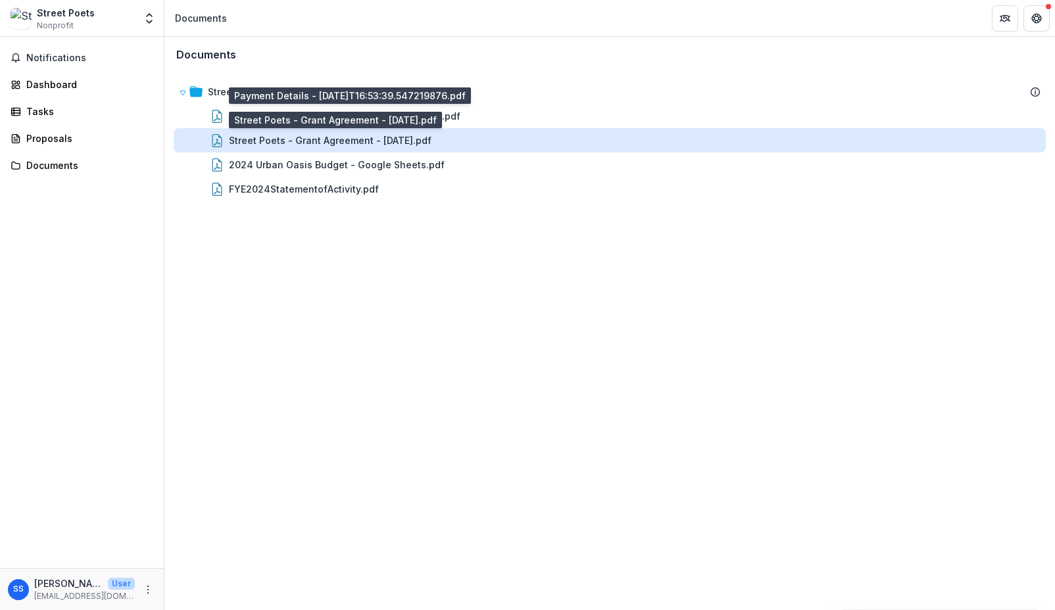
click at [299, 145] on div "Street Poets - Grant Agreement - [DATE].pdf" at bounding box center [330, 140] width 203 height 14
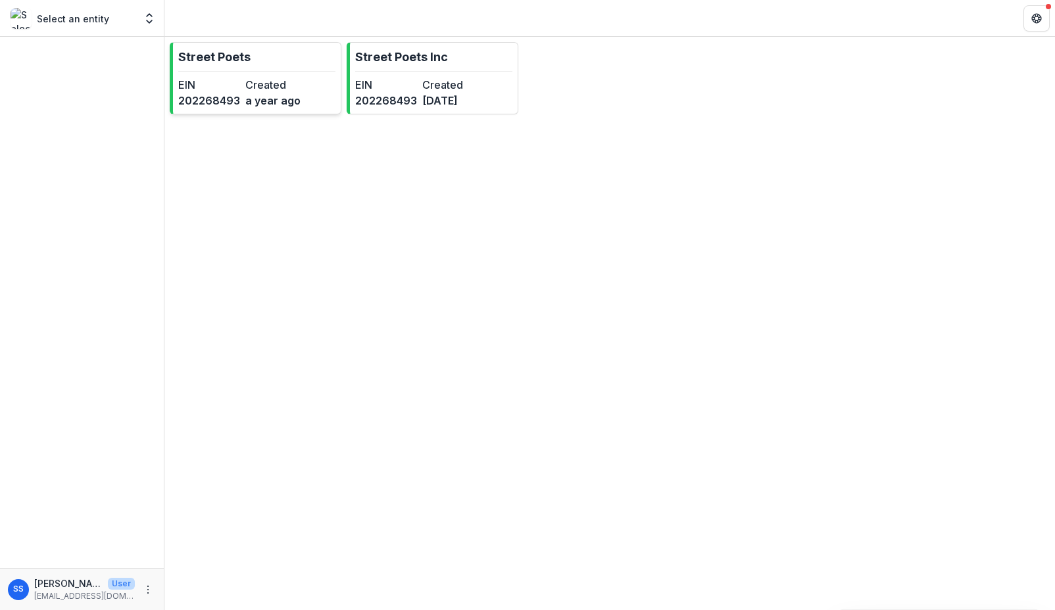
click at [241, 91] on div "EIN [US_EMPLOYER_IDENTIFICATION_NUMBER] Created a year ago" at bounding box center [242, 93] width 129 height 32
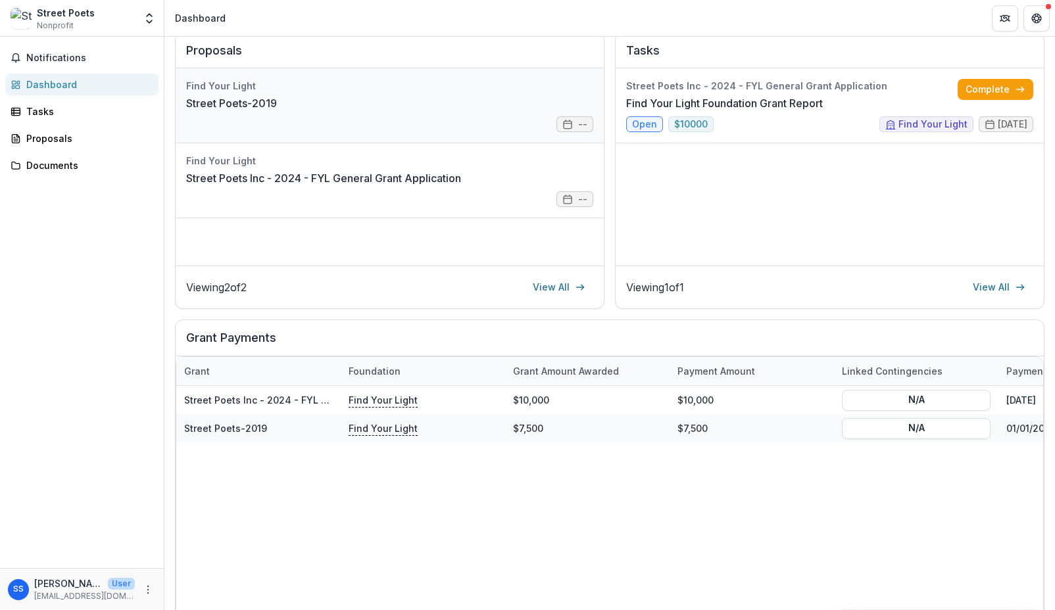
scroll to position [226, 0]
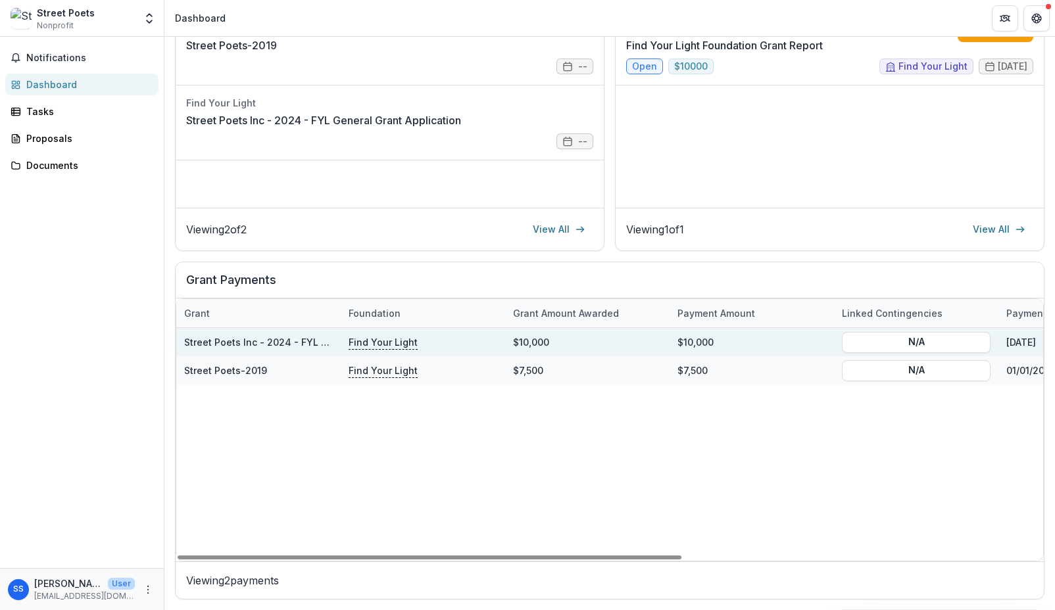
click at [237, 339] on link "Street Poets Inc - 2024 - FYL General Grant Application" at bounding box center [312, 342] width 256 height 11
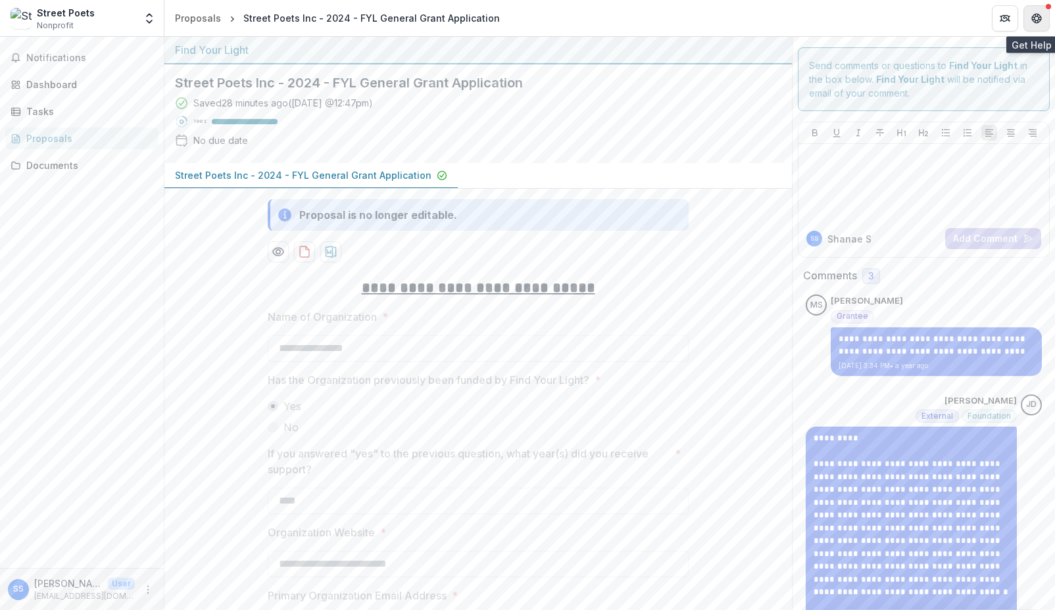
click at [1040, 14] on icon "Get Help" at bounding box center [1036, 18] width 11 height 11
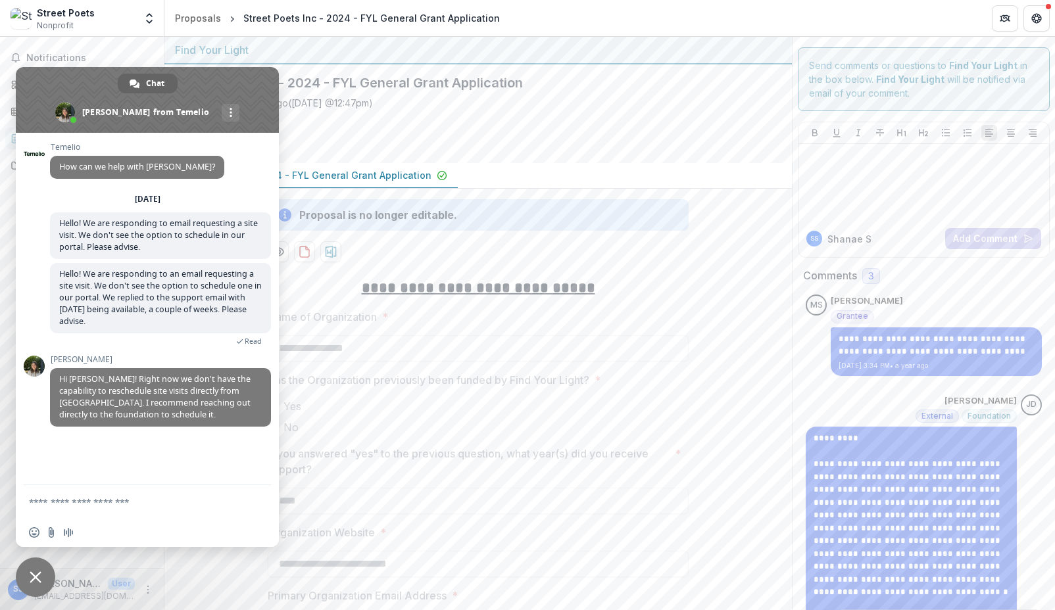
click at [37, 564] on span "Close chat" at bounding box center [35, 577] width 39 height 39
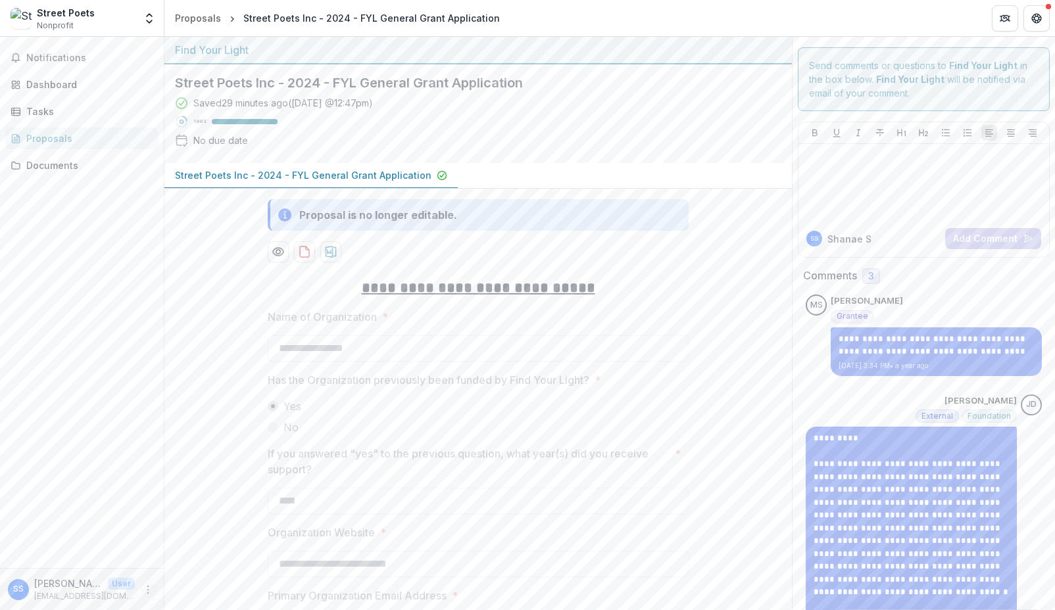
click at [146, 588] on icon "More" at bounding box center [148, 590] width 11 height 11
click at [216, 582] on button "Logout" at bounding box center [234, 584] width 141 height 22
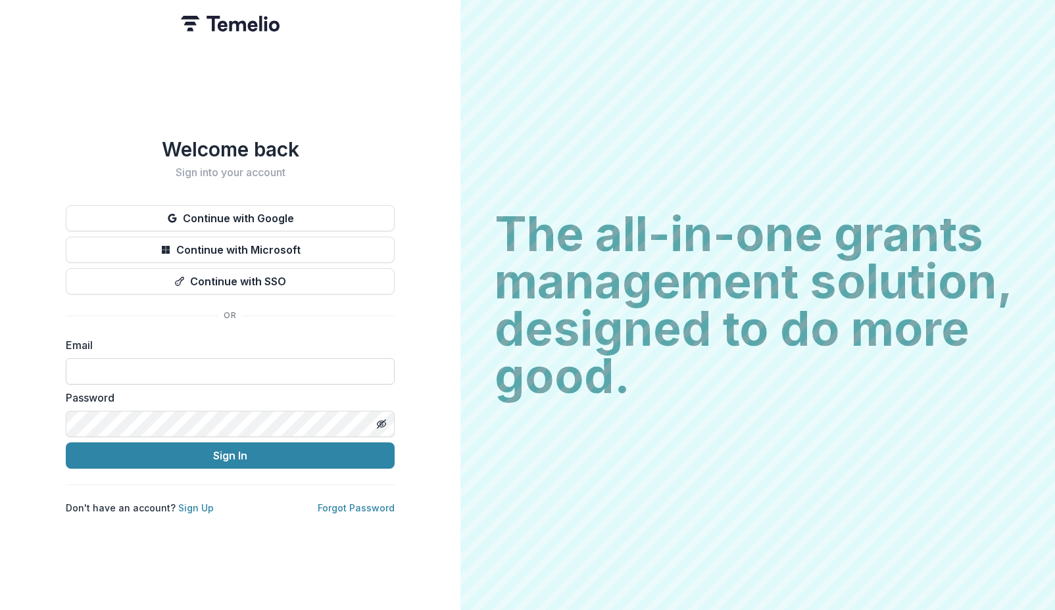
click at [250, 369] on input at bounding box center [230, 371] width 329 height 26
type input "**********"
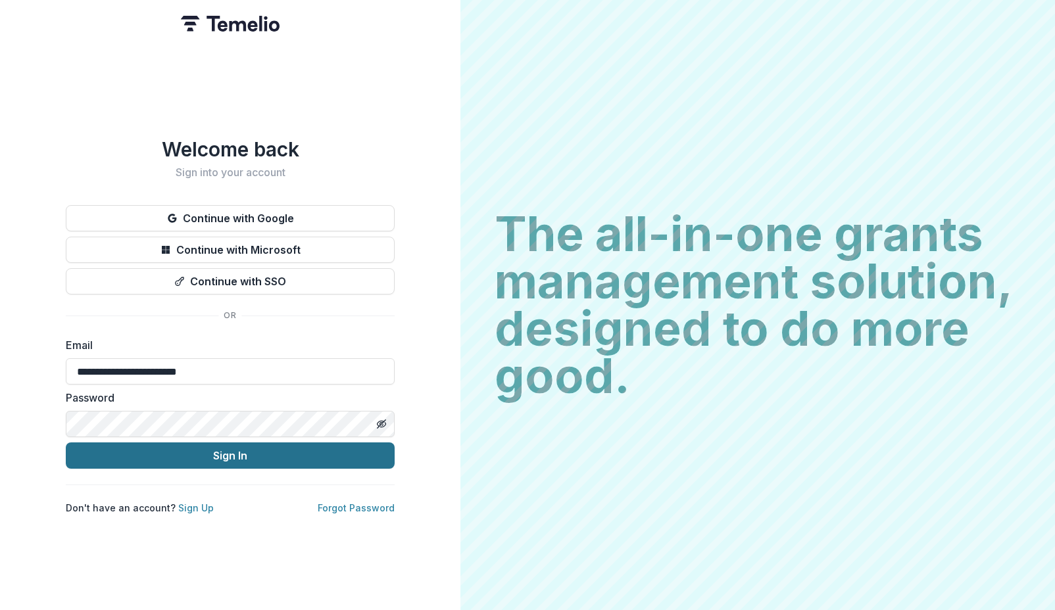
click at [220, 453] on button "Sign In" at bounding box center [230, 456] width 329 height 26
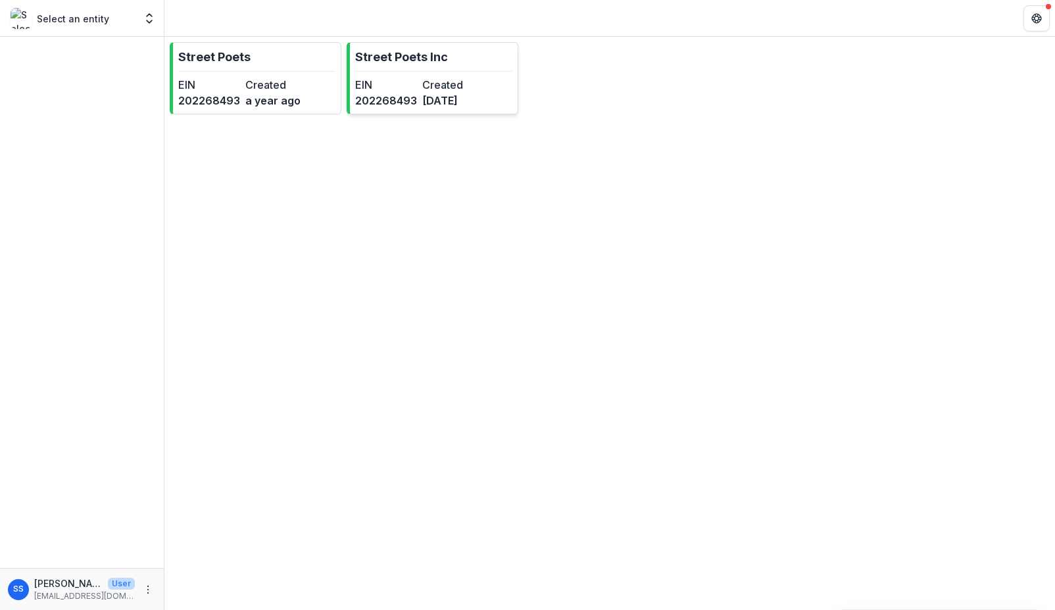
click at [427, 74] on link "Street Poets Inc EIN [US_EMPLOYER_IDENTIFICATION_NUMBER] Created [DATE]" at bounding box center [433, 78] width 172 height 72
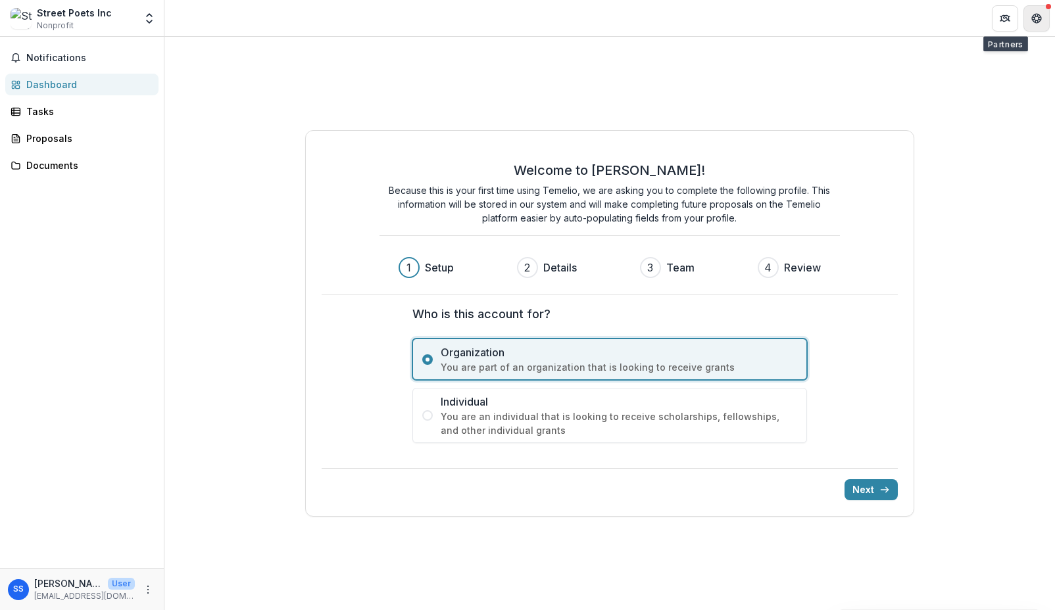
click at [1034, 17] on icon "Get Help" at bounding box center [1033, 17] width 3 height 3
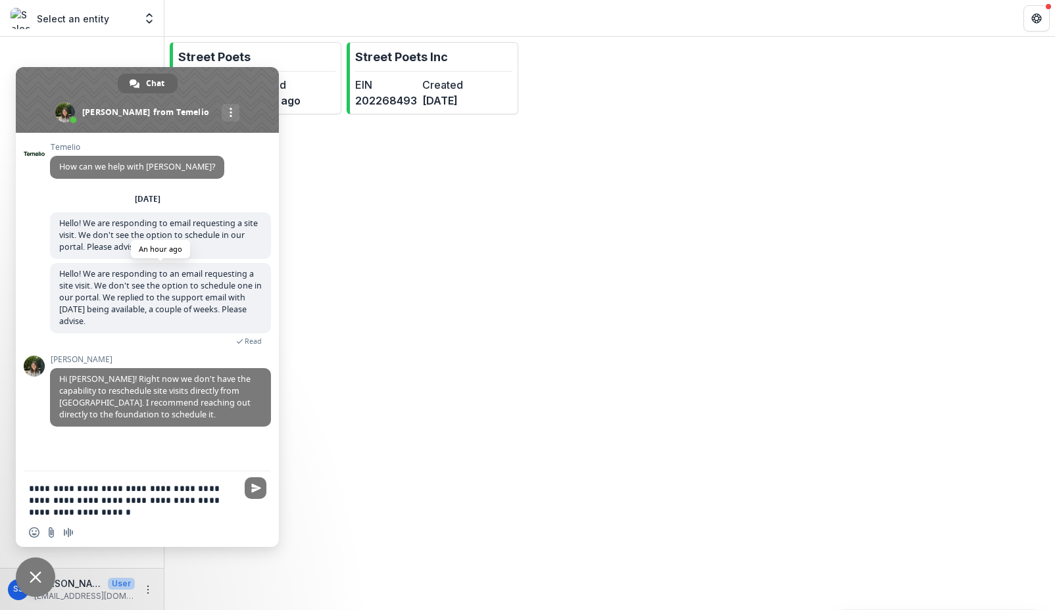
drag, startPoint x: 224, startPoint y: 75, endPoint x: 214, endPoint y: 291, distance: 215.9
click at [214, 291] on div "**********" at bounding box center [147, 307] width 263 height 480
click at [336, 498] on div "Street Poets EIN [US_EMPLOYER_IDENTIFICATION_NUMBER] Created a year ago Street …" at bounding box center [609, 323] width 890 height 573
click at [37, 567] on span "Close chat" at bounding box center [35, 577] width 39 height 39
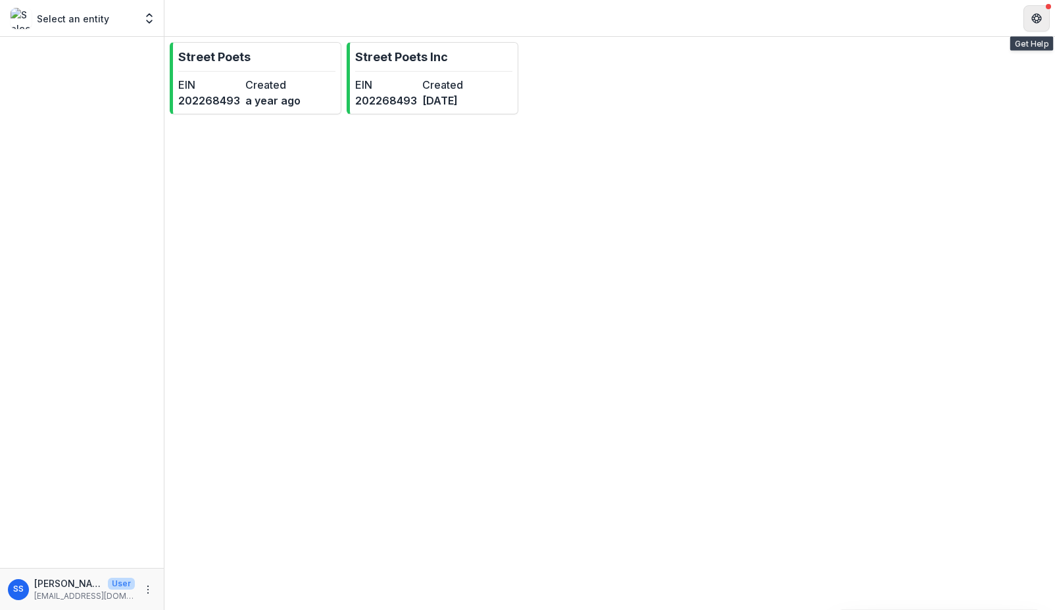
click at [1045, 20] on button "Get Help" at bounding box center [1036, 18] width 26 height 26
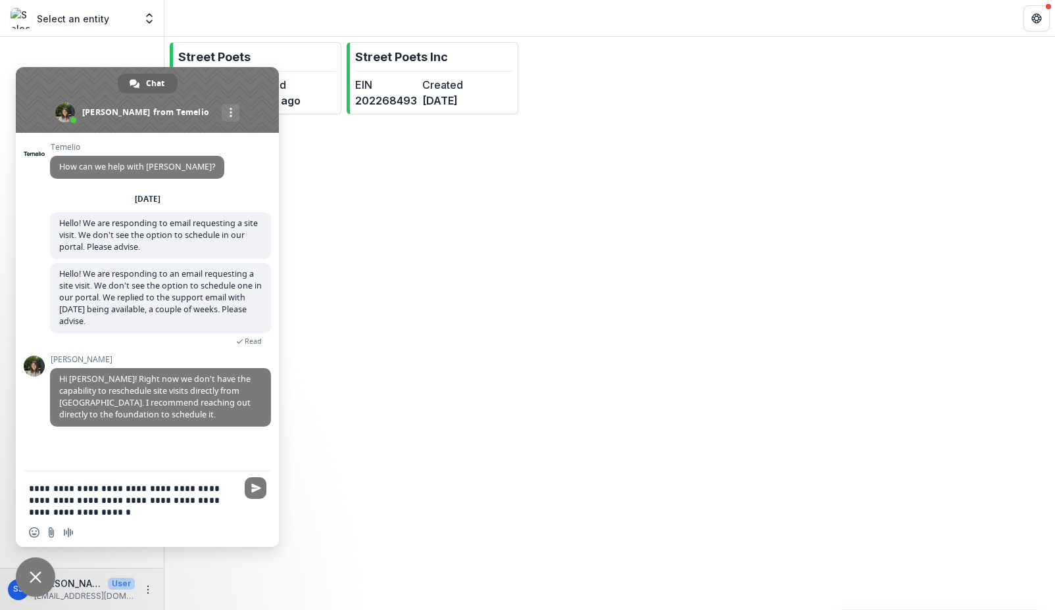
click at [128, 508] on textarea "**********" at bounding box center [133, 501] width 208 height 36
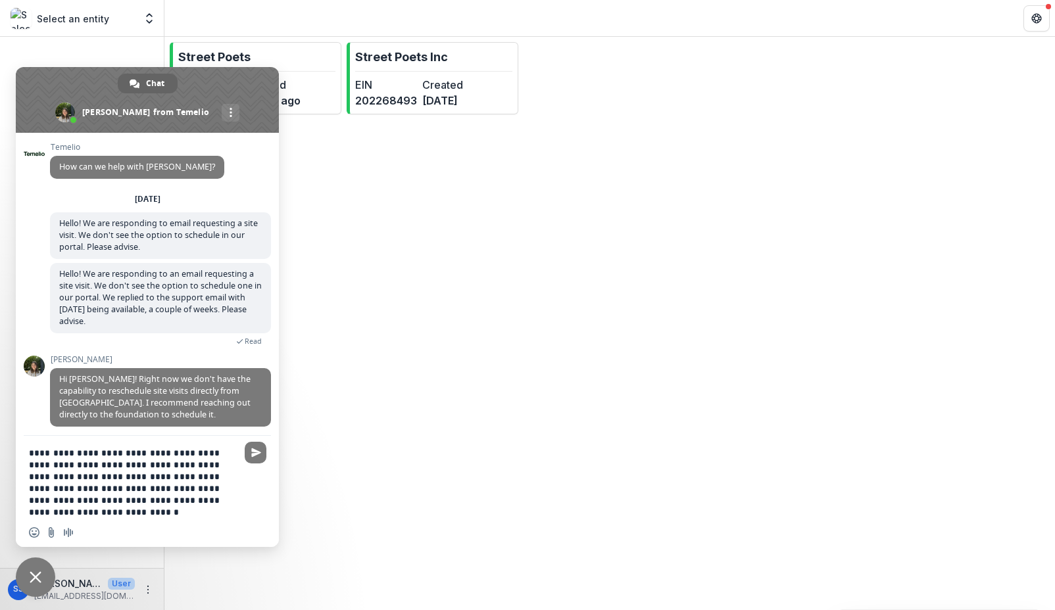
type textarea "**********"
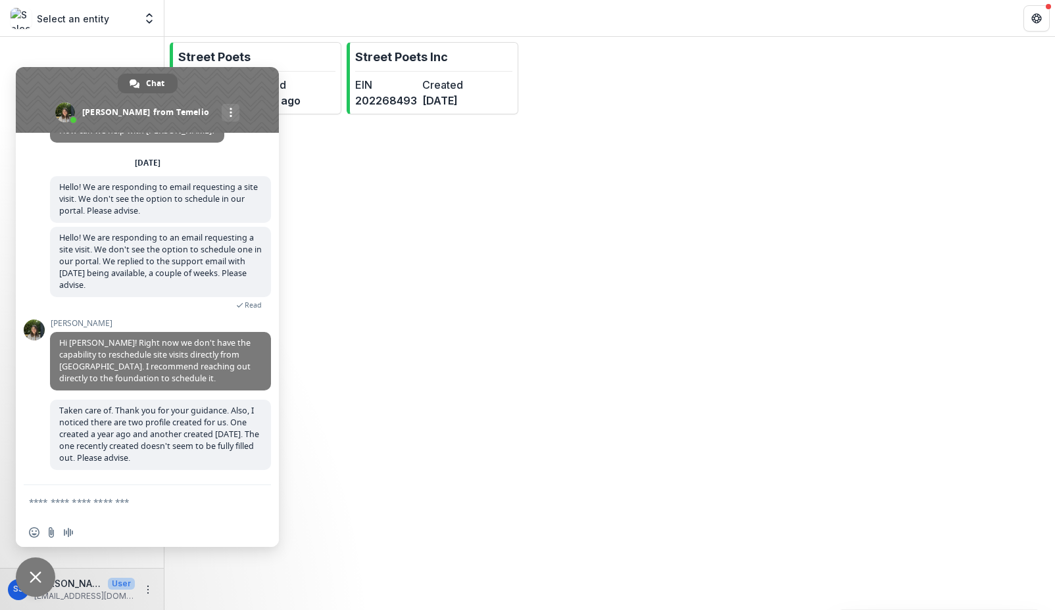
scroll to position [42, 0]
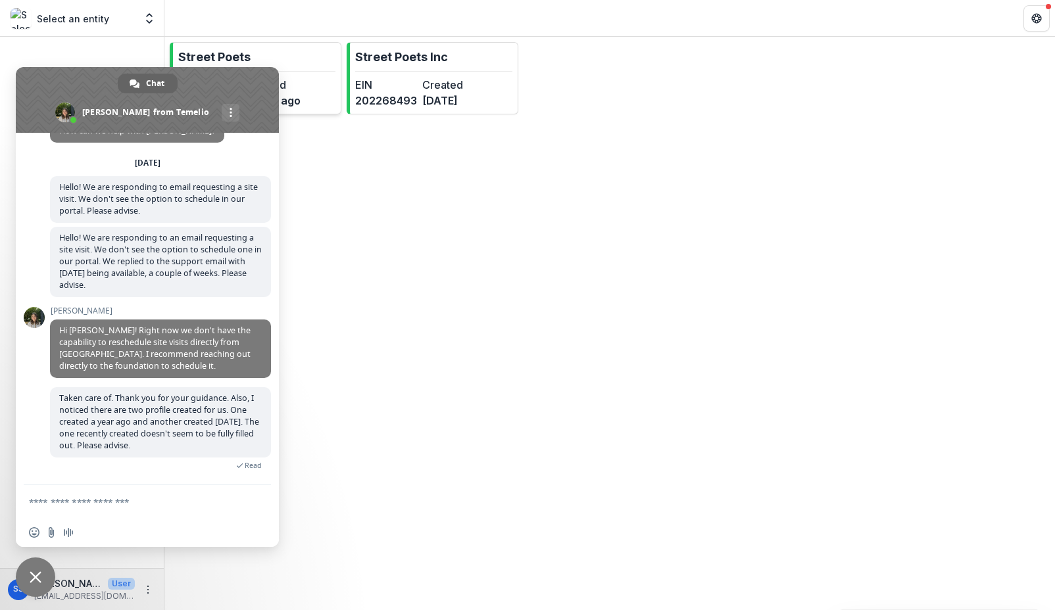
click at [301, 61] on link "Street Poets EIN [US_EMPLOYER_IDENTIFICATION_NUMBER] Created a year ago" at bounding box center [256, 78] width 172 height 72
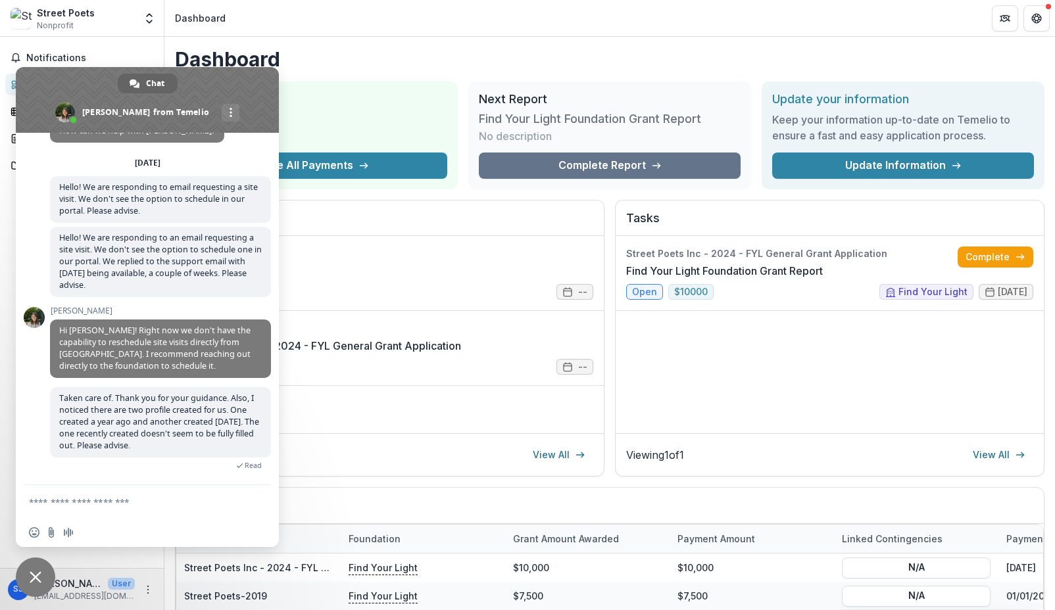
click at [34, 580] on span "Close chat" at bounding box center [36, 577] width 12 height 12
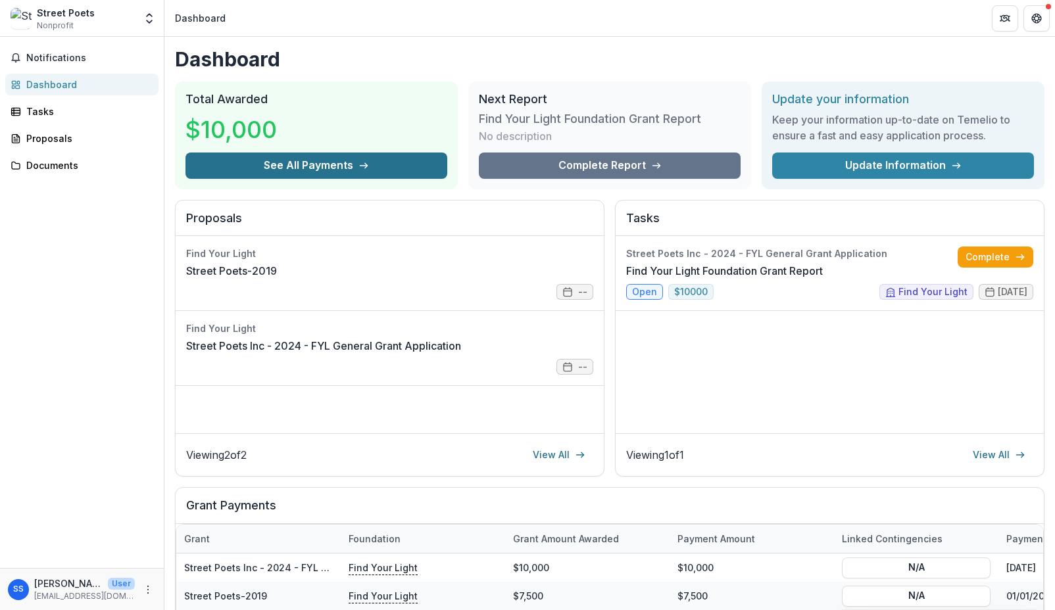
click at [354, 158] on button "See All Payments" at bounding box center [316, 166] width 262 height 26
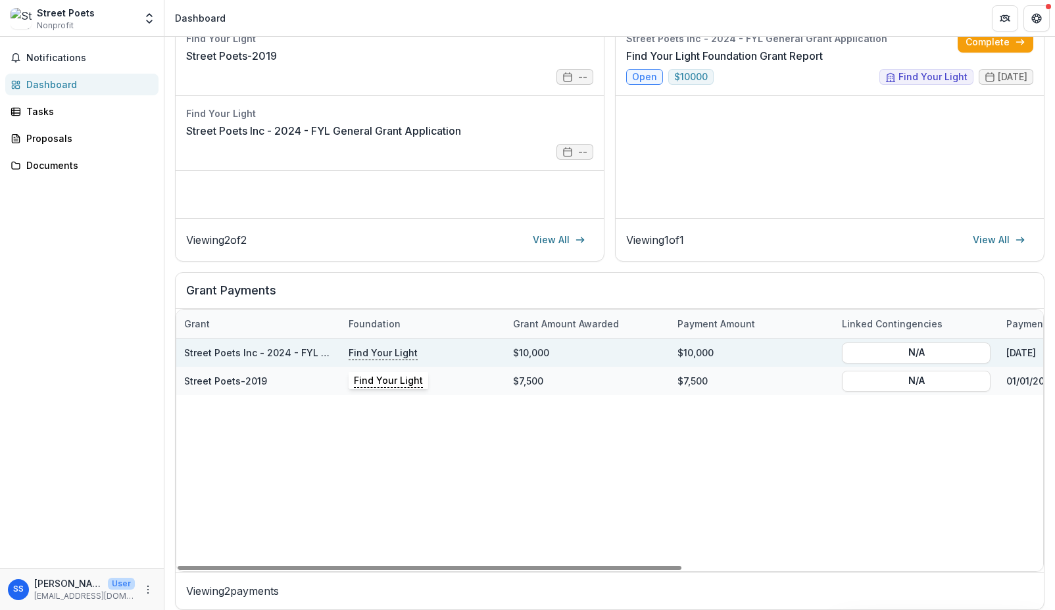
click at [389, 352] on p "Find Your Light" at bounding box center [383, 352] width 69 height 14
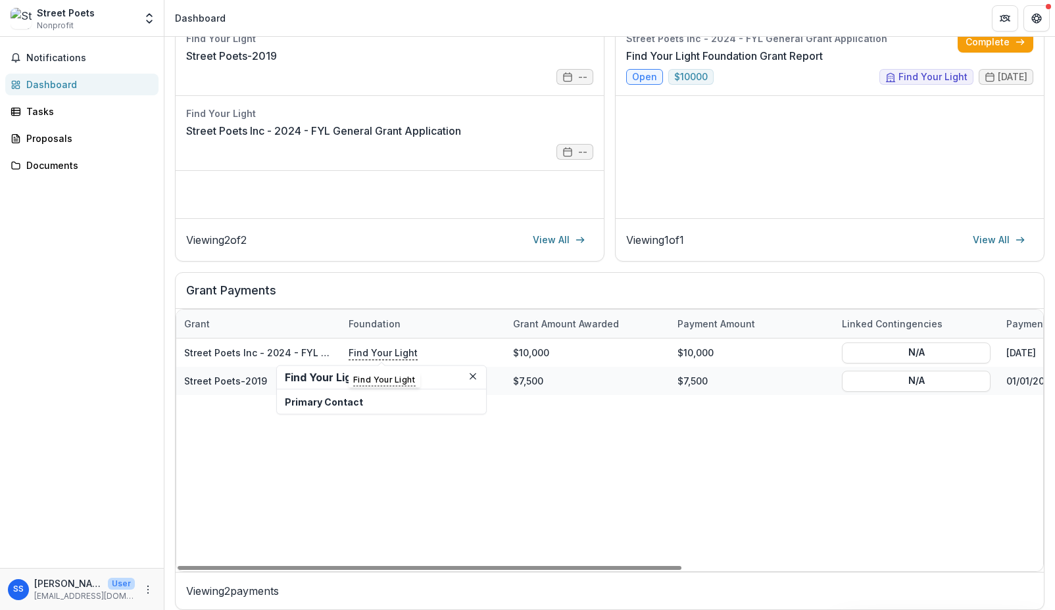
click at [602, 464] on div "Street Poets Inc - 2024 - FYL General Grant Application Find Your Light $10,000…" at bounding box center [916, 455] width 1480 height 233
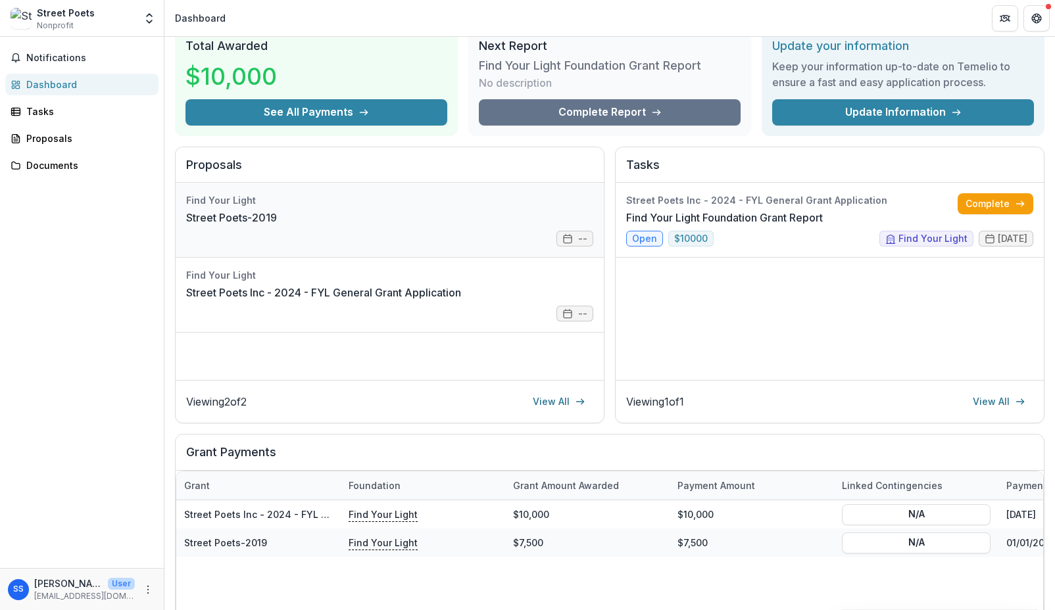
scroll to position [59, 0]
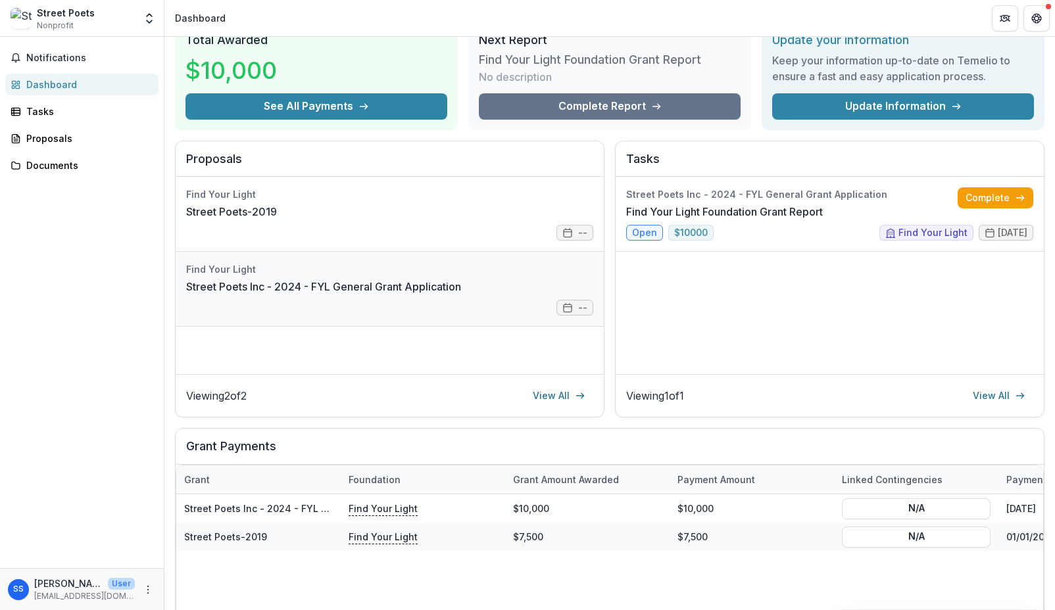
click at [372, 293] on link "Street Poets Inc - 2024 - FYL General Grant Application" at bounding box center [323, 287] width 275 height 16
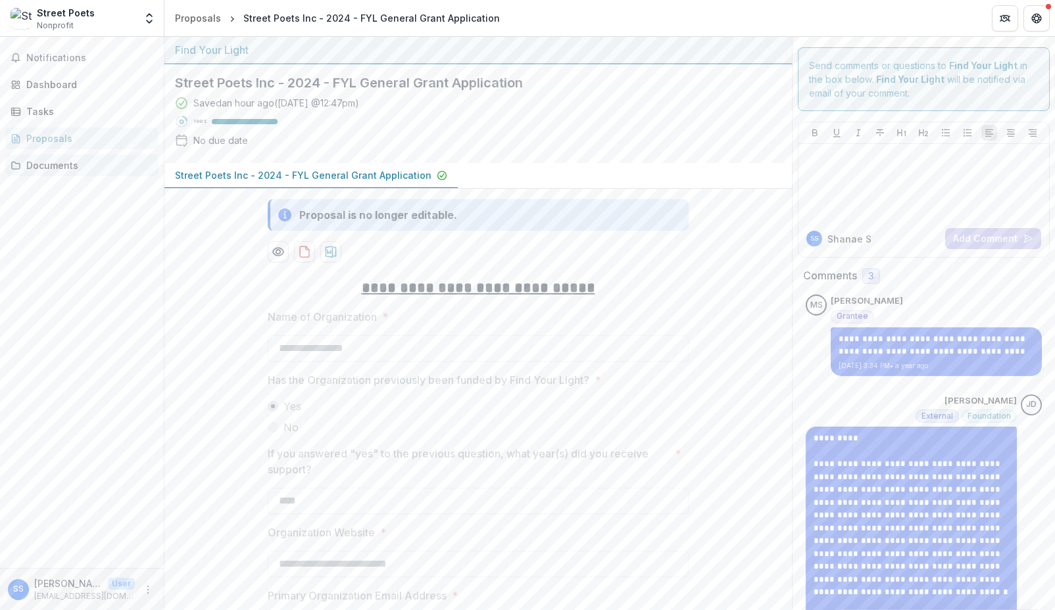
click at [100, 163] on div "Documents" at bounding box center [87, 165] width 122 height 14
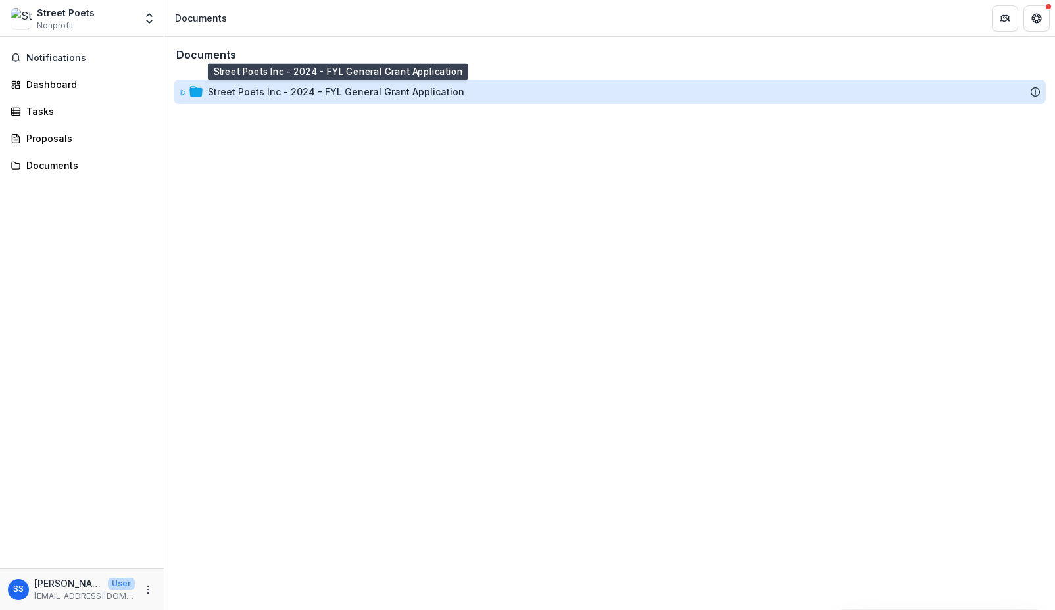
click at [308, 89] on div "Street Poets Inc - 2024 - FYL General Grant Application" at bounding box center [336, 92] width 256 height 14
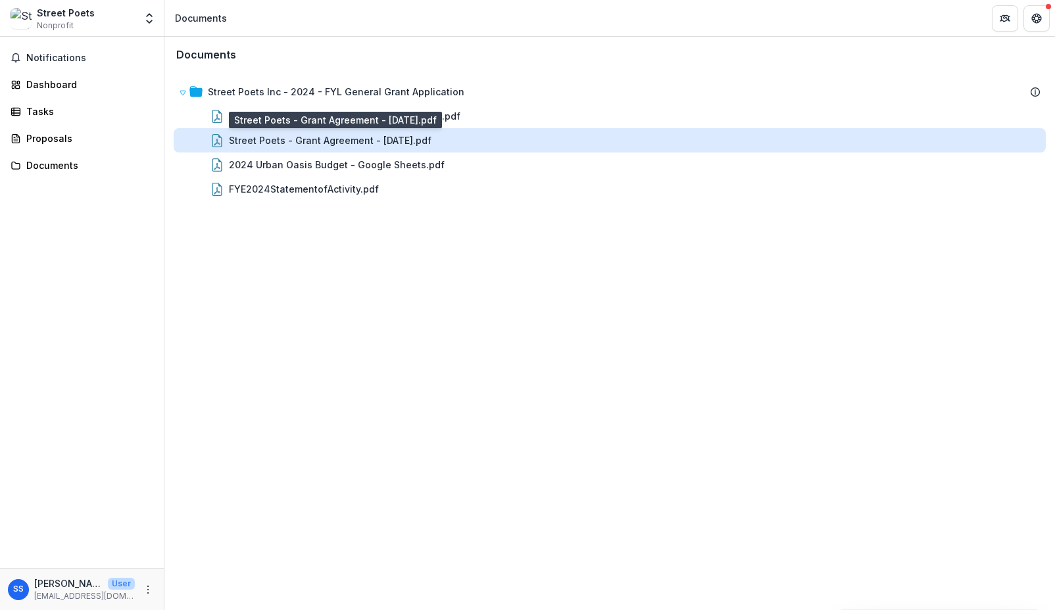
click at [367, 141] on div "Street Poets - Grant Agreement - [DATE].pdf" at bounding box center [330, 140] width 203 height 14
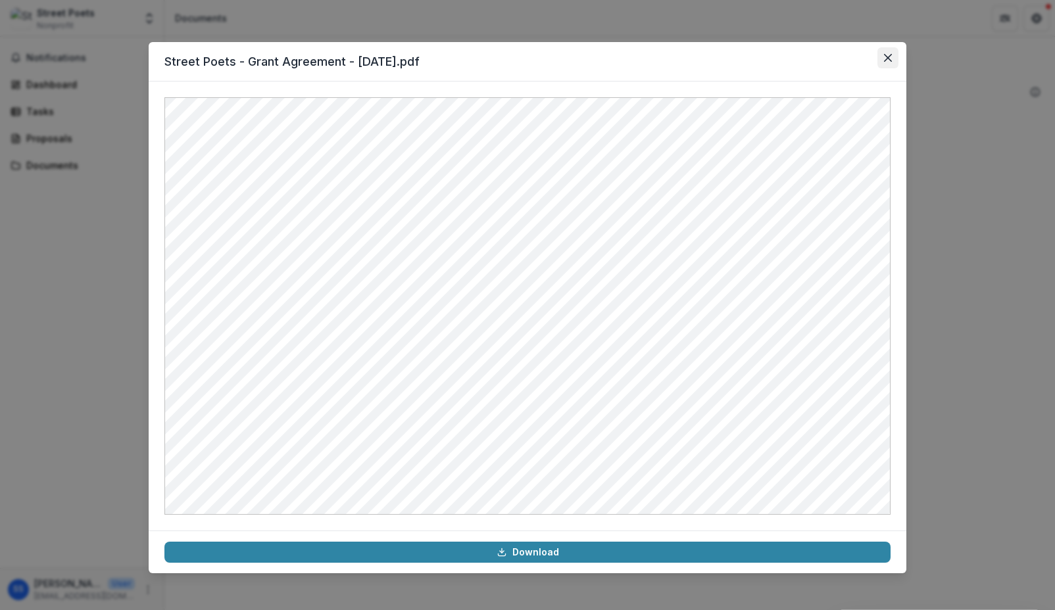
click at [882, 55] on button "Close" at bounding box center [887, 57] width 21 height 21
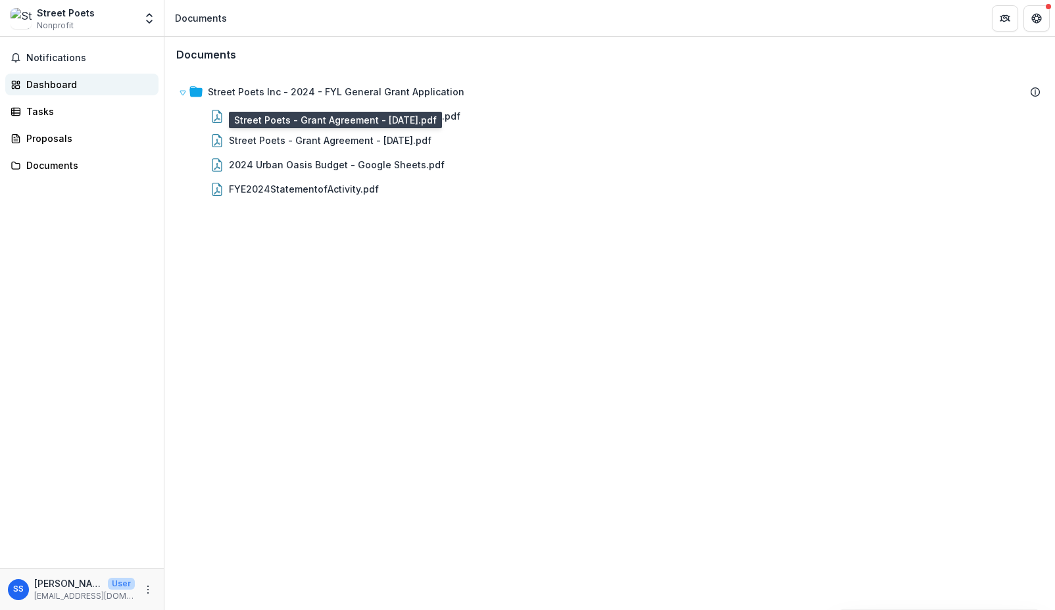
click at [54, 84] on div "Dashboard" at bounding box center [87, 85] width 122 height 14
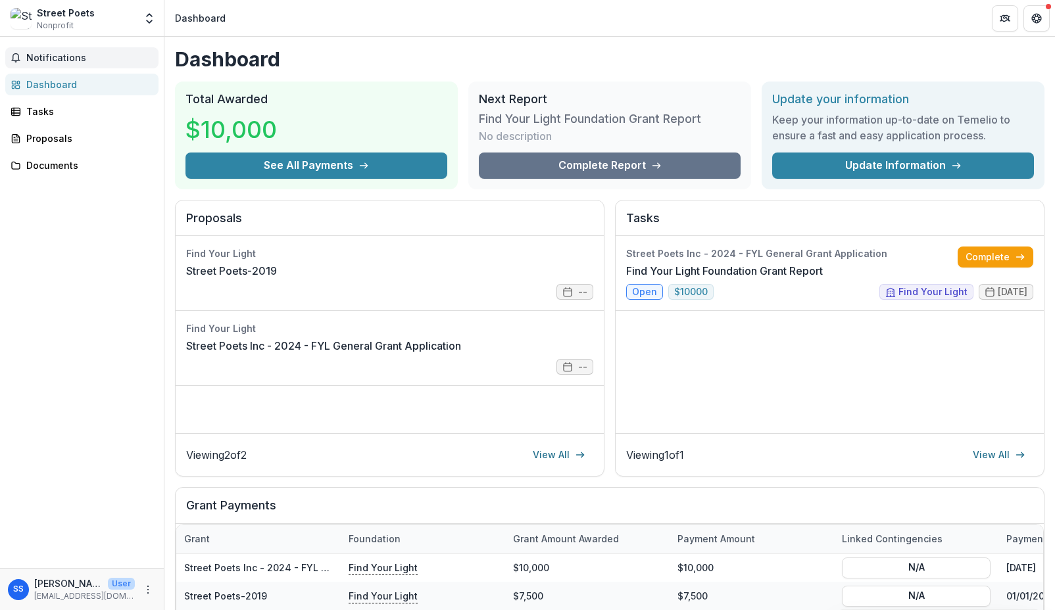
click at [41, 55] on span "Notifications" at bounding box center [89, 58] width 127 height 11
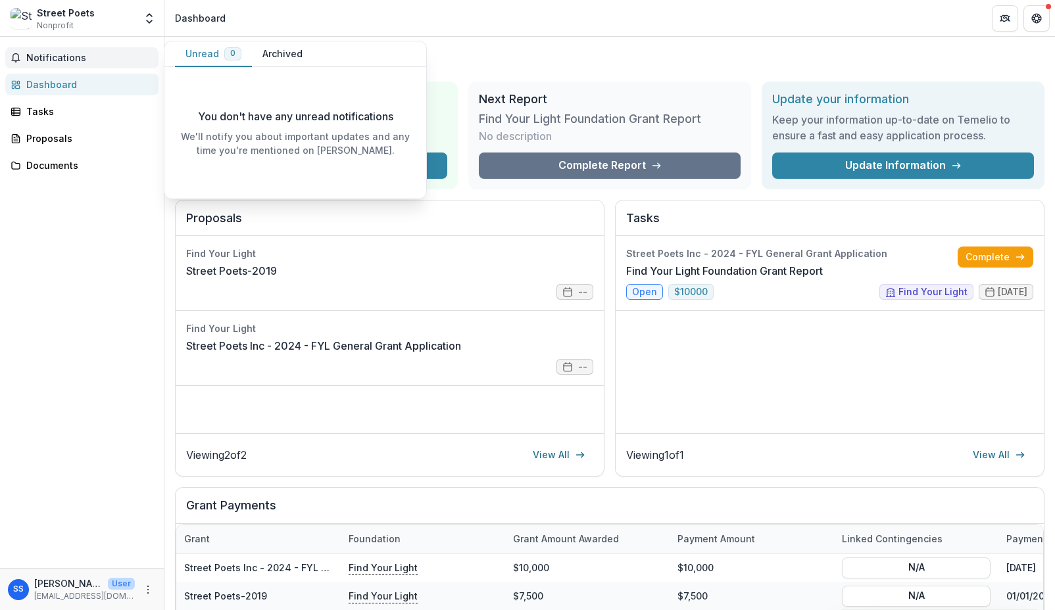
click at [124, 226] on div "Notifications Unread 0 Archived You don't have any unread notifications We'll n…" at bounding box center [82, 302] width 164 height 531
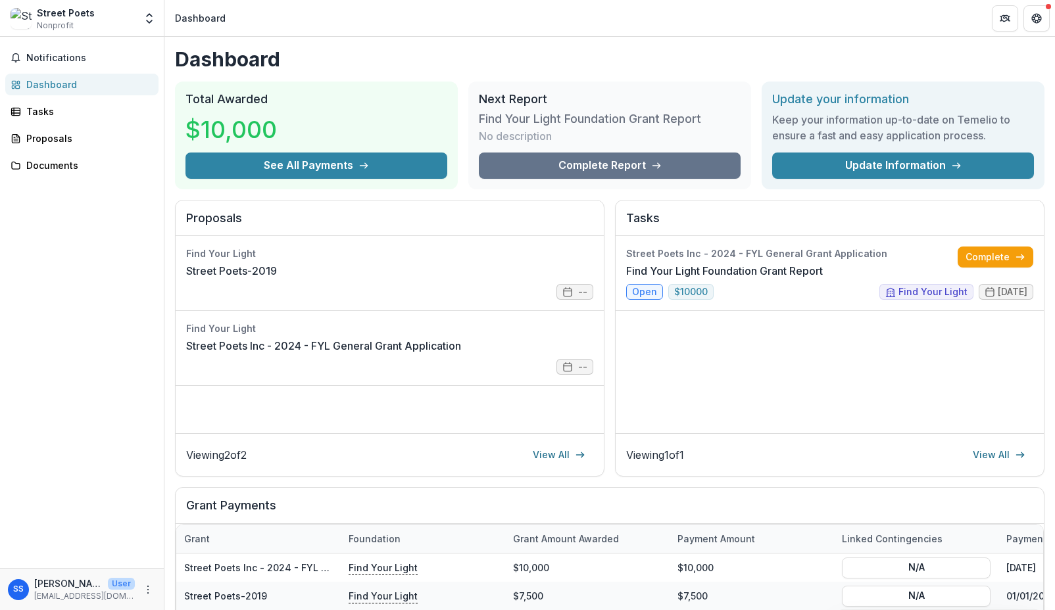
click at [53, 81] on div "Dashboard" at bounding box center [87, 85] width 122 height 14
click at [45, 87] on div "Dashboard" at bounding box center [87, 85] width 122 height 14
click at [66, 63] on button "Notifications" at bounding box center [81, 57] width 153 height 21
click at [36, 114] on div "Tasks" at bounding box center [87, 112] width 122 height 14
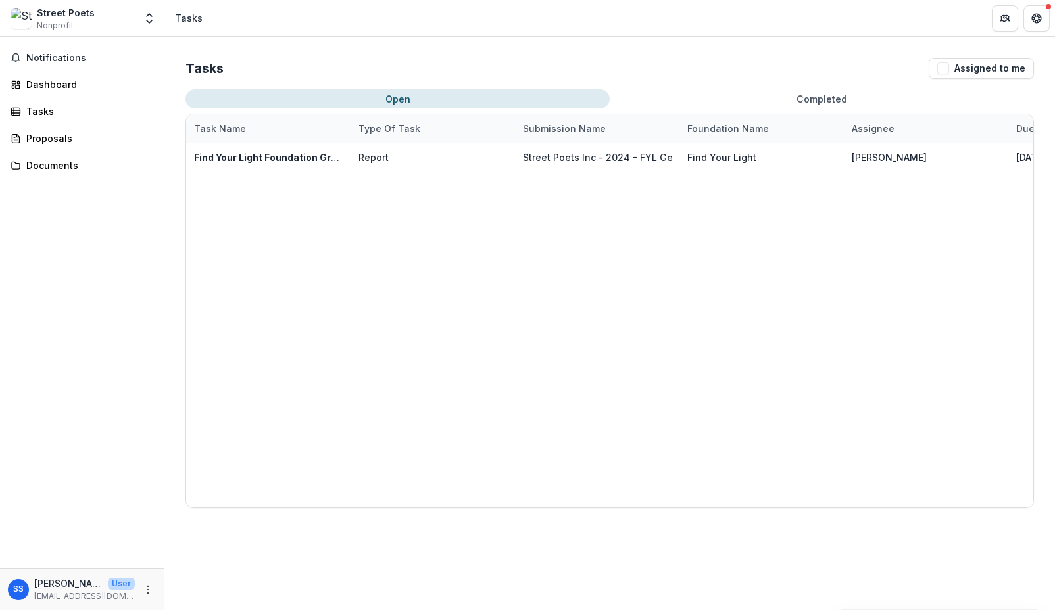
click at [70, 20] on span "Nonprofit" at bounding box center [55, 26] width 37 height 12
click at [154, 28] on button "Open entity switcher" at bounding box center [149, 18] width 18 height 26
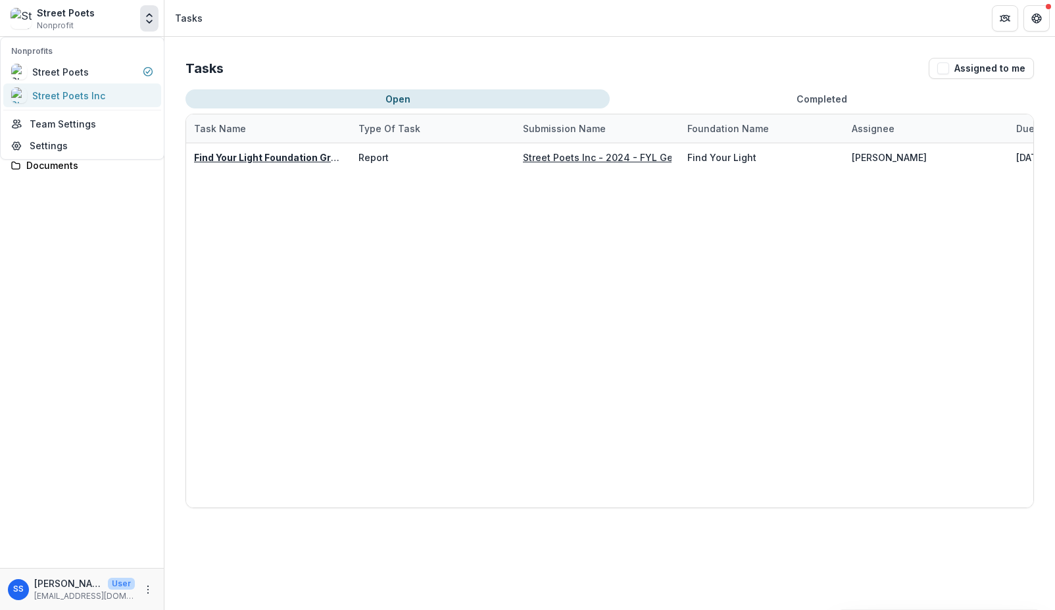
click at [79, 101] on div "Street Poets Inc" at bounding box center [68, 96] width 73 height 14
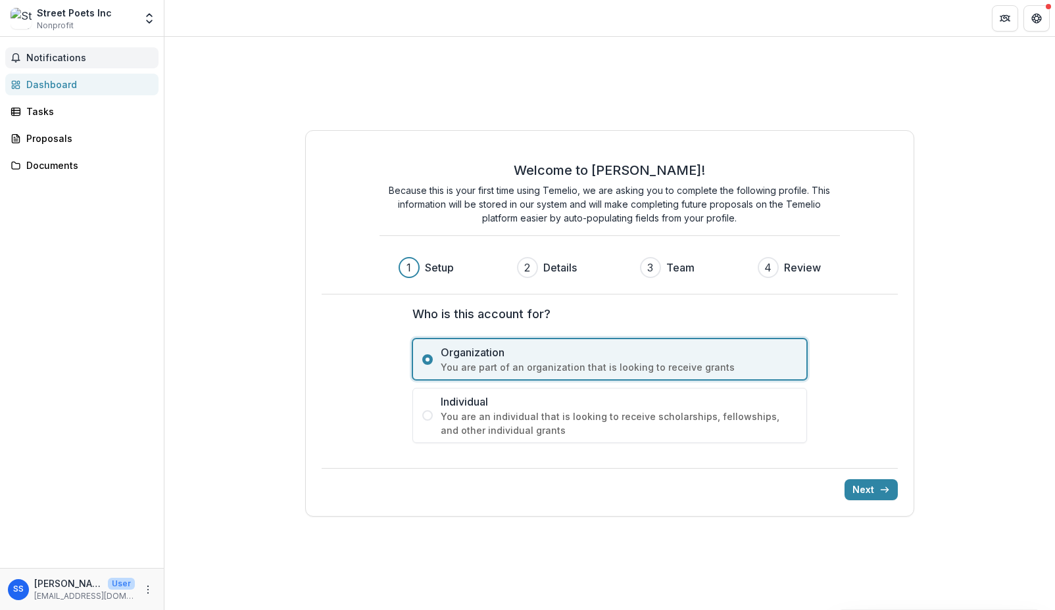
click at [36, 57] on span "Notifications" at bounding box center [89, 58] width 127 height 11
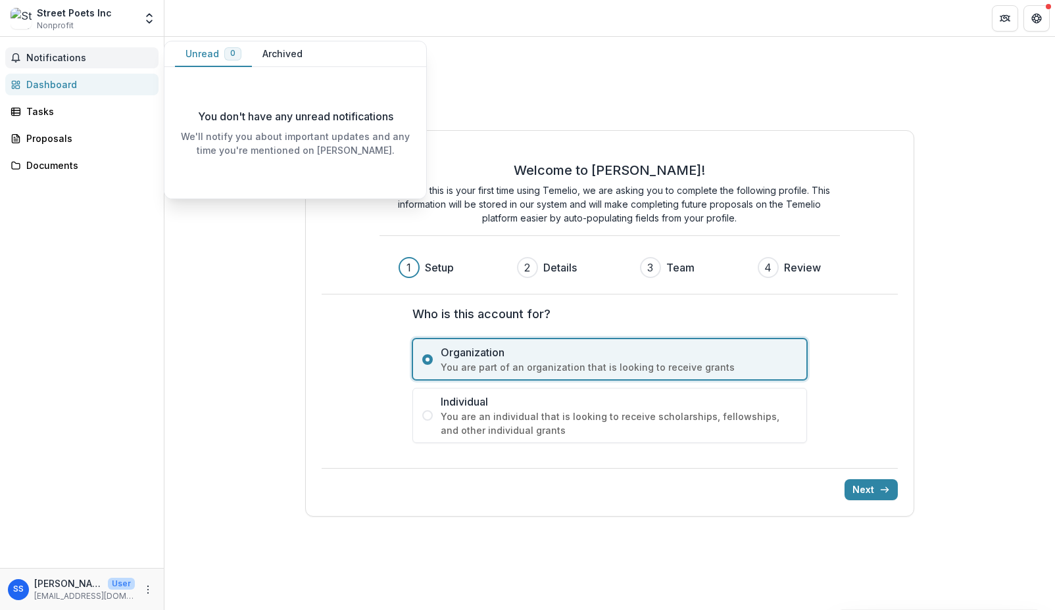
click at [294, 55] on button "Archived" at bounding box center [282, 54] width 61 height 26
click at [214, 60] on button "Unread 0" at bounding box center [213, 54] width 77 height 26
click at [199, 315] on div "Welcome to [PERSON_NAME]! Because this is your first time using Temelio, we are…" at bounding box center [609, 323] width 890 height 573
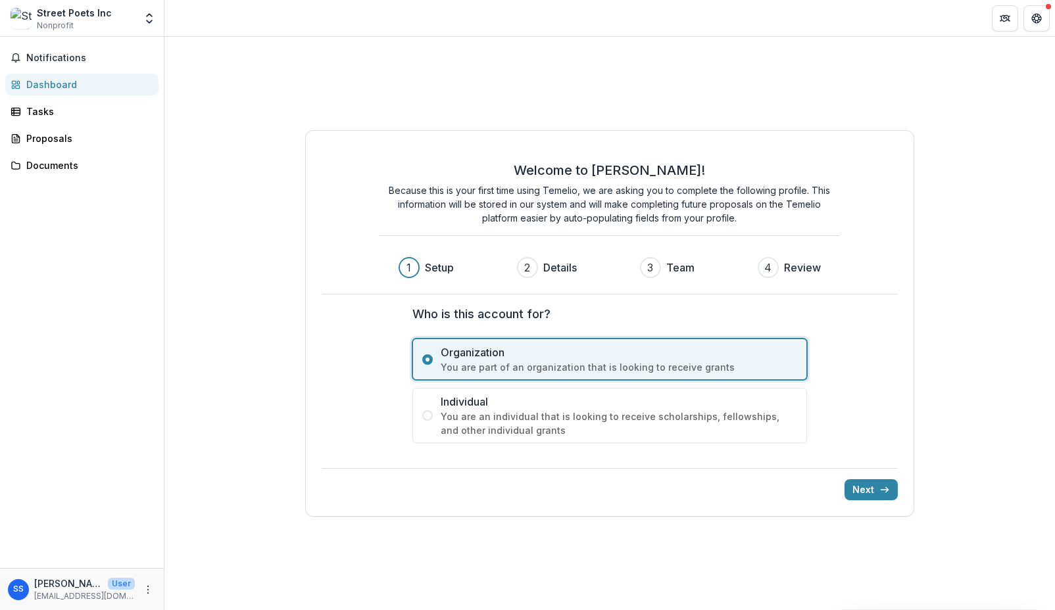
click at [59, 16] on div "Street Poets Inc" at bounding box center [74, 13] width 75 height 14
click at [53, 56] on span "Notifications" at bounding box center [89, 58] width 127 height 11
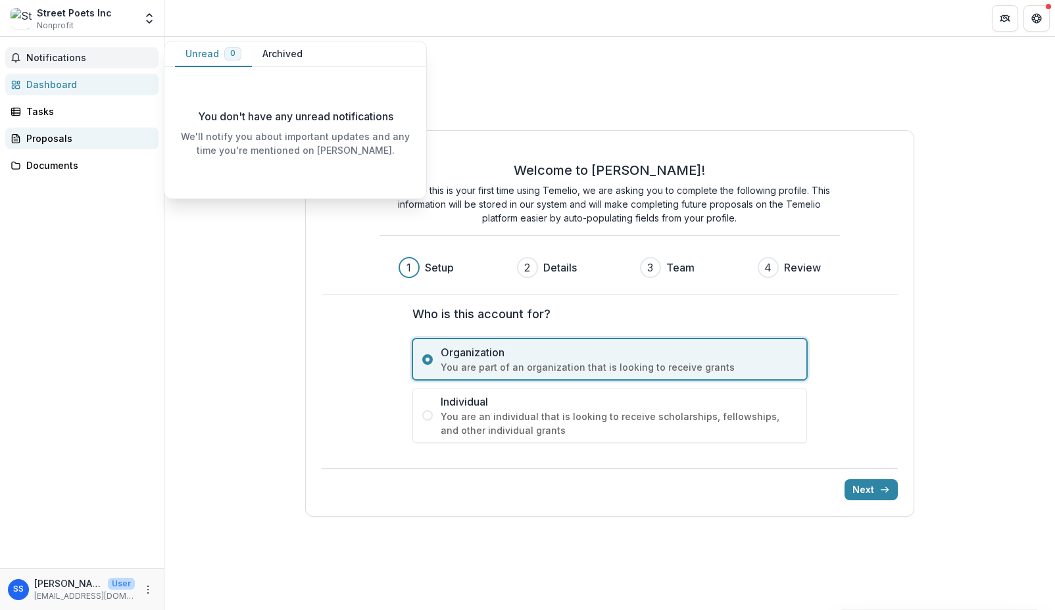
click at [62, 135] on div "Proposals" at bounding box center [87, 139] width 122 height 14
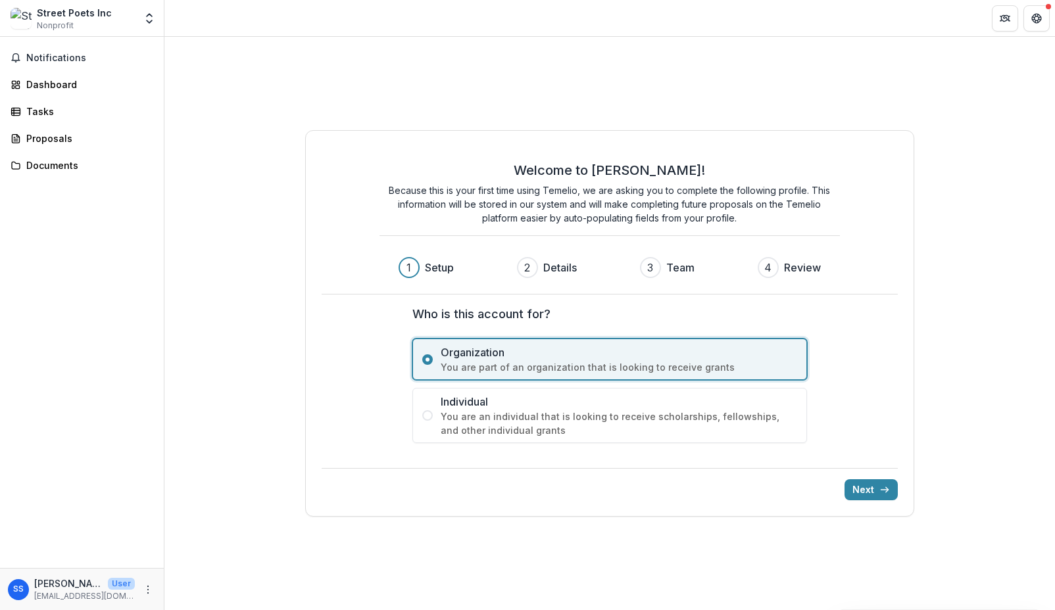
click at [25, 16] on img at bounding box center [21, 18] width 21 height 21
click at [47, 80] on div "Dashboard" at bounding box center [87, 85] width 122 height 14
click at [153, 18] on icon "Open entity switcher" at bounding box center [149, 18] width 13 height 13
click at [94, 95] on div "Street Poets Inc" at bounding box center [68, 96] width 73 height 14
click at [143, 14] on icon "Open entity switcher" at bounding box center [149, 18] width 13 height 13
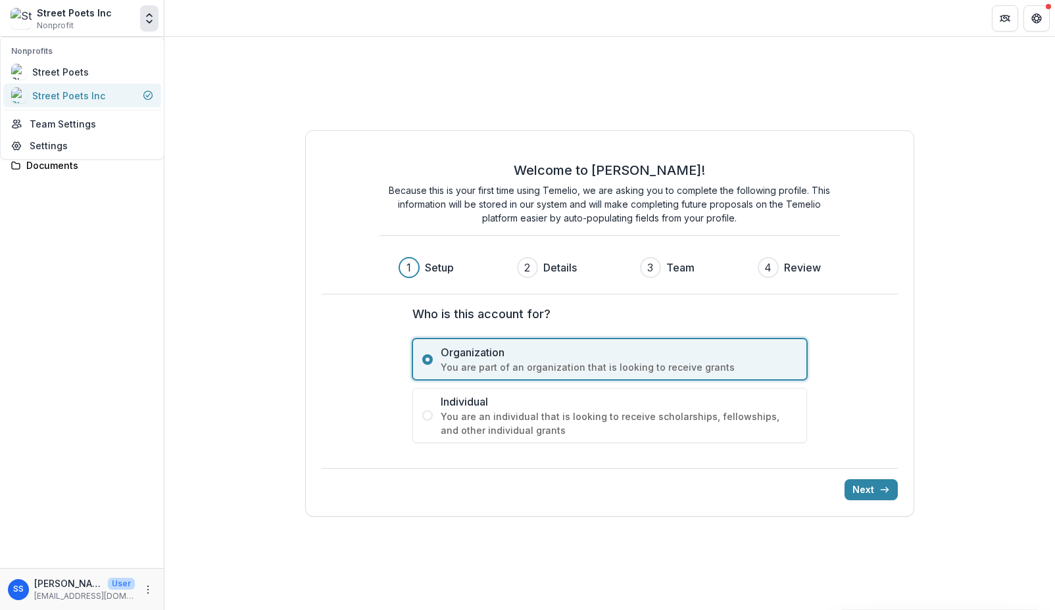
click at [93, 96] on div "Street Poets Inc" at bounding box center [68, 96] width 73 height 14
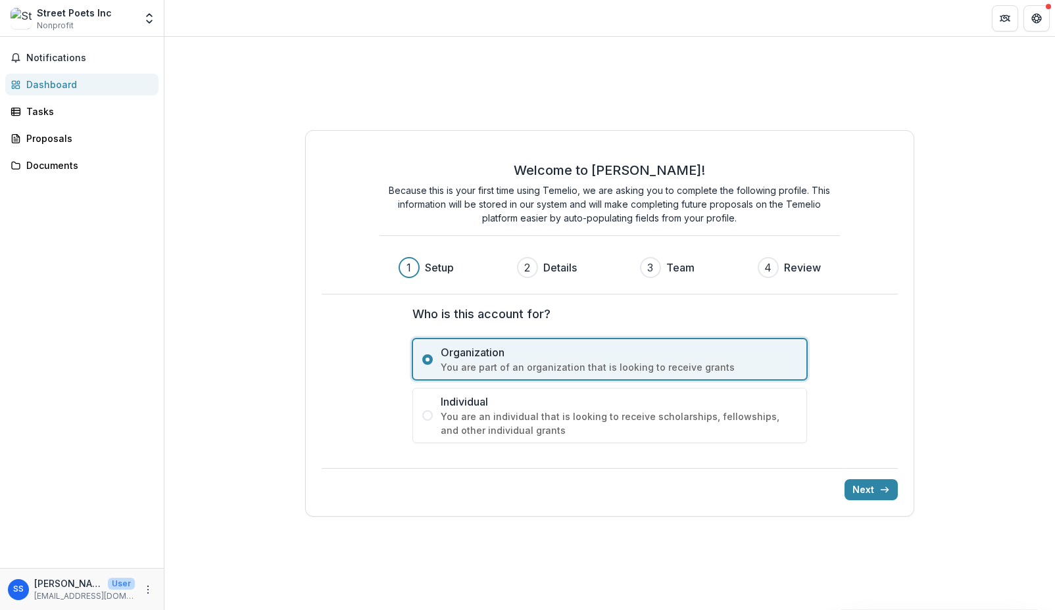
click at [93, 96] on div "Street Poets Inc Nonprofit Nonprofits Street Poets Street Poets Inc Team Settin…" at bounding box center [527, 305] width 1055 height 610
click at [152, 20] on polyline "Open entity switcher" at bounding box center [149, 21] width 5 height 3
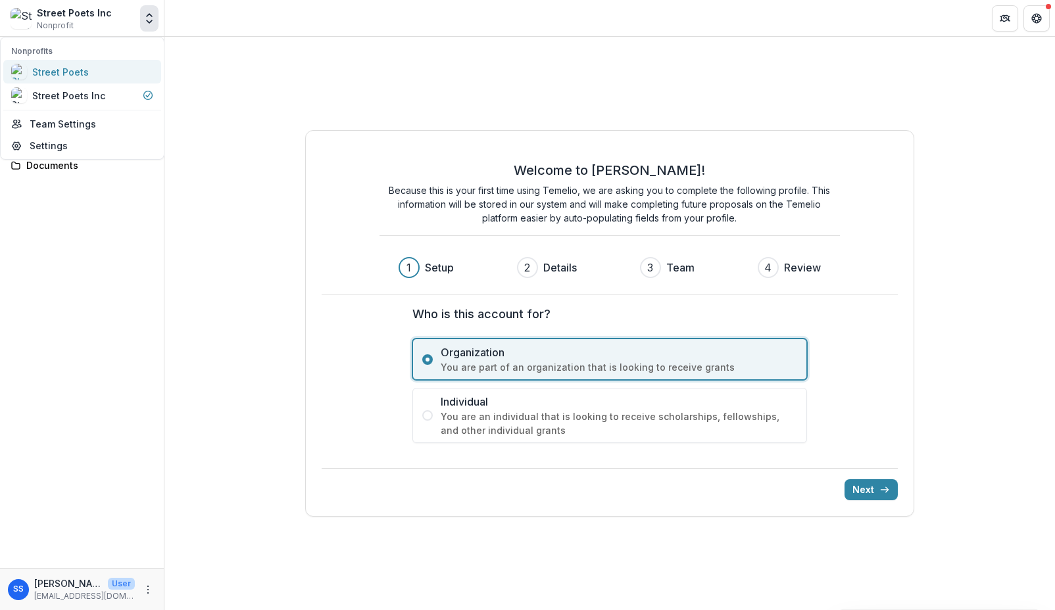
click at [93, 68] on div "Street Poets" at bounding box center [82, 72] width 142 height 16
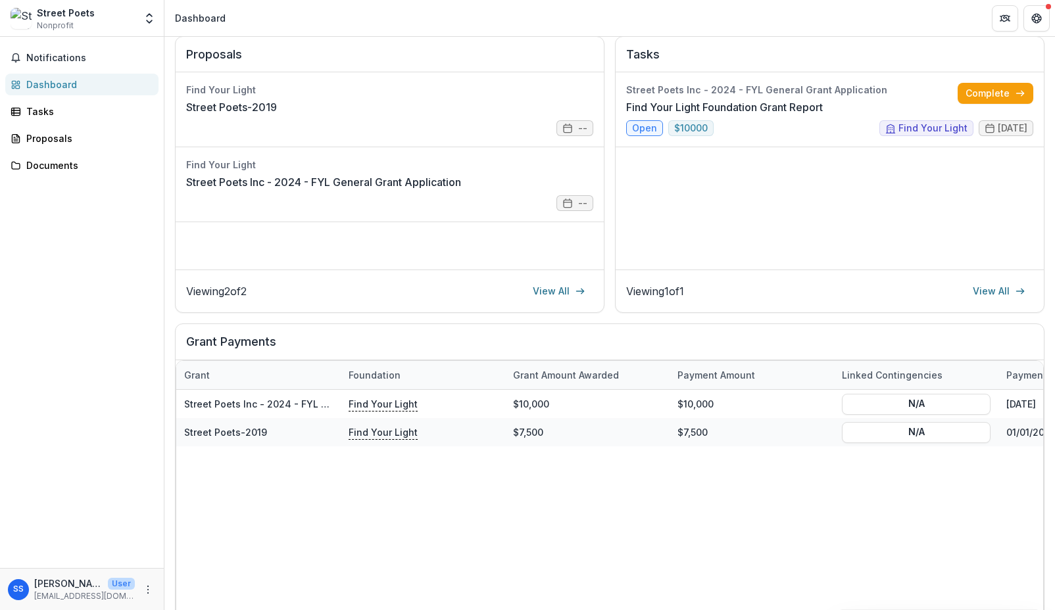
scroll to position [226, 0]
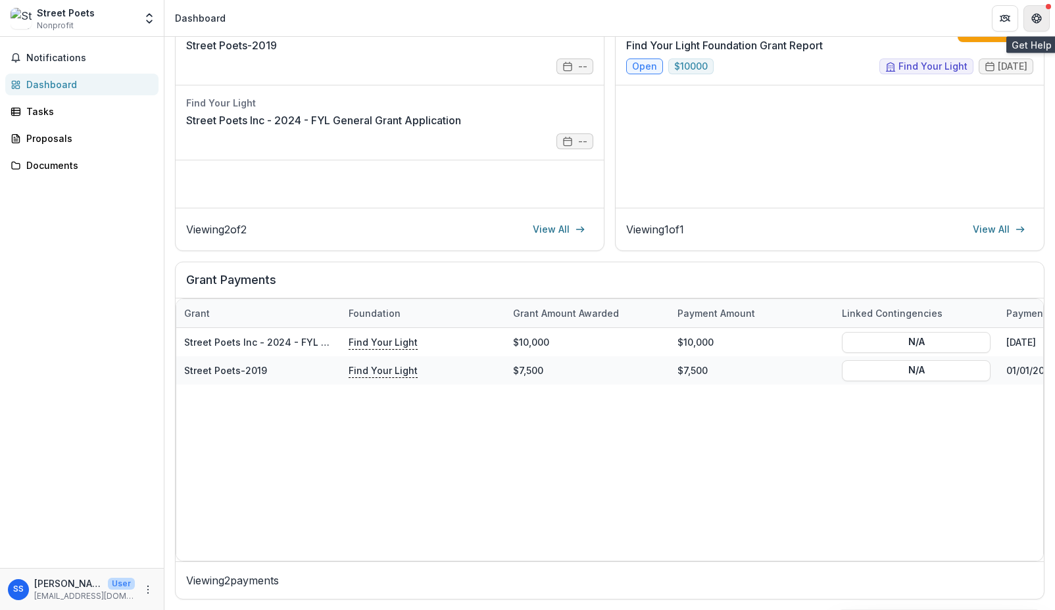
click at [1038, 20] on icon "Get Help" at bounding box center [1036, 18] width 11 height 11
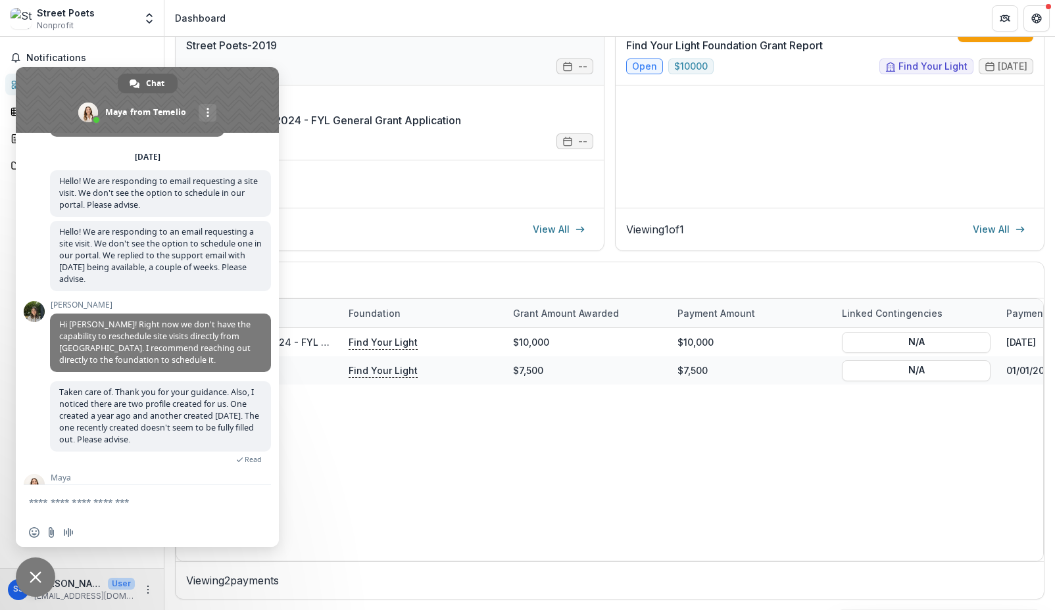
scroll to position [100, 0]
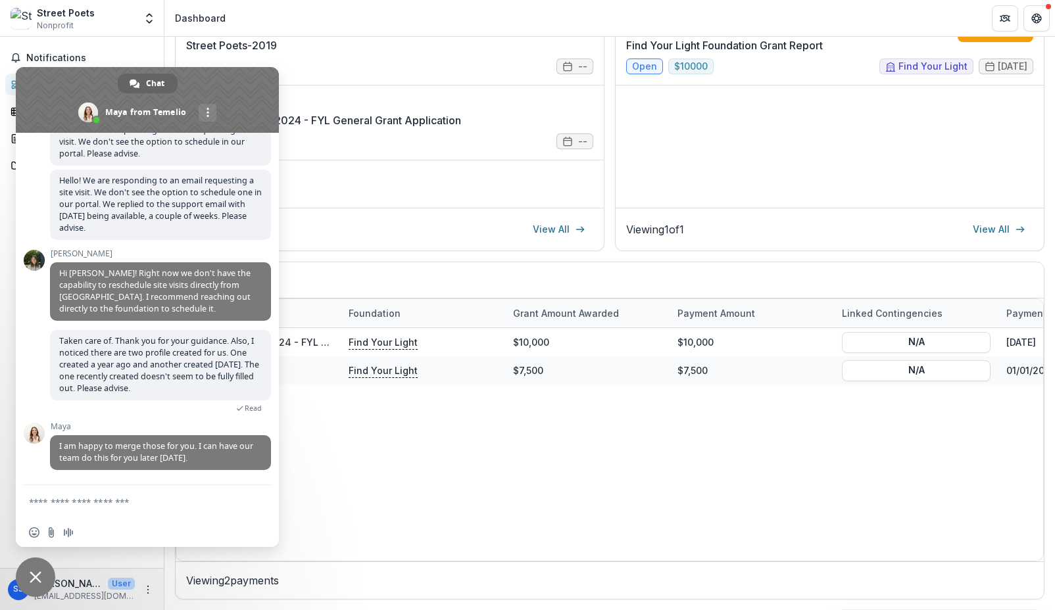
click at [166, 500] on textarea "Compose your message..." at bounding box center [133, 502] width 208 height 12
type textarea "*"
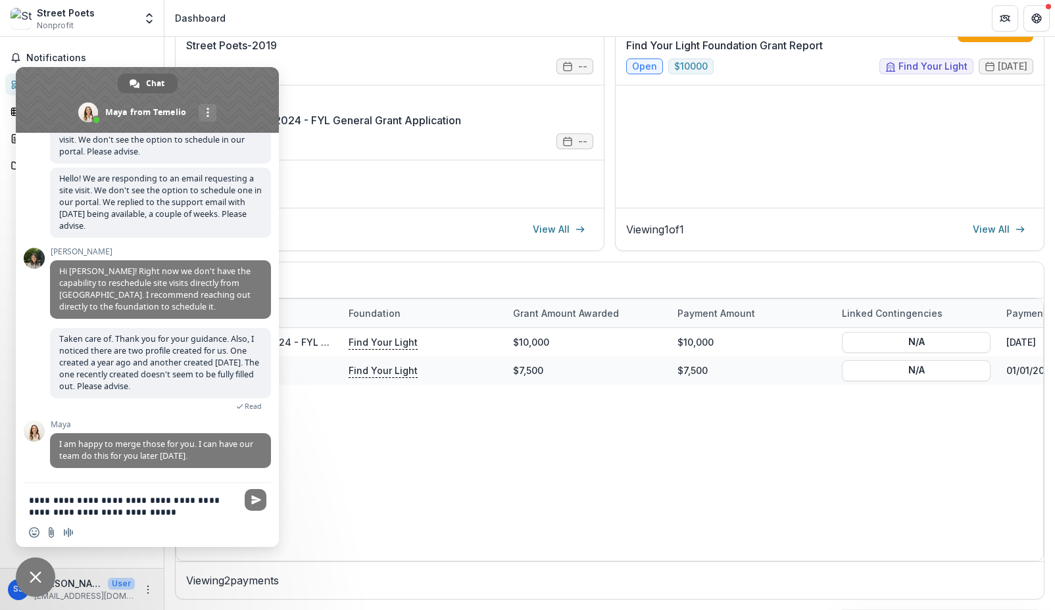
click at [210, 504] on textarea "**********" at bounding box center [133, 506] width 208 height 24
click at [212, 515] on textarea "**********" at bounding box center [133, 506] width 208 height 24
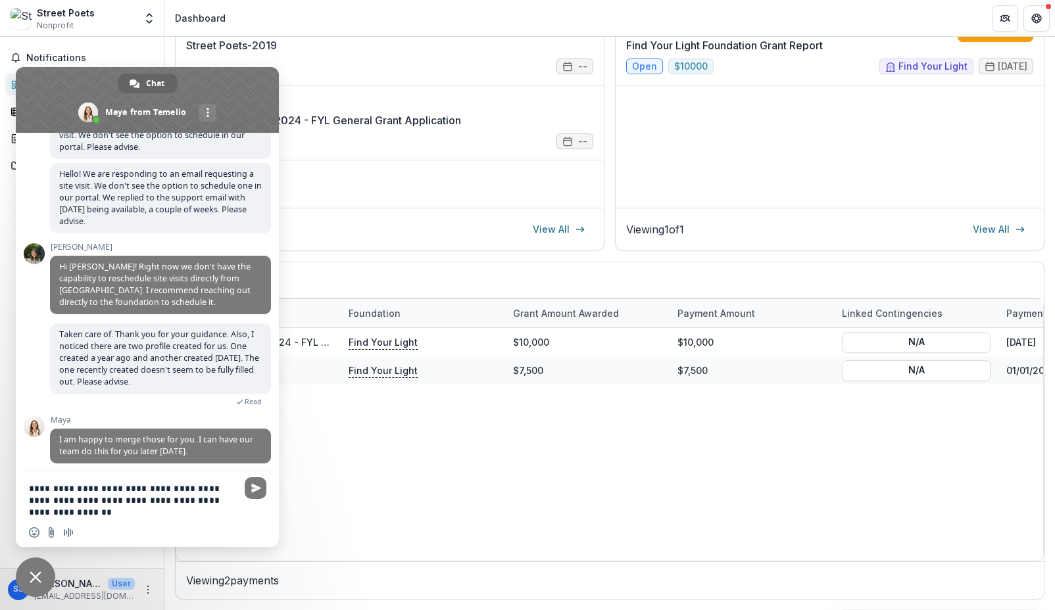
click at [105, 489] on textarea "**********" at bounding box center [133, 501] width 208 height 36
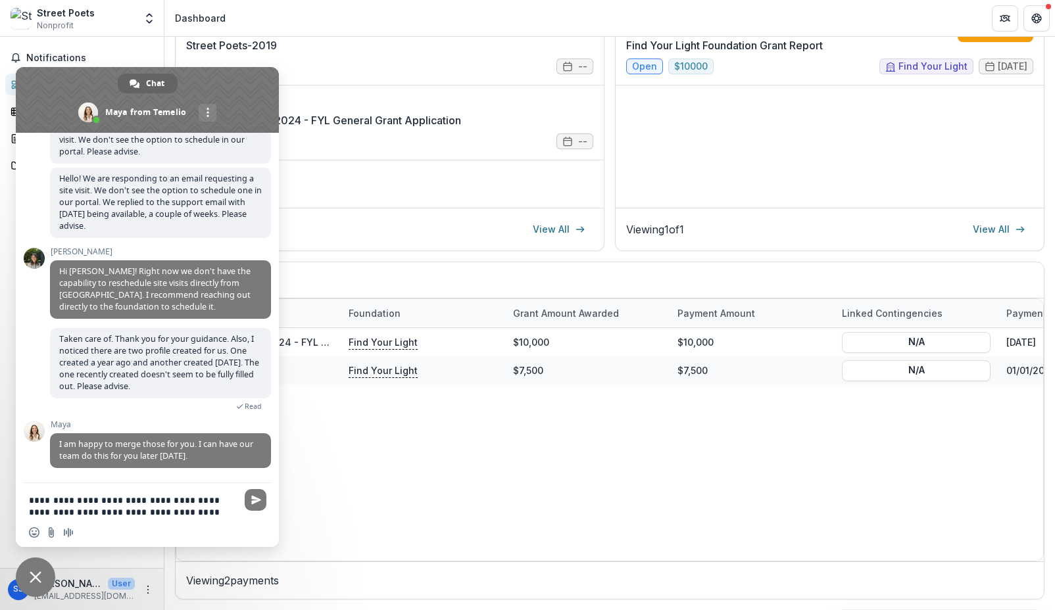
click at [218, 516] on textarea "**********" at bounding box center [133, 506] width 208 height 24
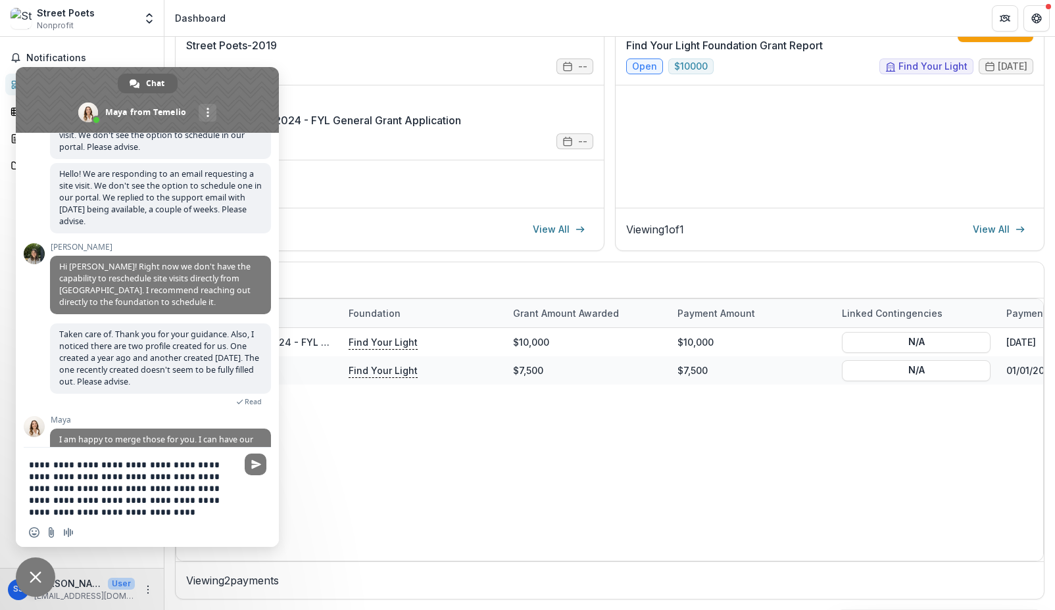
click at [107, 488] on textarea "**********" at bounding box center [133, 488] width 208 height 59
drag, startPoint x: 55, startPoint y: 514, endPoint x: 30, endPoint y: 514, distance: 24.3
click at [30, 514] on textarea "**********" at bounding box center [133, 488] width 208 height 59
click at [75, 500] on textarea "**********" at bounding box center [133, 488] width 208 height 59
drag, startPoint x: 112, startPoint y: 502, endPoint x: 57, endPoint y: 503, distance: 55.3
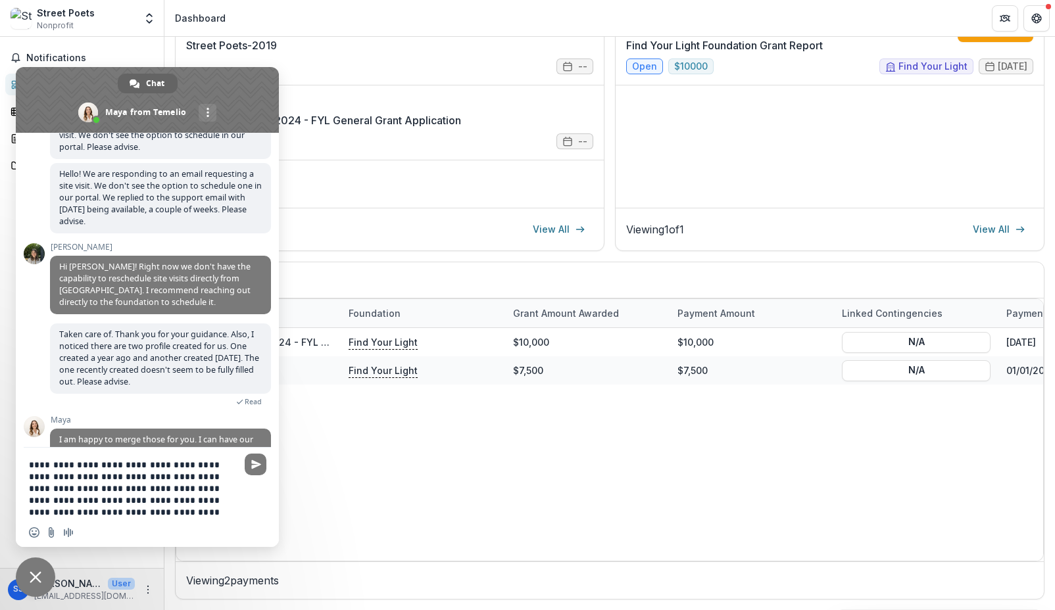
click at [57, 503] on textarea "**********" at bounding box center [133, 488] width 208 height 59
click at [80, 515] on textarea "**********" at bounding box center [133, 488] width 208 height 59
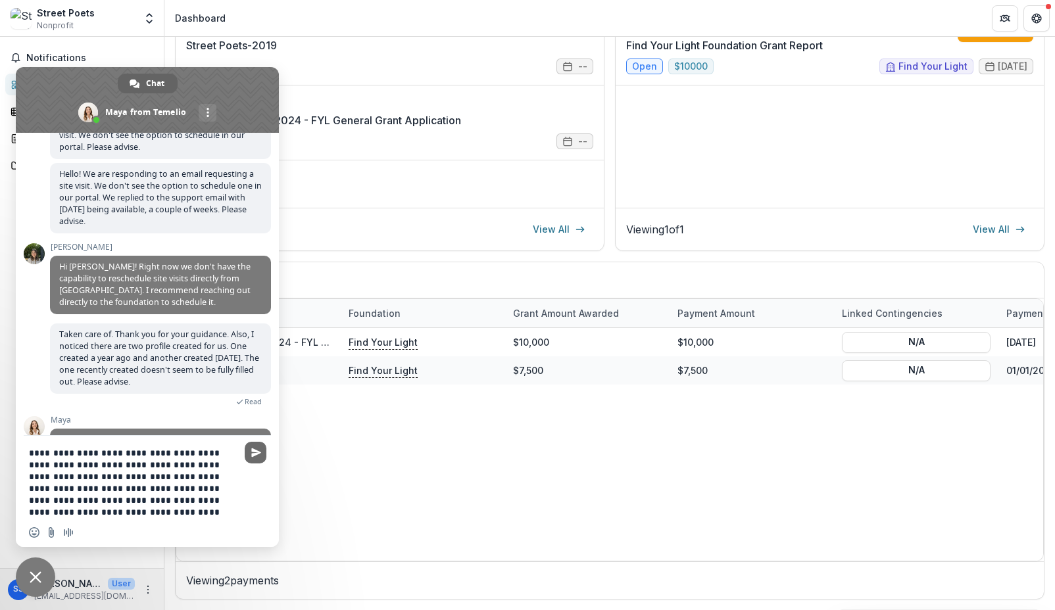
type textarea "**********"
click at [249, 454] on span "Send" at bounding box center [256, 453] width 22 height 22
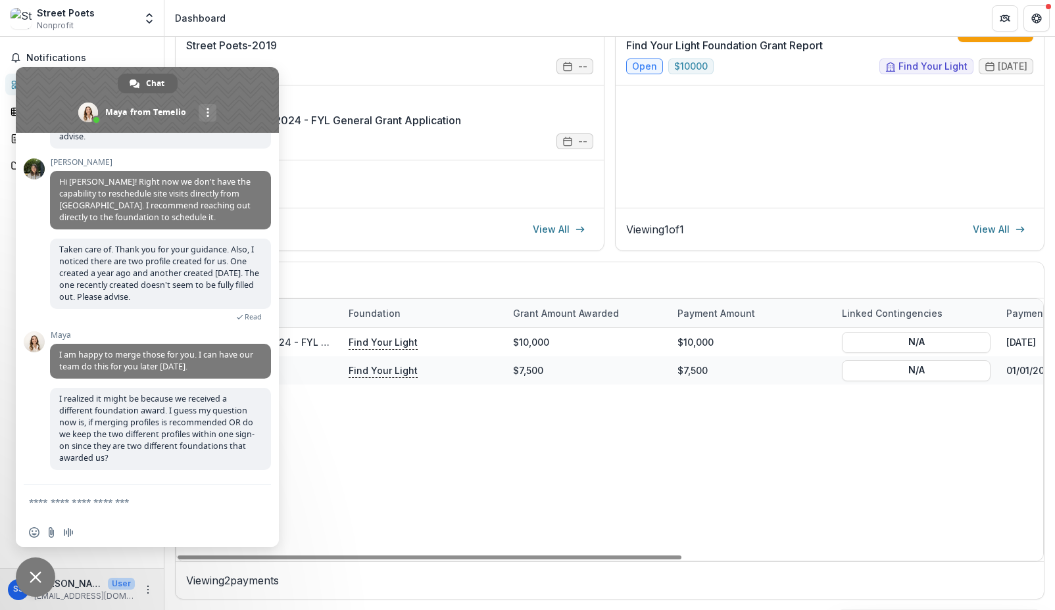
scroll to position [193, 0]
click at [419, 452] on div "Street Poets Inc - 2024 - FYL General Grant Application Find Your Light $10,000…" at bounding box center [916, 444] width 1480 height 233
click at [43, 573] on span "Close chat" at bounding box center [35, 577] width 39 height 39
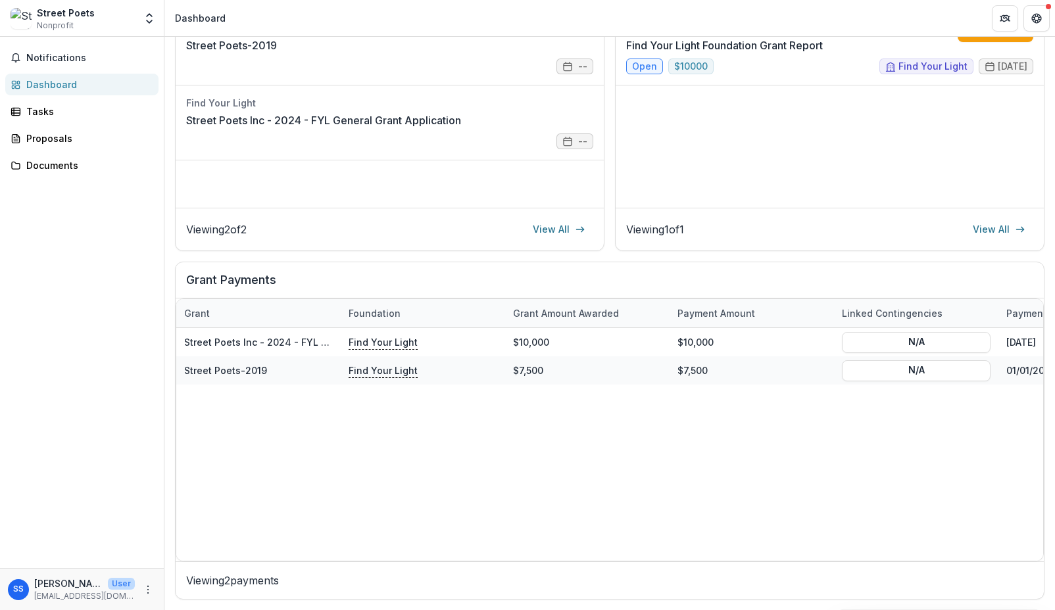
click at [118, 26] on div "Street Poets Nonprofit" at bounding box center [73, 19] width 124 height 26
click at [155, 17] on icon "Open entity switcher" at bounding box center [149, 18] width 13 height 13
click at [99, 100] on div "Street Poets Inc" at bounding box center [68, 96] width 73 height 14
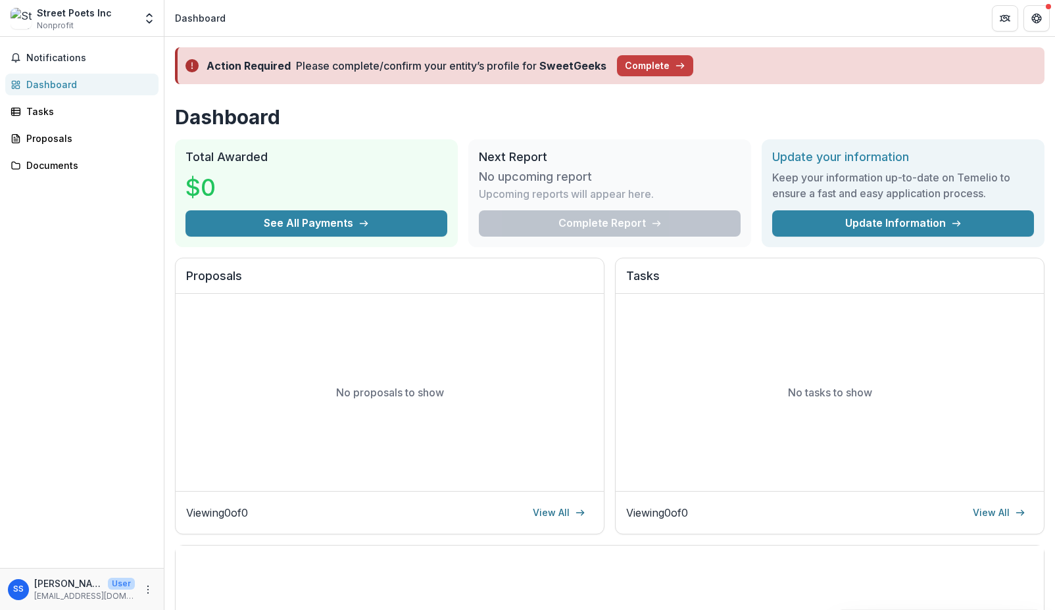
click at [89, 592] on p "[EMAIL_ADDRESS][DOMAIN_NAME]" at bounding box center [84, 596] width 101 height 12
click at [152, 16] on polyline "Open entity switcher" at bounding box center [149, 15] width 5 height 3
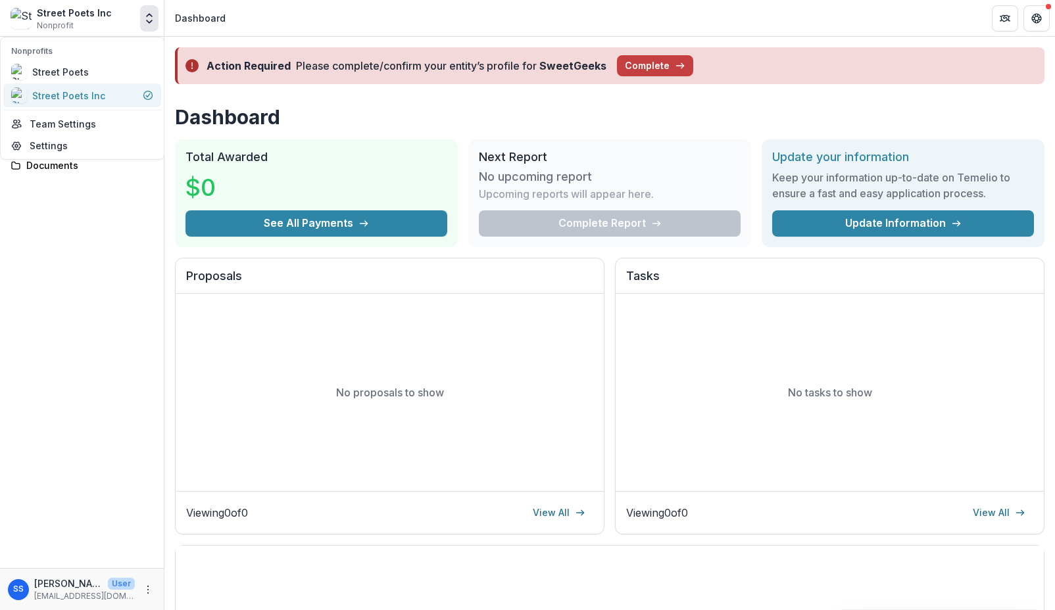
click at [102, 91] on div "Street Poets Inc" at bounding box center [82, 95] width 142 height 16
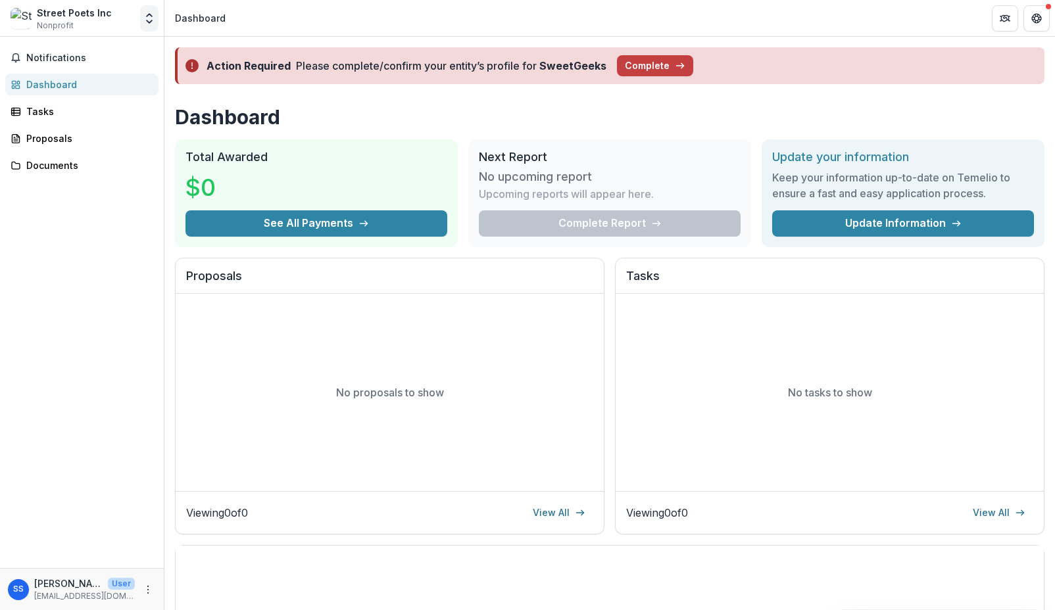
click at [153, 10] on button "Open entity switcher" at bounding box center [149, 18] width 18 height 26
click at [96, 76] on div "Street Poets" at bounding box center [82, 72] width 142 height 16
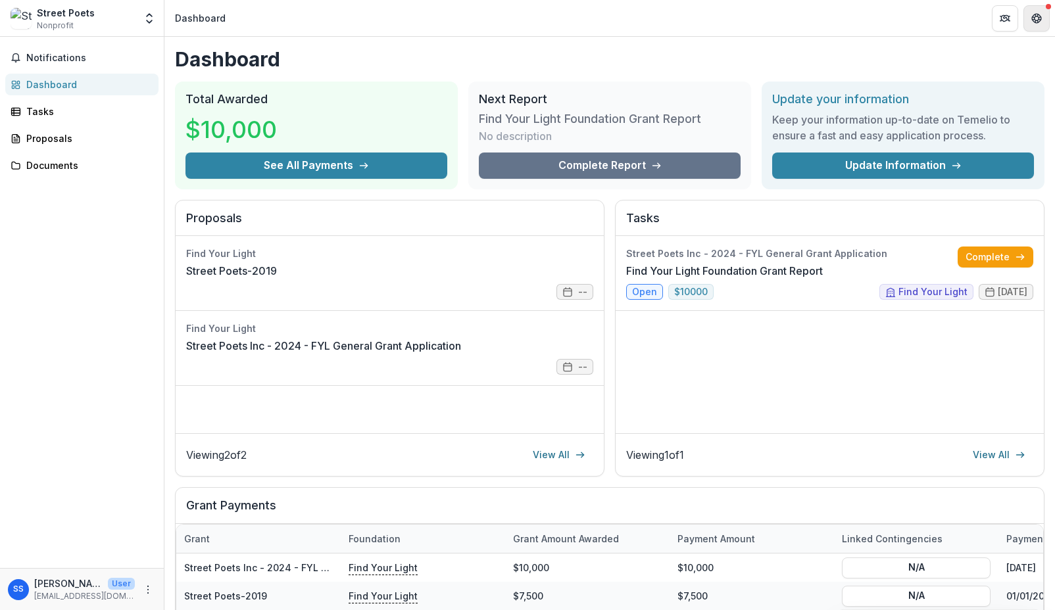
click at [1036, 17] on icon "Get Help" at bounding box center [1036, 18] width 11 height 11
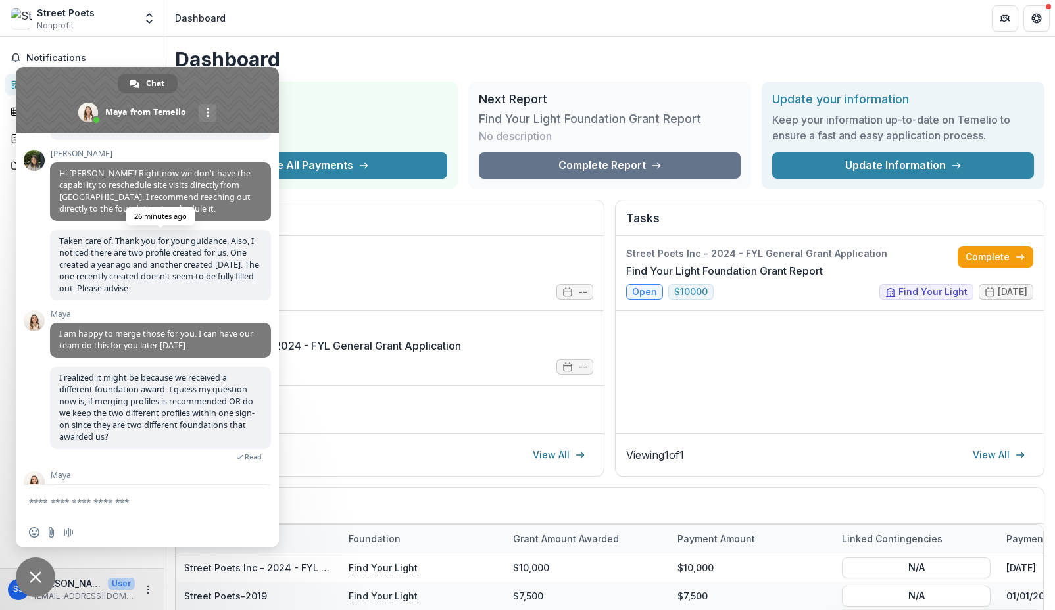
scroll to position [251, 0]
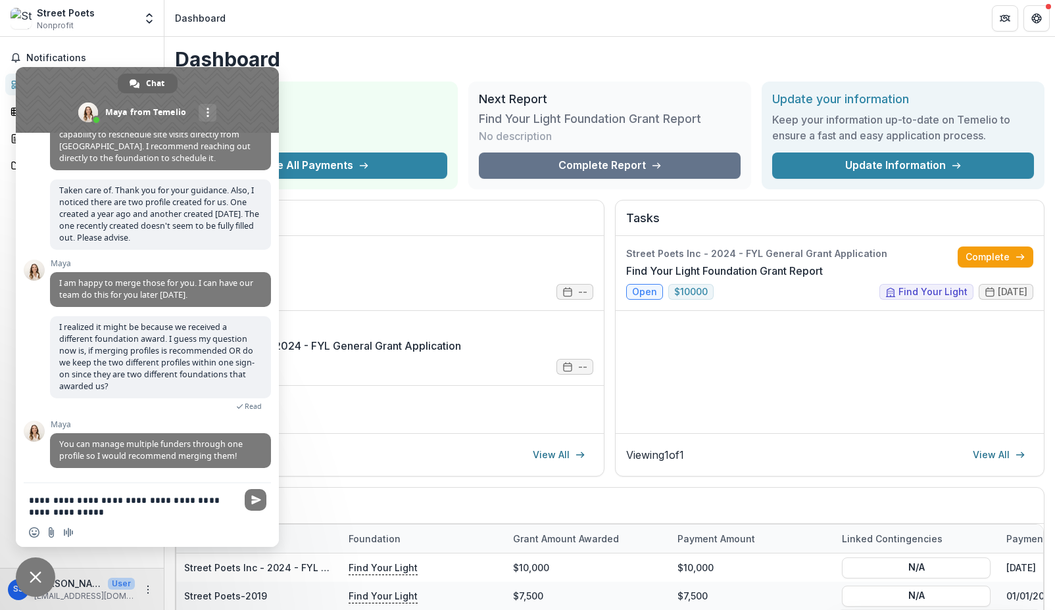
type textarea "**********"
click at [264, 510] on div at bounding box center [255, 502] width 21 height 22
click at [260, 508] on span "Send" at bounding box center [256, 500] width 22 height 22
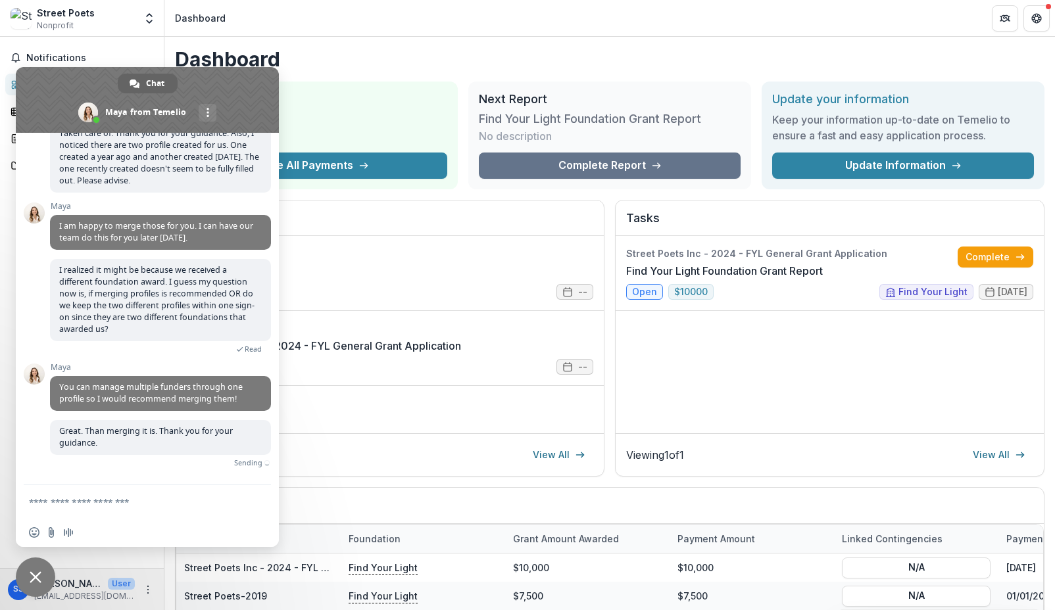
scroll to position [296, 0]
